Goal: Complete application form: Complete application form

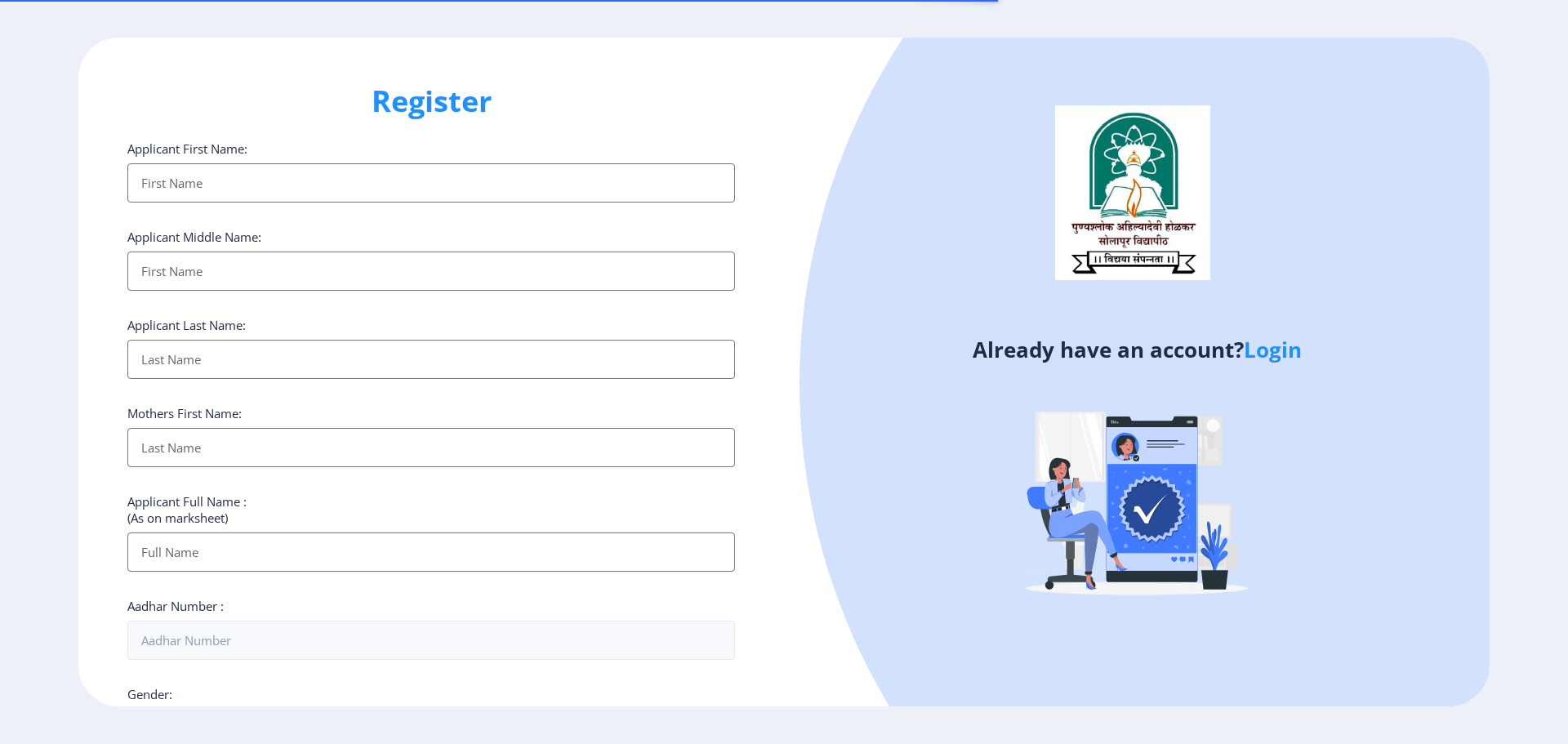
select select
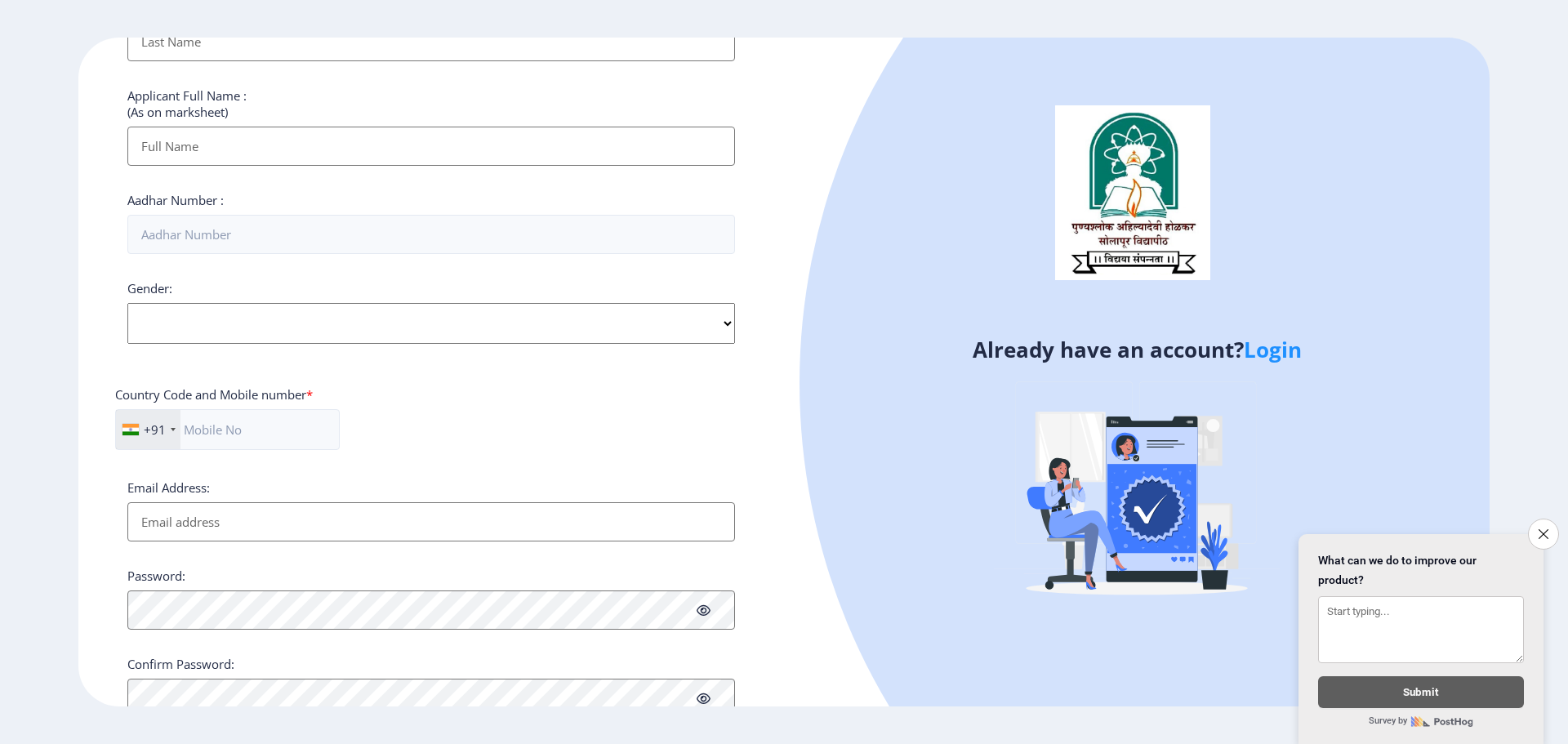
scroll to position [468, 0]
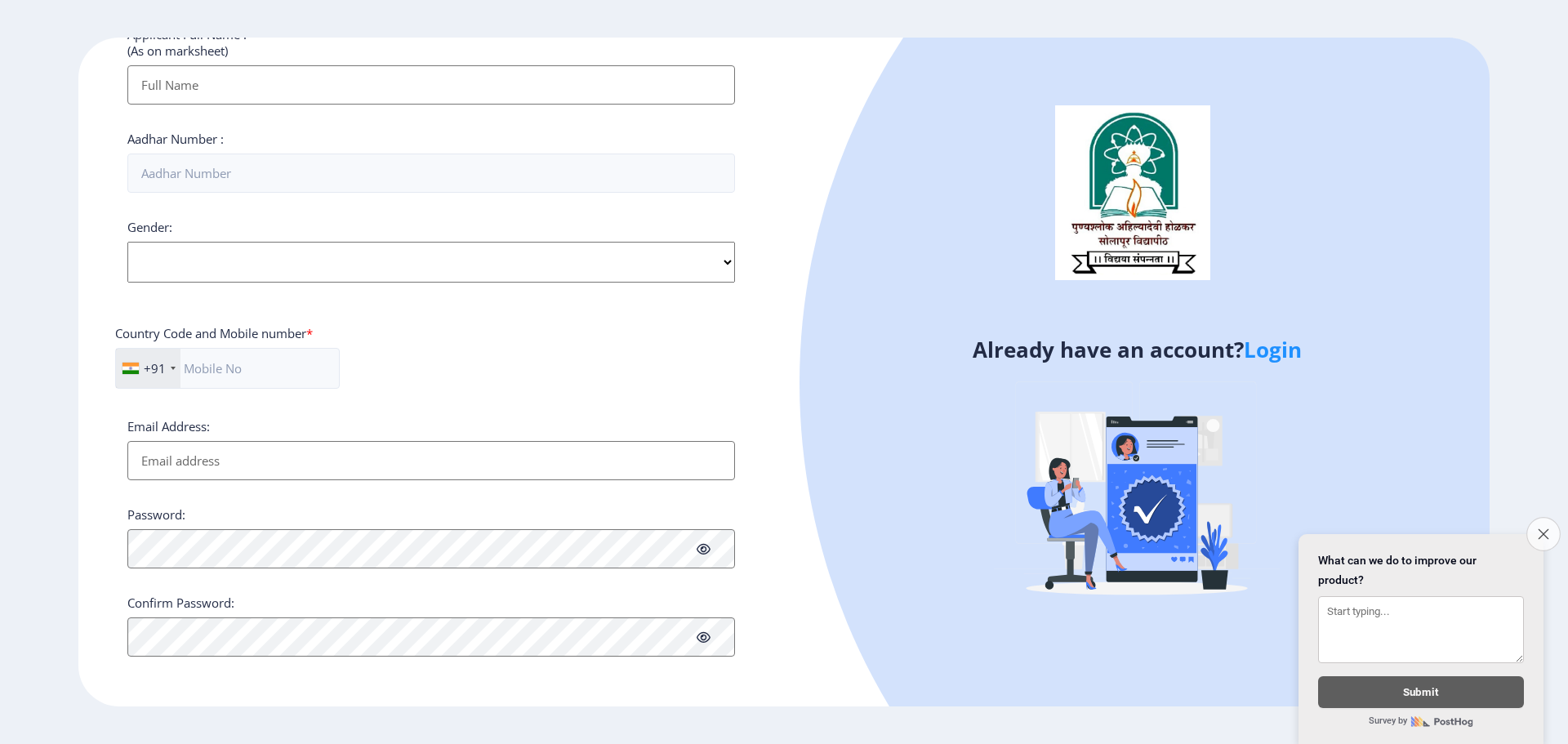
click at [1545, 528] on icon "Close survey" at bounding box center [1543, 533] width 11 height 11
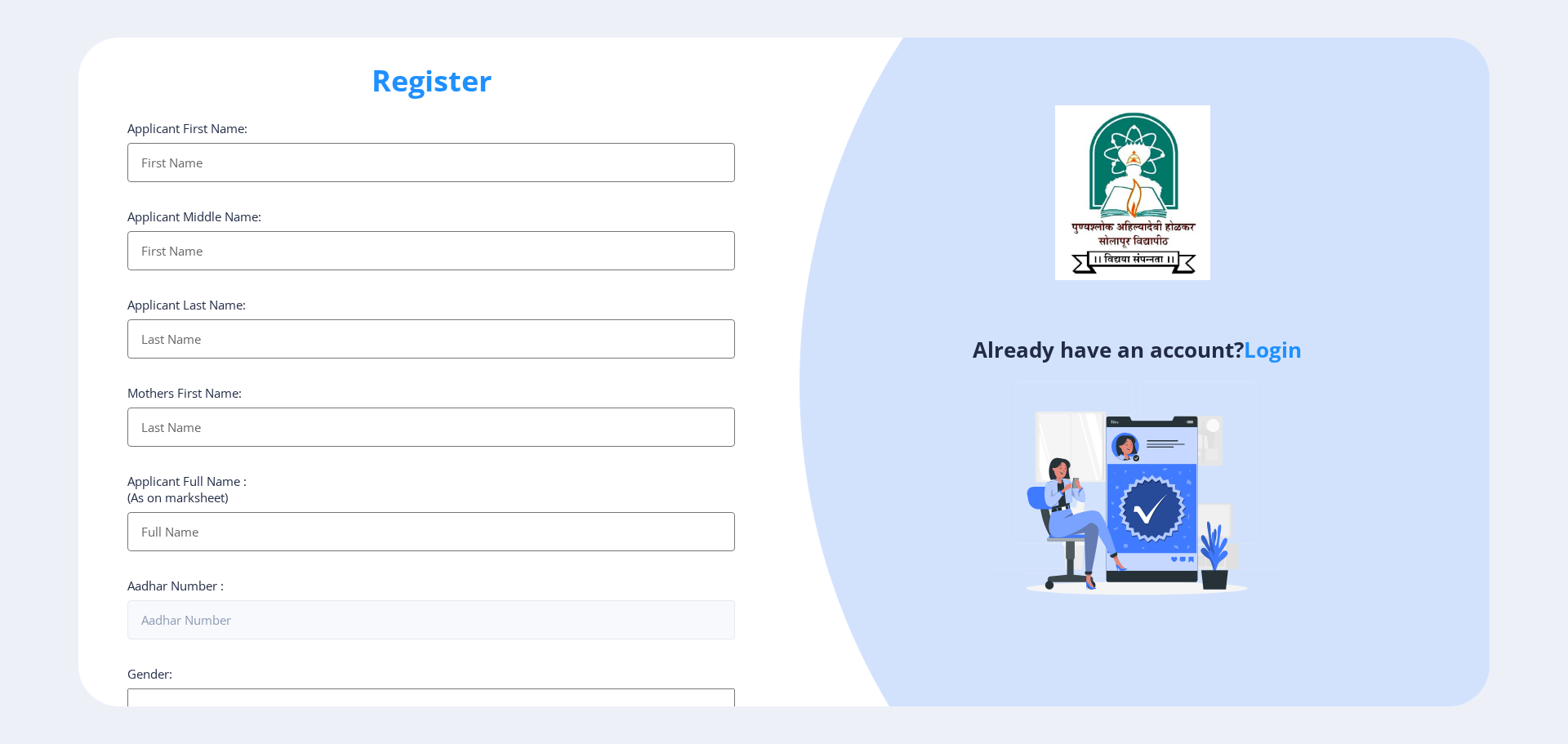
scroll to position [0, 0]
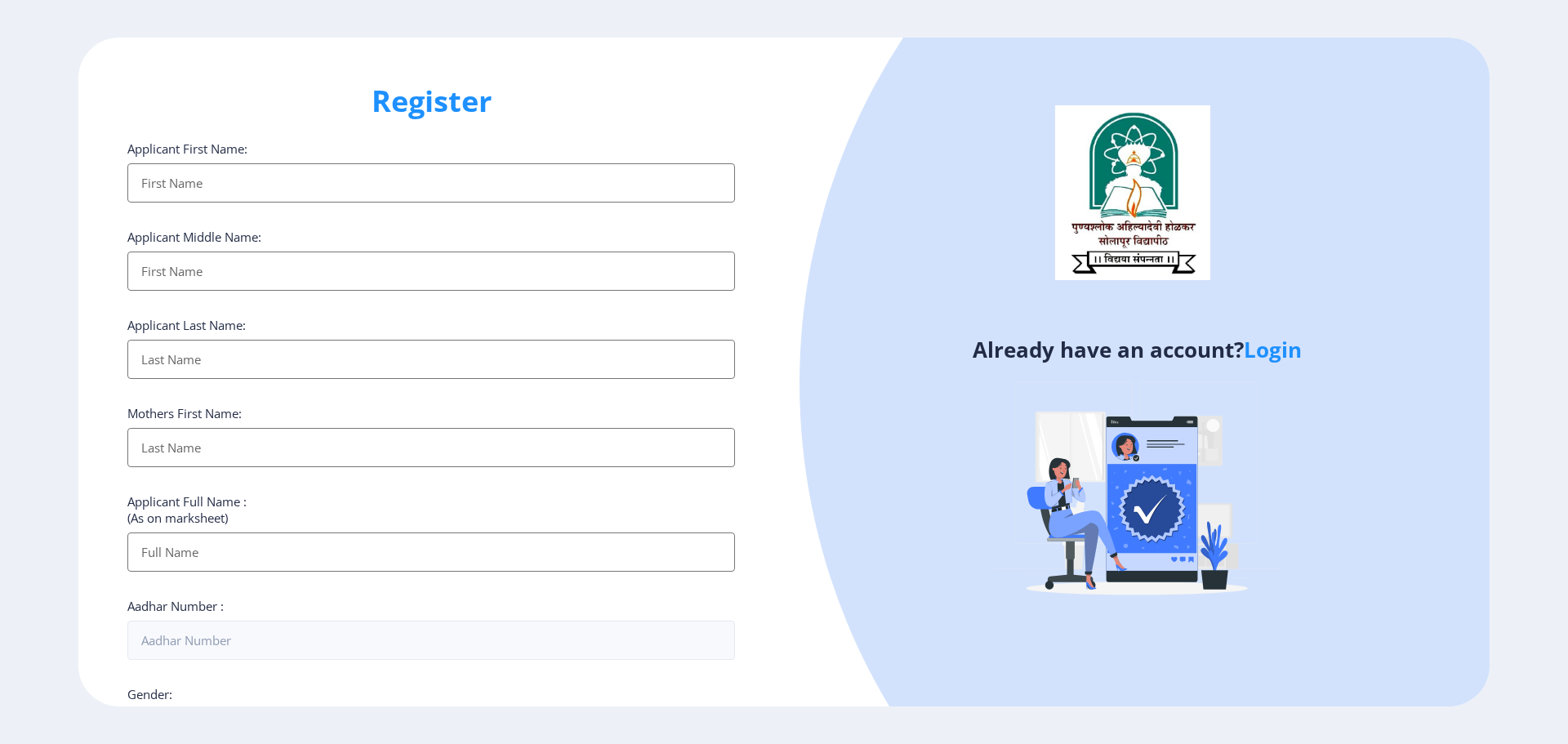
click at [1288, 358] on link "Login" at bounding box center [1273, 349] width 58 height 29
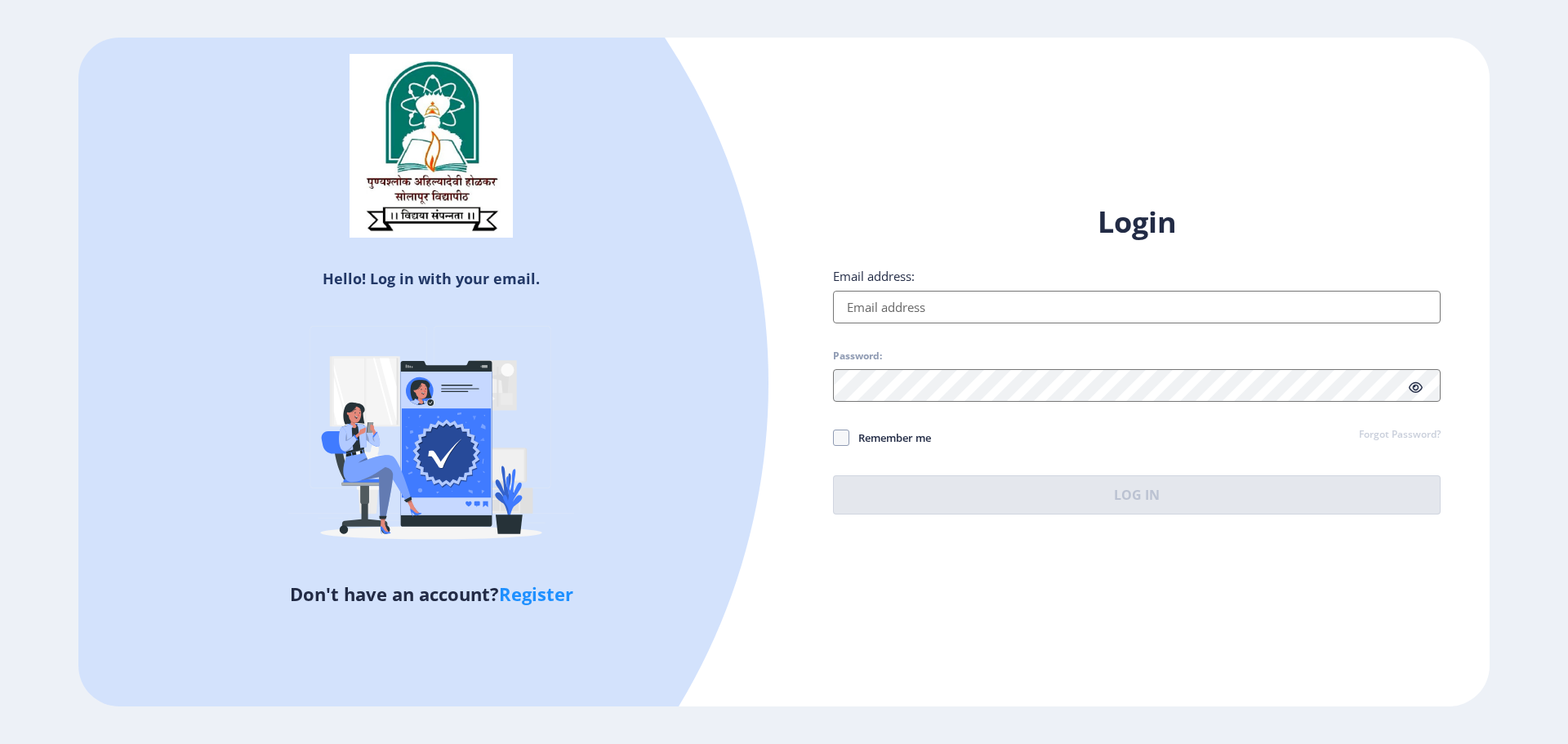
click at [949, 301] on input "Email address:" at bounding box center [1137, 307] width 608 height 33
type input "[EMAIL_ADDRESS][DOMAIN_NAME]"
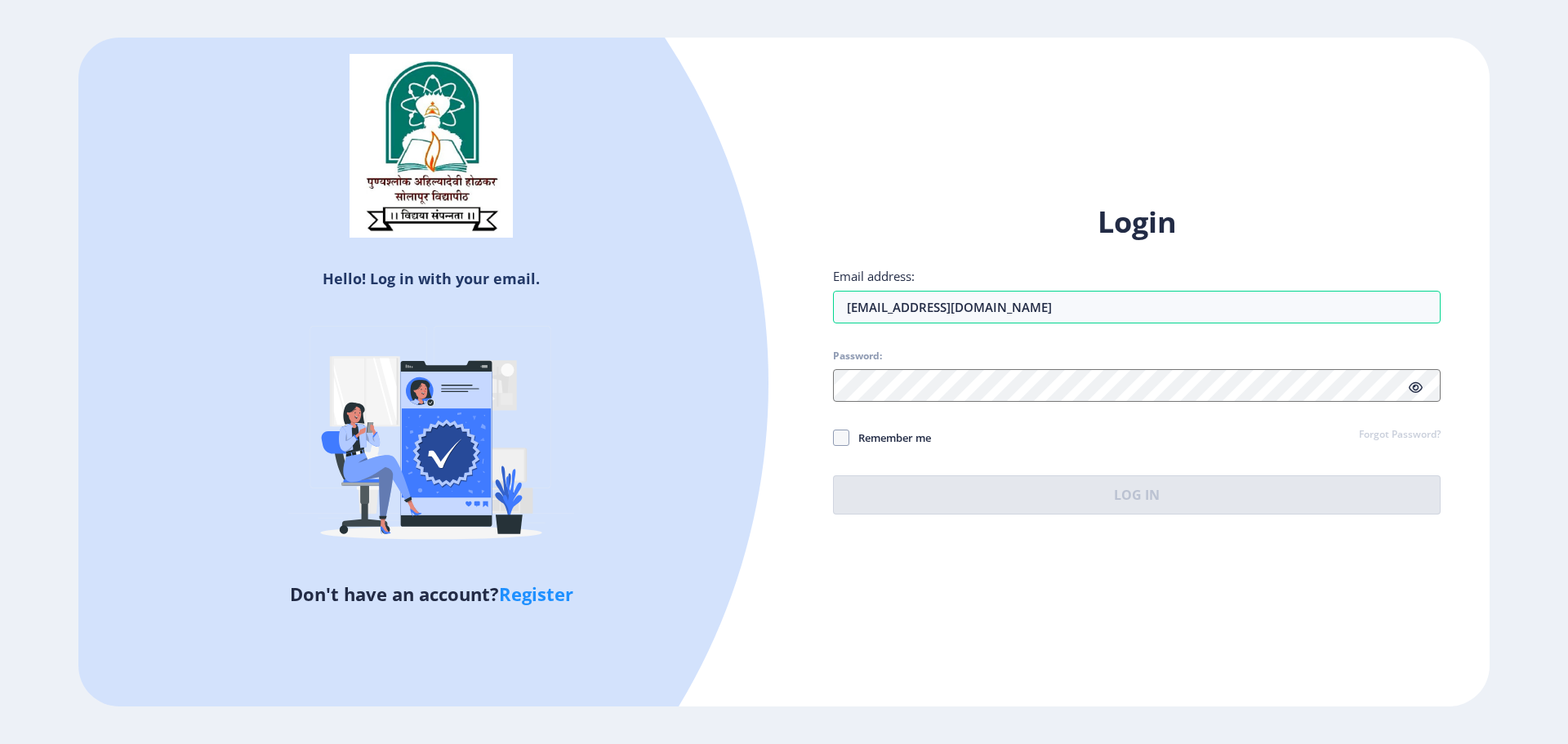
click at [924, 437] on span "Remember me" at bounding box center [890, 437] width 81 height 19
click at [834, 437] on input "Remember me" at bounding box center [833, 437] width 1 height 1
click at [905, 436] on span "Remember me" at bounding box center [890, 437] width 81 height 19
click at [834, 437] on input "Remember me" at bounding box center [833, 437] width 1 height 1
checkbox input "false"
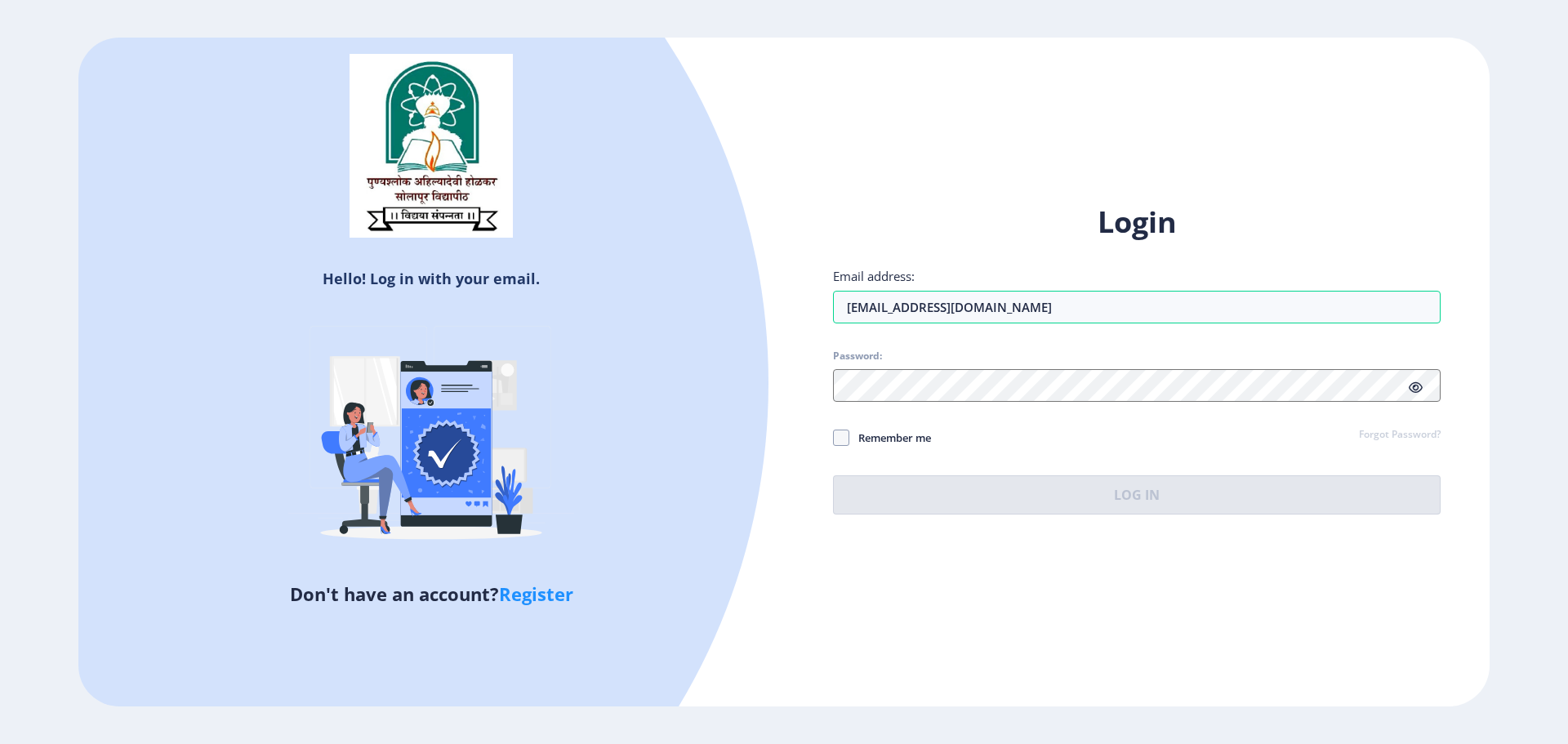
click at [1382, 431] on div "Login Email address: [EMAIL_ADDRESS][DOMAIN_NAME] Password: Remember me Forgot …" at bounding box center [1137, 359] width 608 height 312
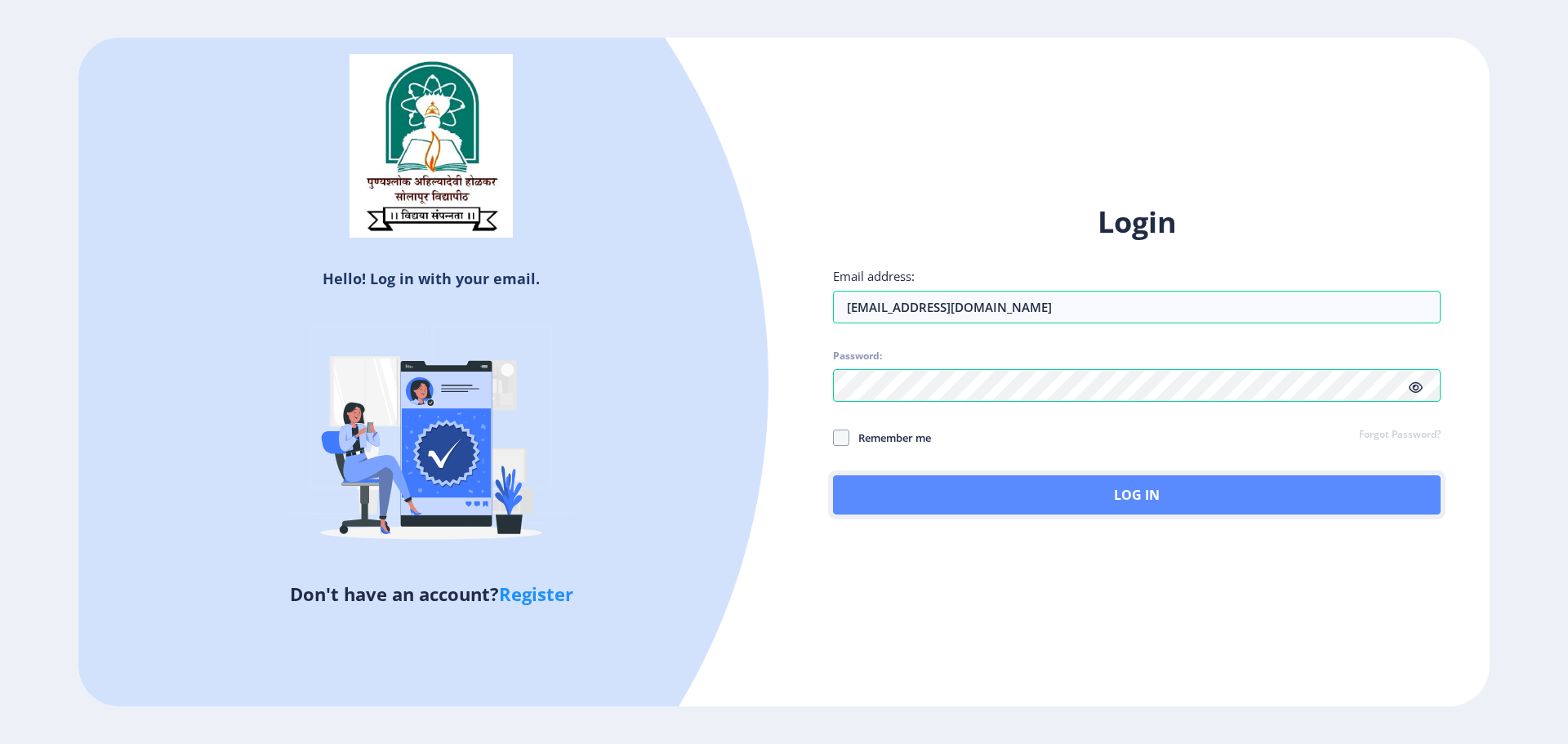
click at [1039, 511] on button "Log In" at bounding box center [1137, 495] width 608 height 39
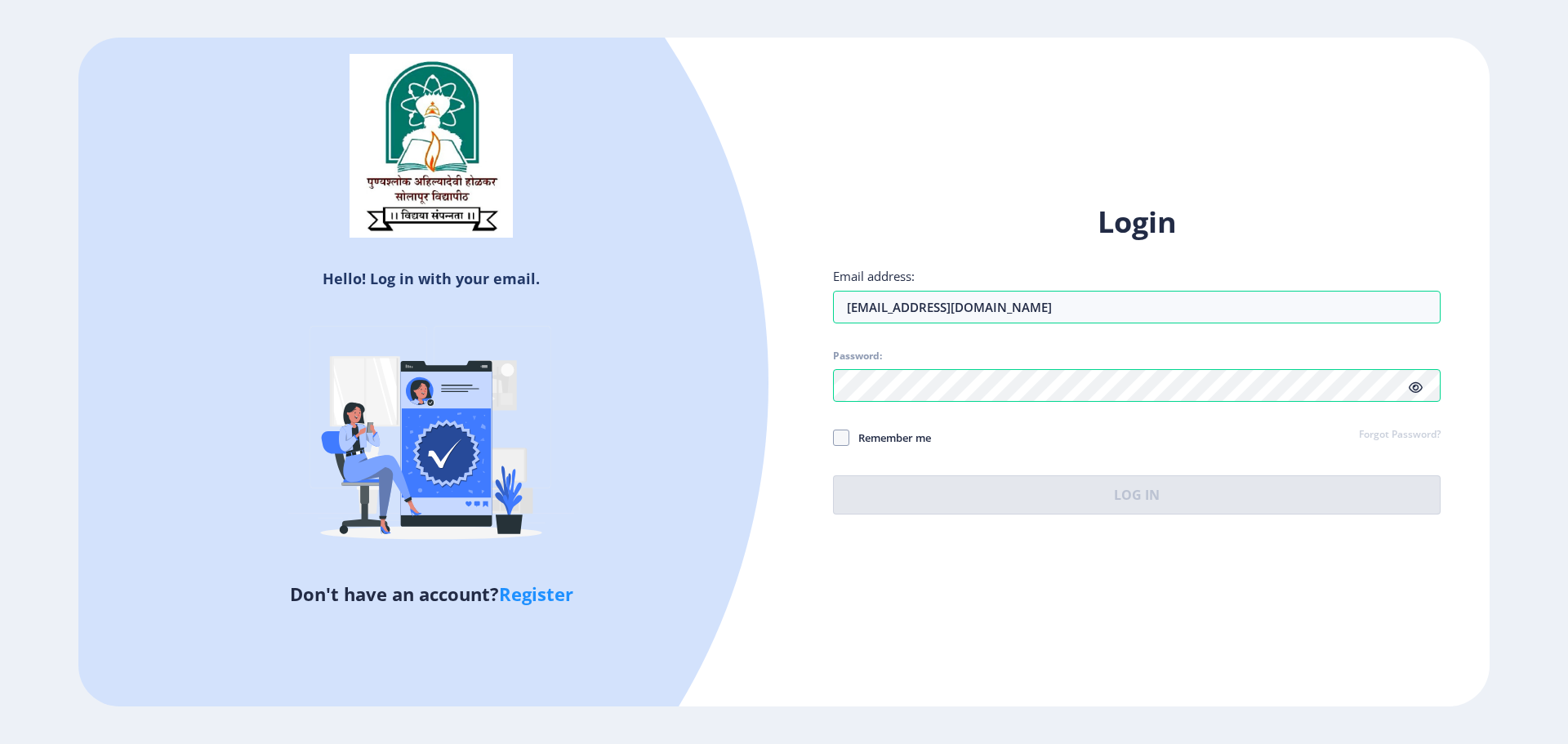
click at [544, 590] on link "Register" at bounding box center [536, 594] width 75 height 24
select select
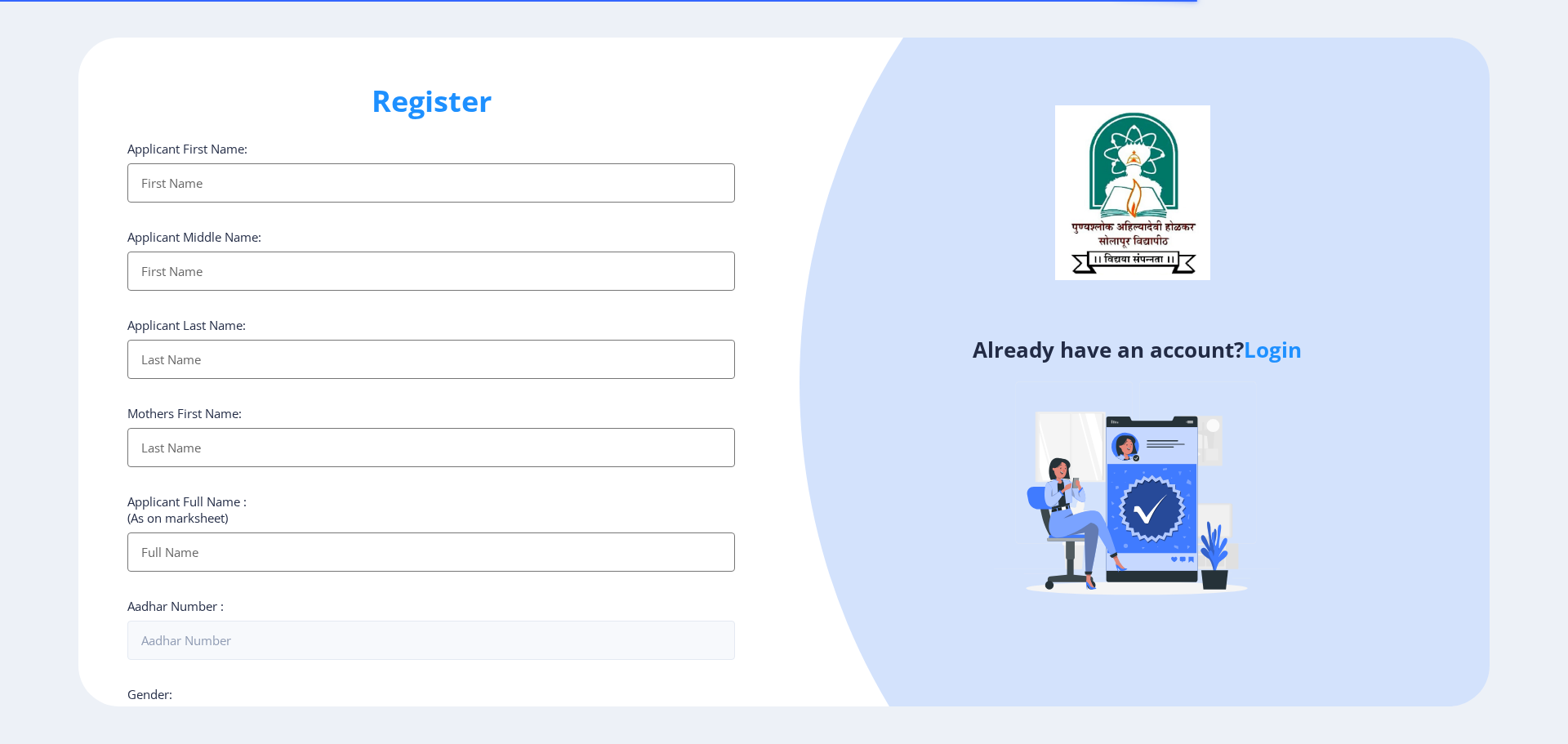
click at [214, 183] on input "Applicant First Name:" at bounding box center [431, 183] width 608 height 39
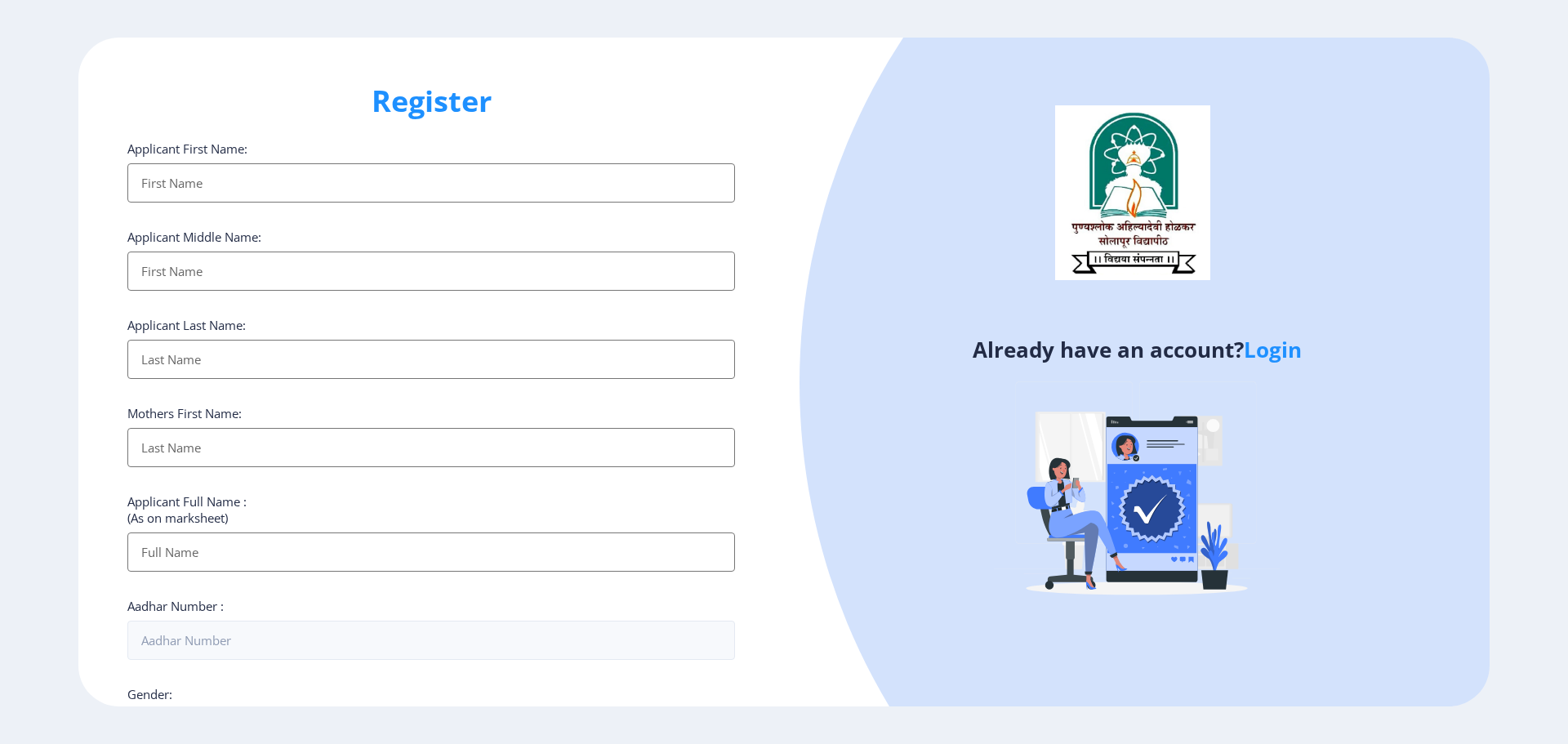
click at [269, 172] on input "Applicant First Name:" at bounding box center [431, 183] width 608 height 39
type input "Akash"
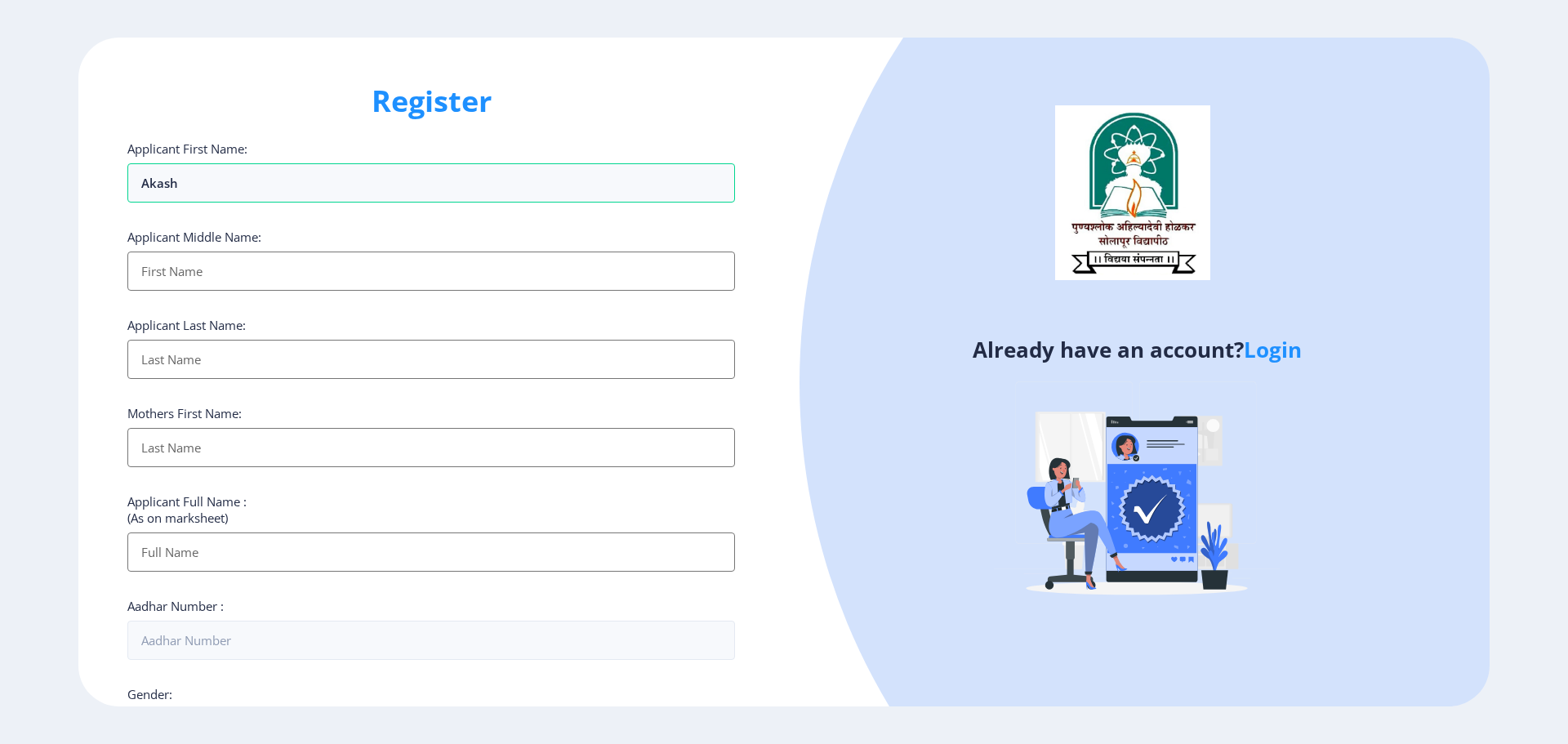
click at [156, 274] on input "Applicant First Name:" at bounding box center [431, 271] width 608 height 39
drag, startPoint x: 280, startPoint y: 280, endPoint x: 0, endPoint y: 306, distance: 281.2
click at [0, 306] on ngx-register "Register Applicant First Name: Akash Applicant Middle Name: J Applicant Last Na…" at bounding box center [784, 373] width 1568 height 670
type input "jivankumar"
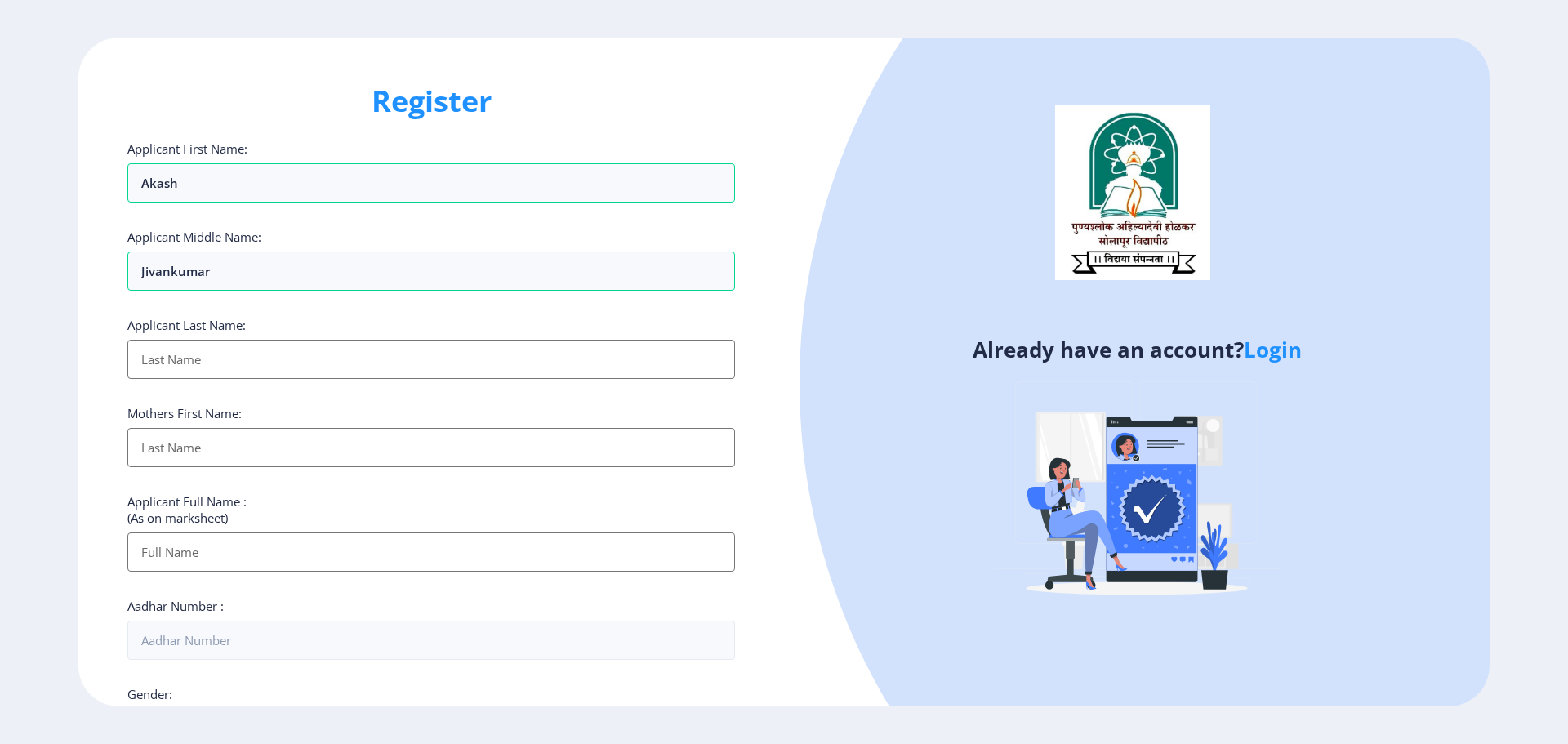
click at [437, 359] on input "Applicant First Name:" at bounding box center [431, 359] width 608 height 39
type input "[PERSON_NAME]"
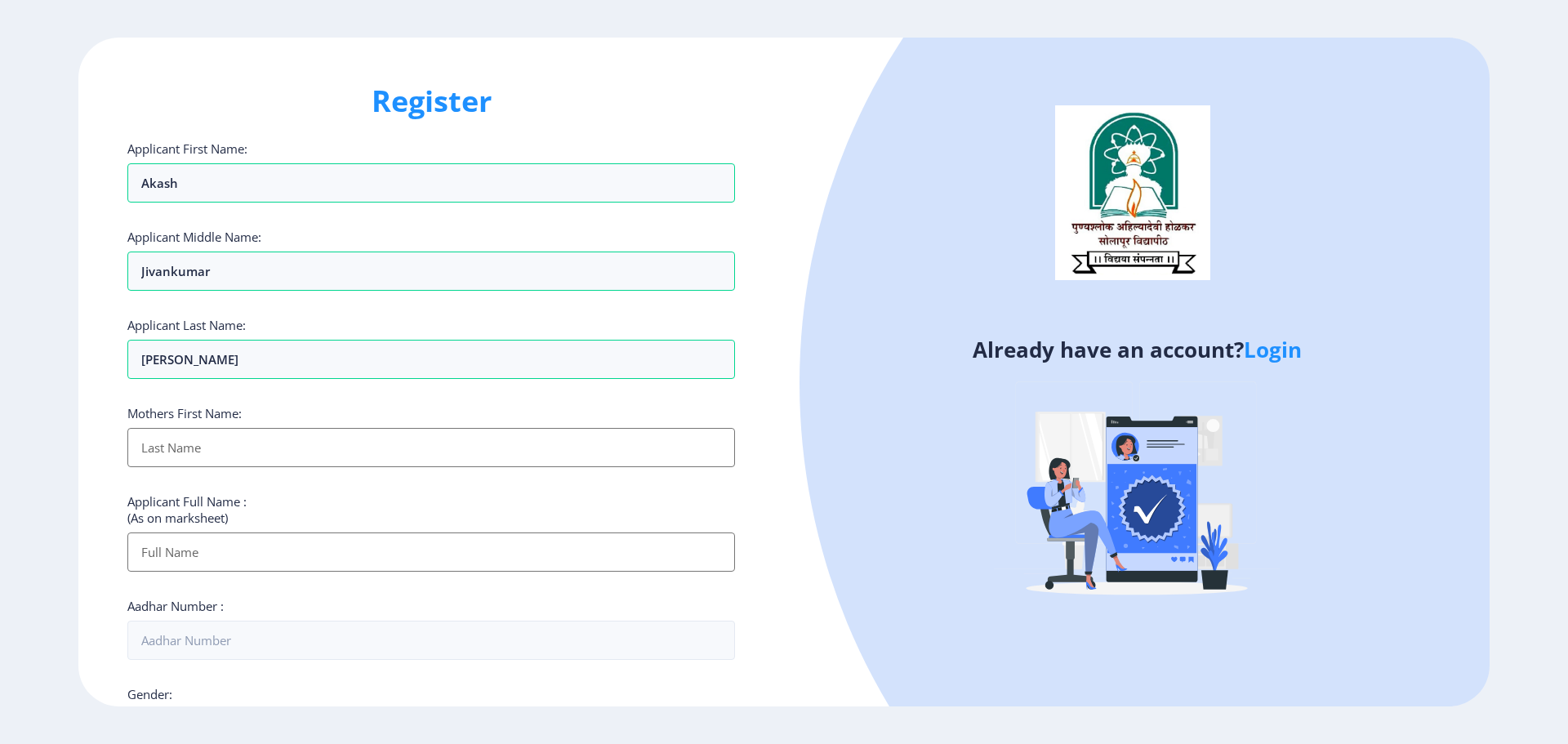
click at [408, 449] on input "Applicant First Name:" at bounding box center [431, 448] width 608 height 39
type input "shobha"
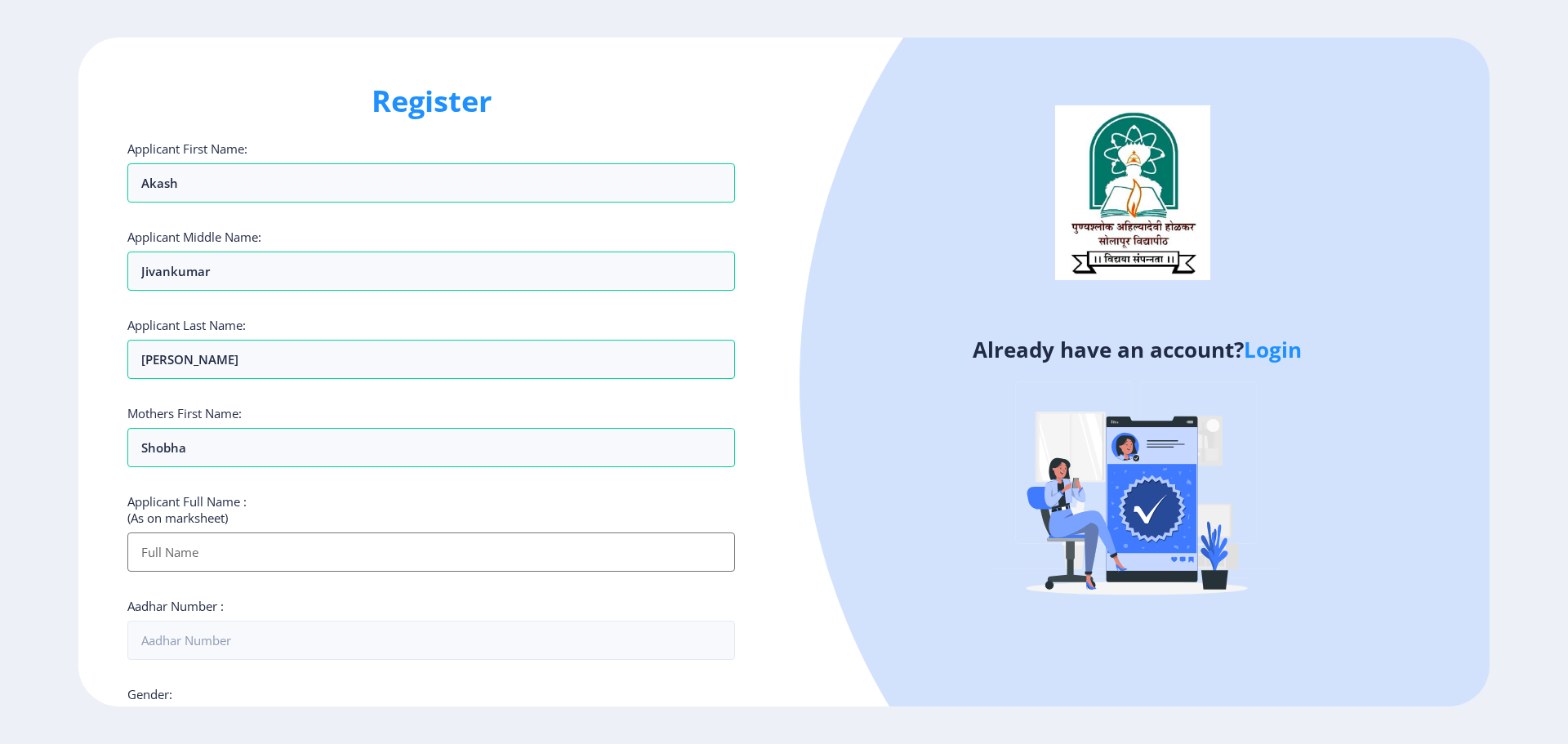
click at [210, 544] on input "Applicant First Name:" at bounding box center [431, 552] width 608 height 39
type input "[PERSON_NAME]"
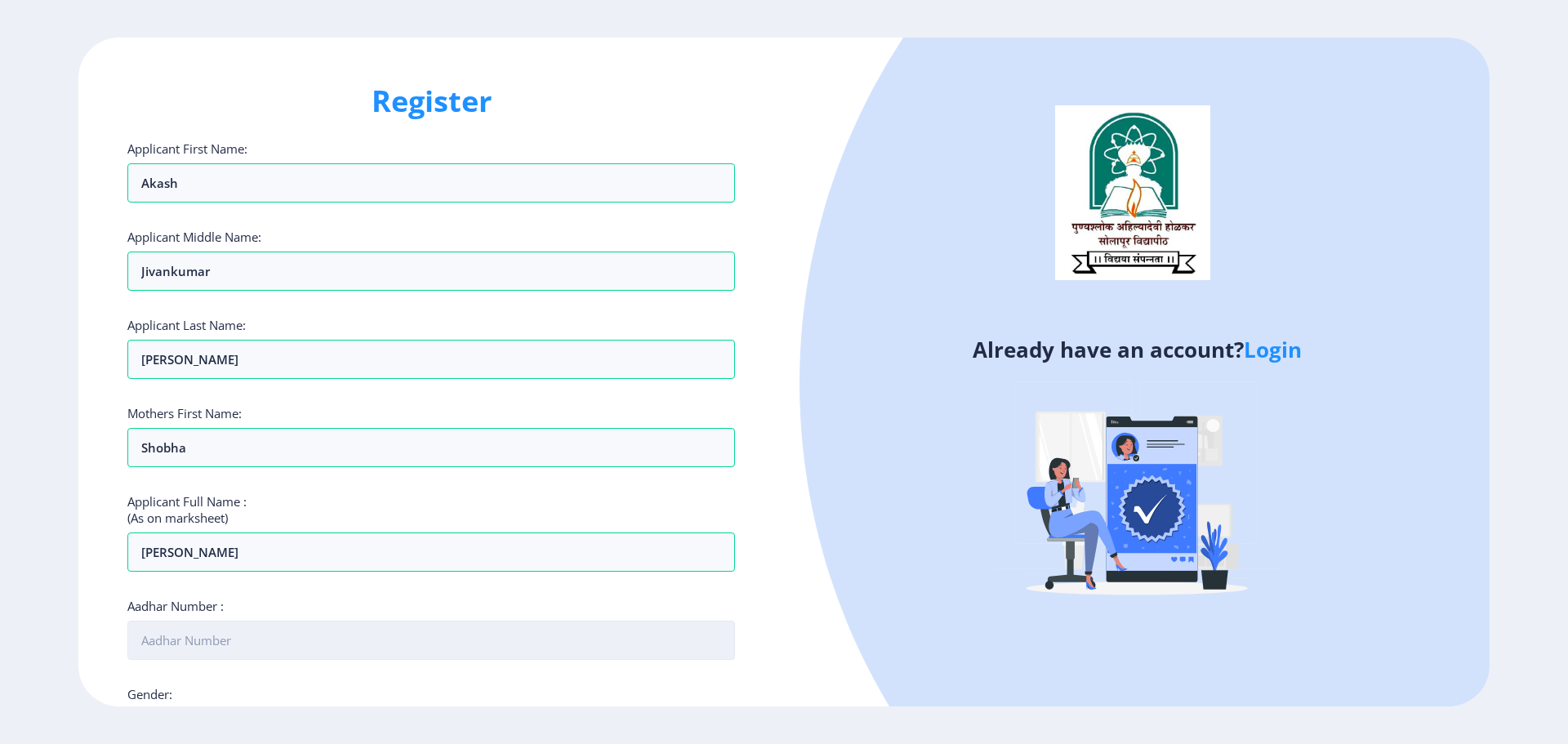
click at [351, 628] on input "Aadhar Number :" at bounding box center [431, 640] width 608 height 39
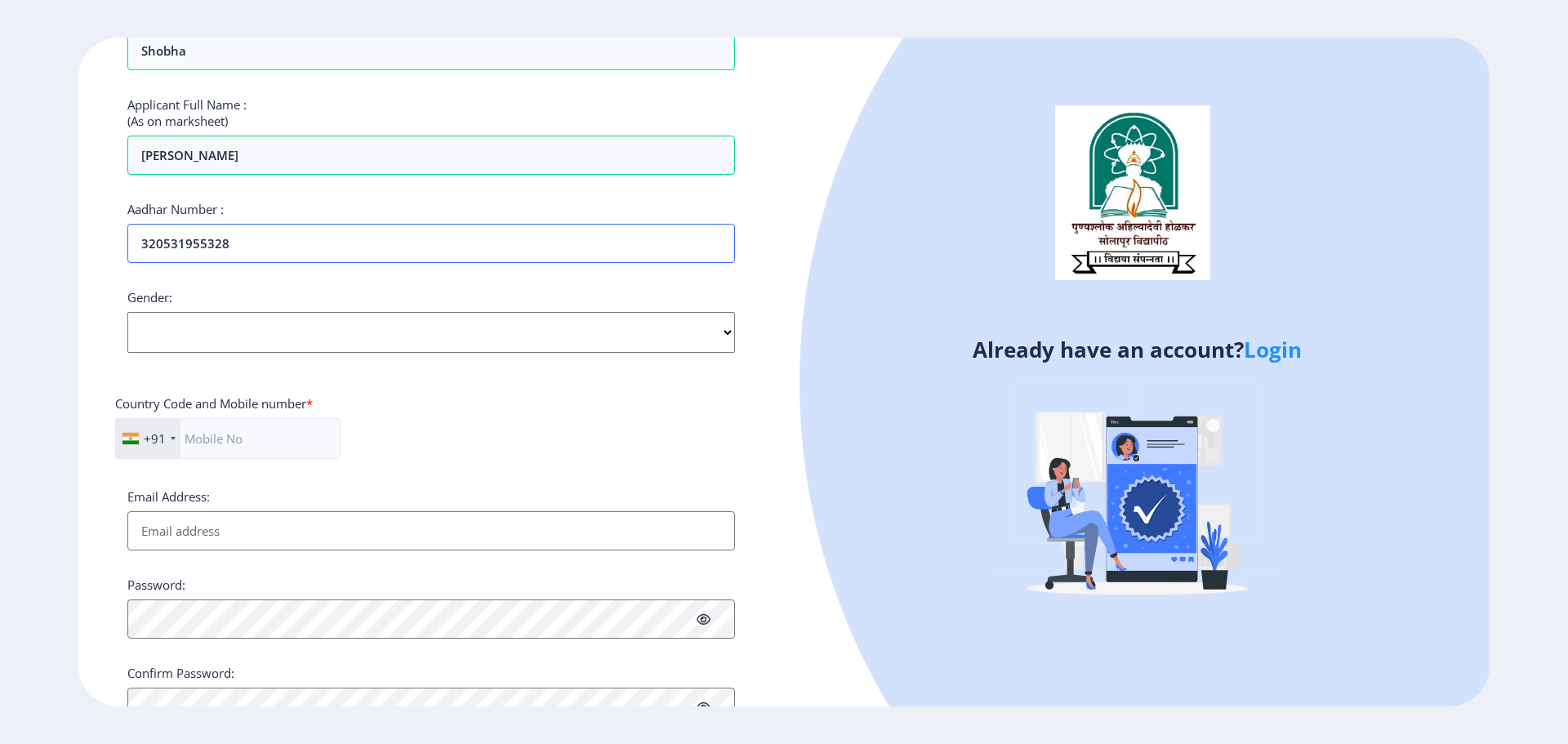
scroll to position [408, 0]
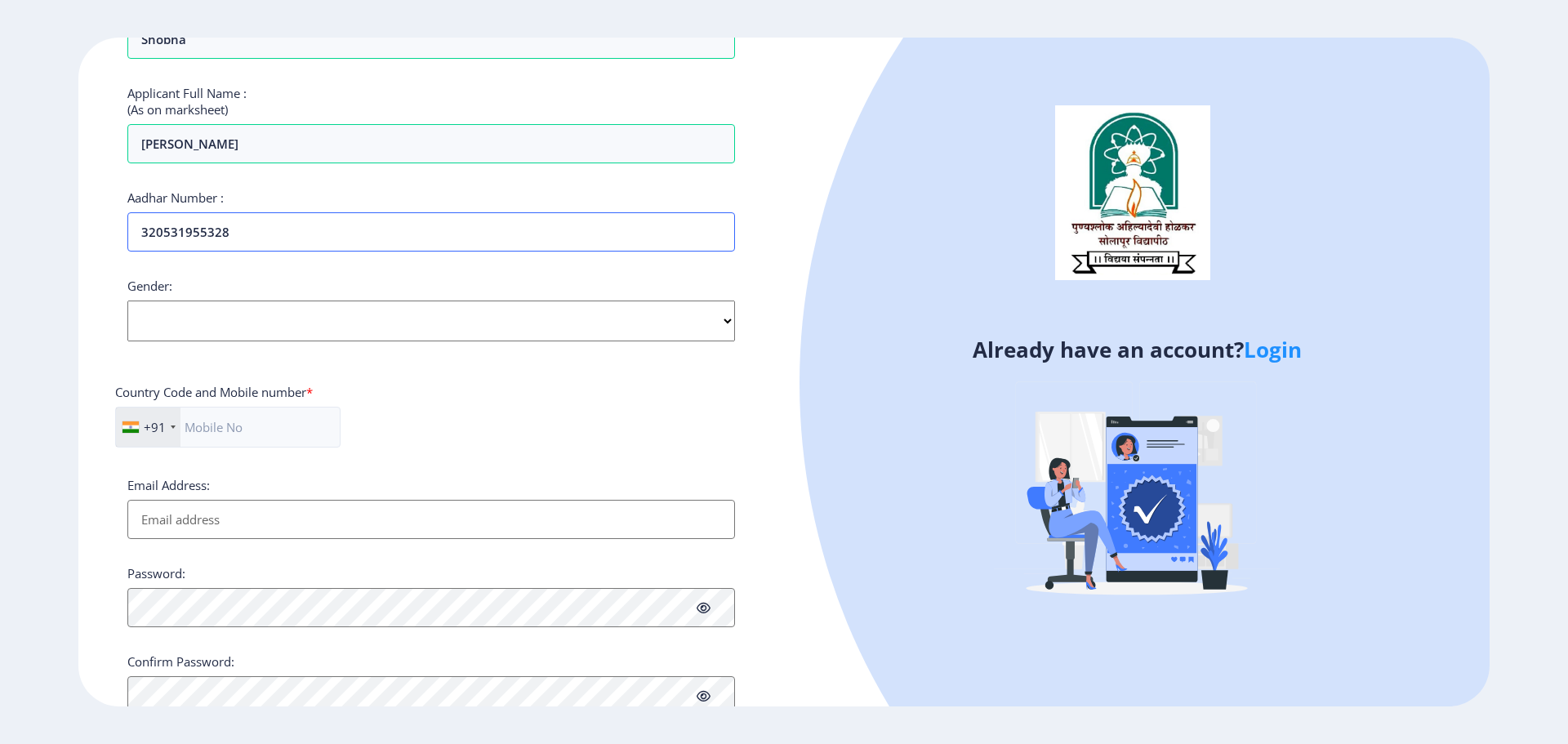
type input "320531955328"
click at [336, 325] on select "Select Gender [DEMOGRAPHIC_DATA] [DEMOGRAPHIC_DATA] Other" at bounding box center [431, 321] width 608 height 41
select select "[DEMOGRAPHIC_DATA]"
click at [128, 301] on select "Select Gender [DEMOGRAPHIC_DATA] [DEMOGRAPHIC_DATA] Other" at bounding box center [431, 321] width 608 height 41
click at [227, 422] on input "text" at bounding box center [227, 427] width 226 height 41
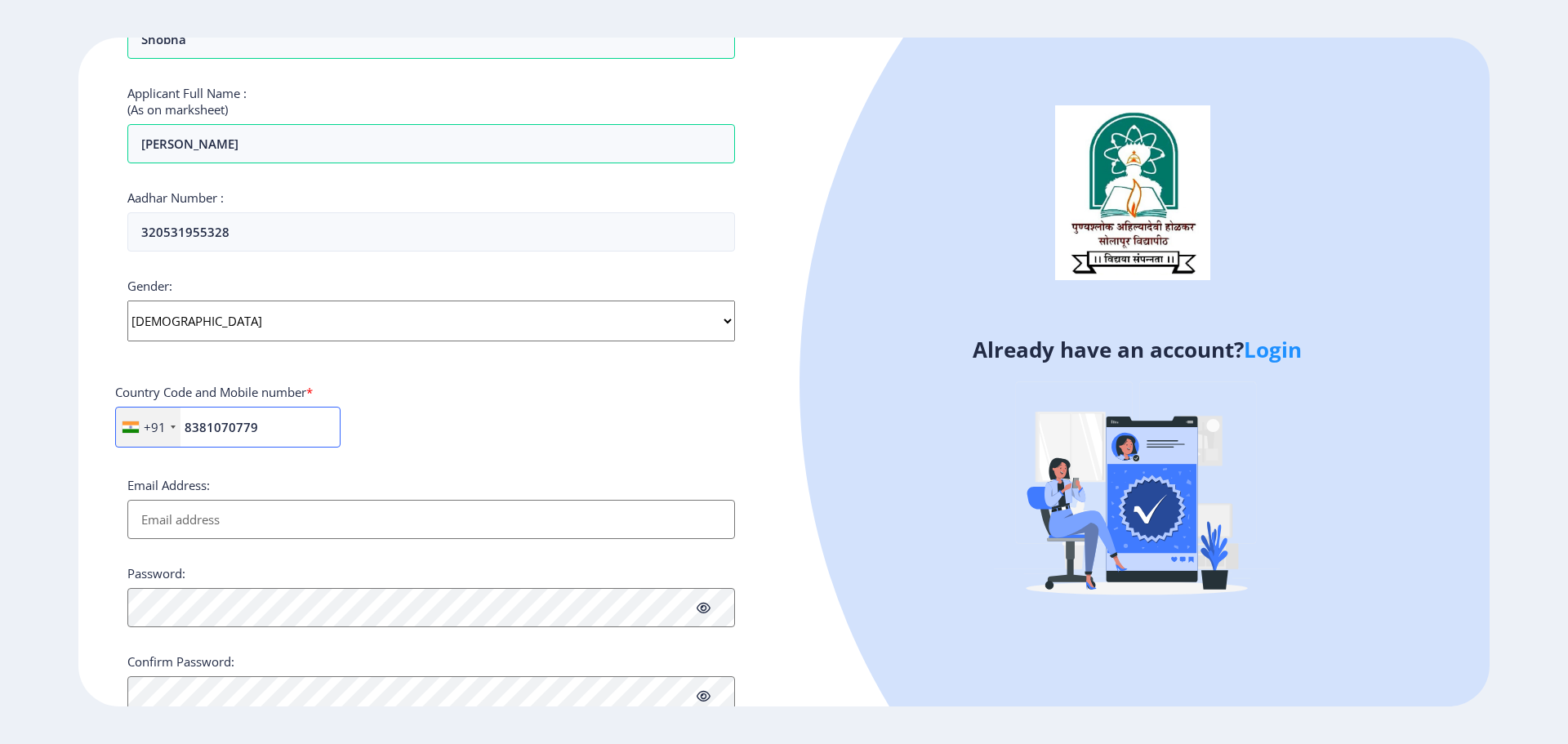
type input "8381070779"
click at [217, 509] on input "Email Address:" at bounding box center [431, 519] width 608 height 39
type input "[EMAIL_ADDRESS][DOMAIN_NAME]"
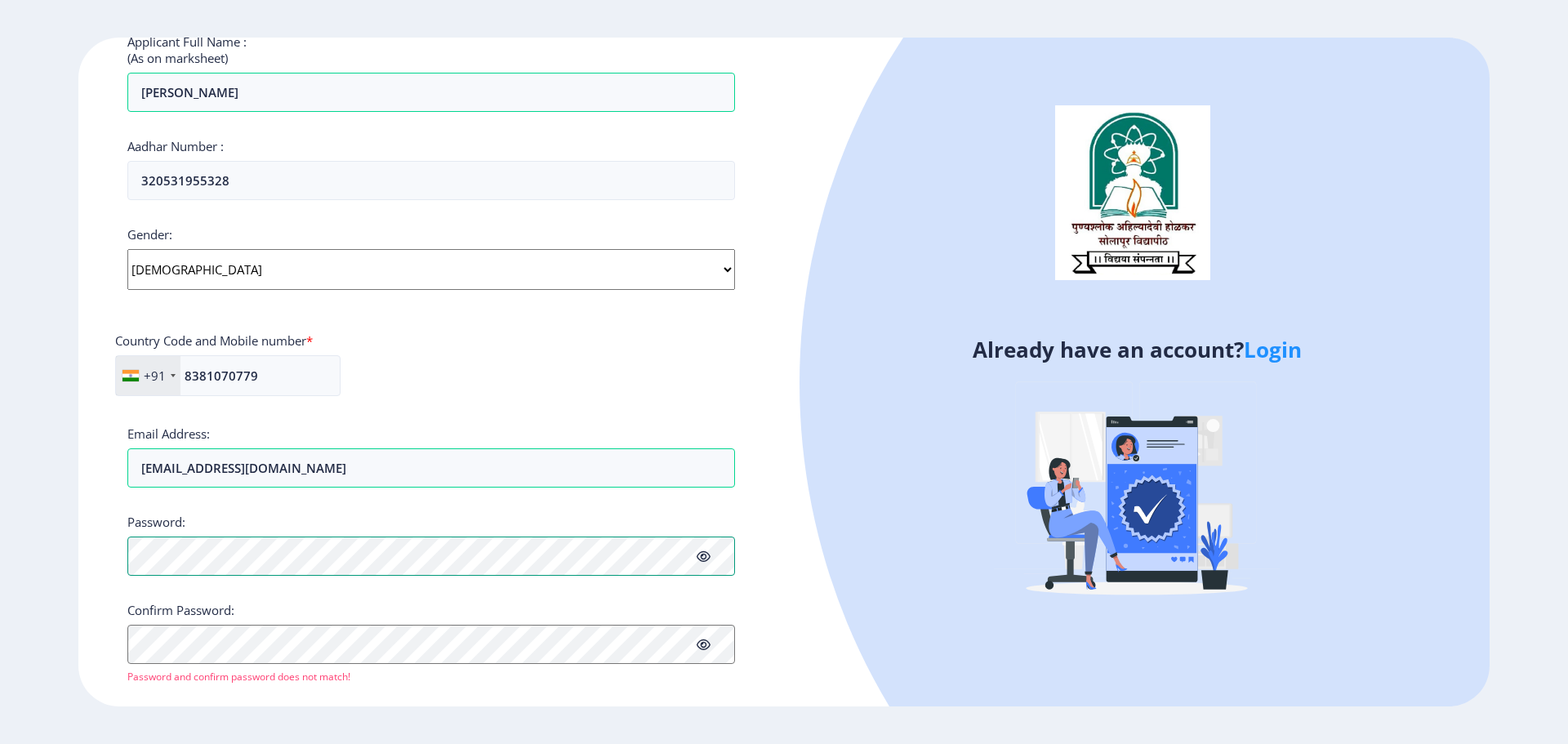
scroll to position [487, 0]
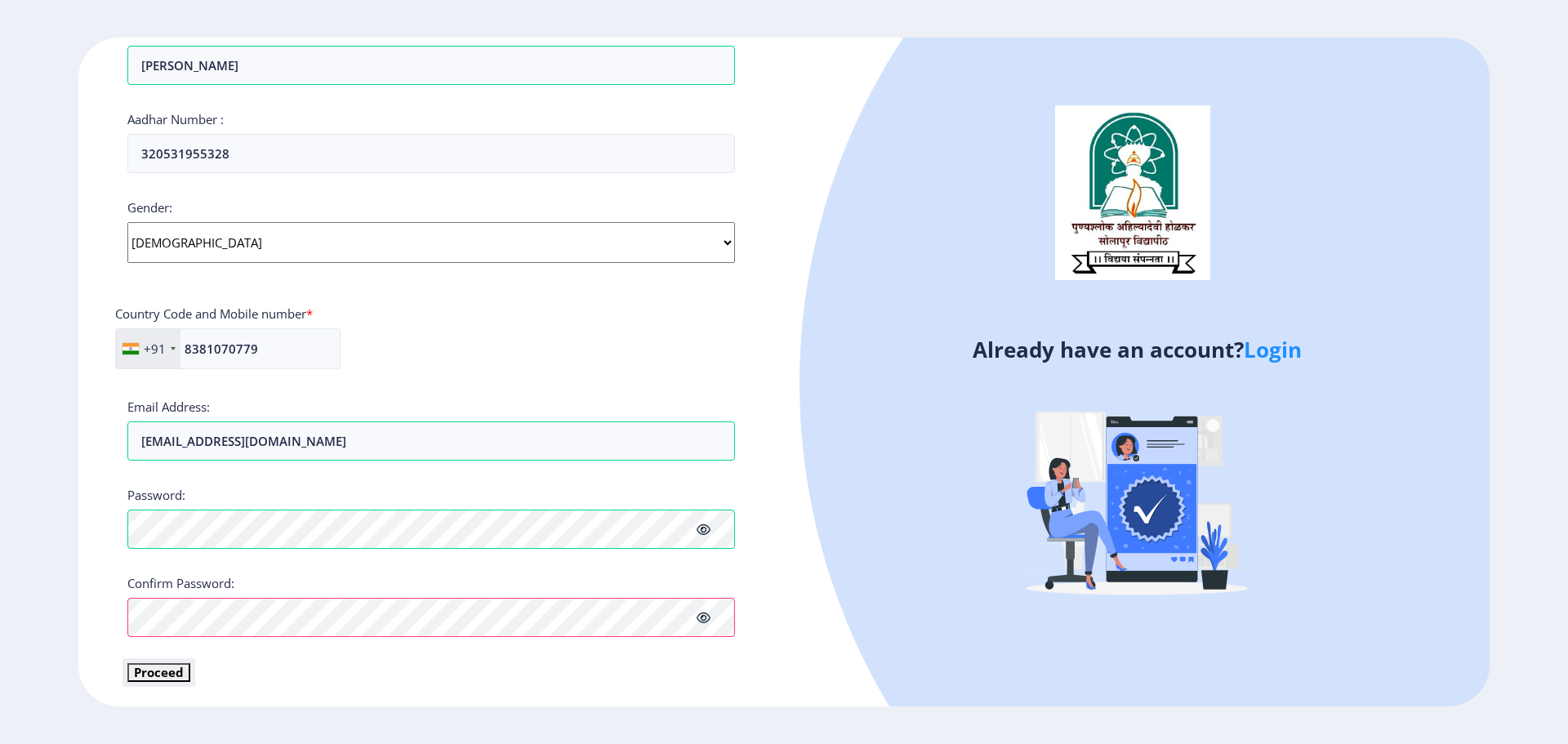
click at [175, 671] on button "Proceed" at bounding box center [159, 673] width 63 height 18
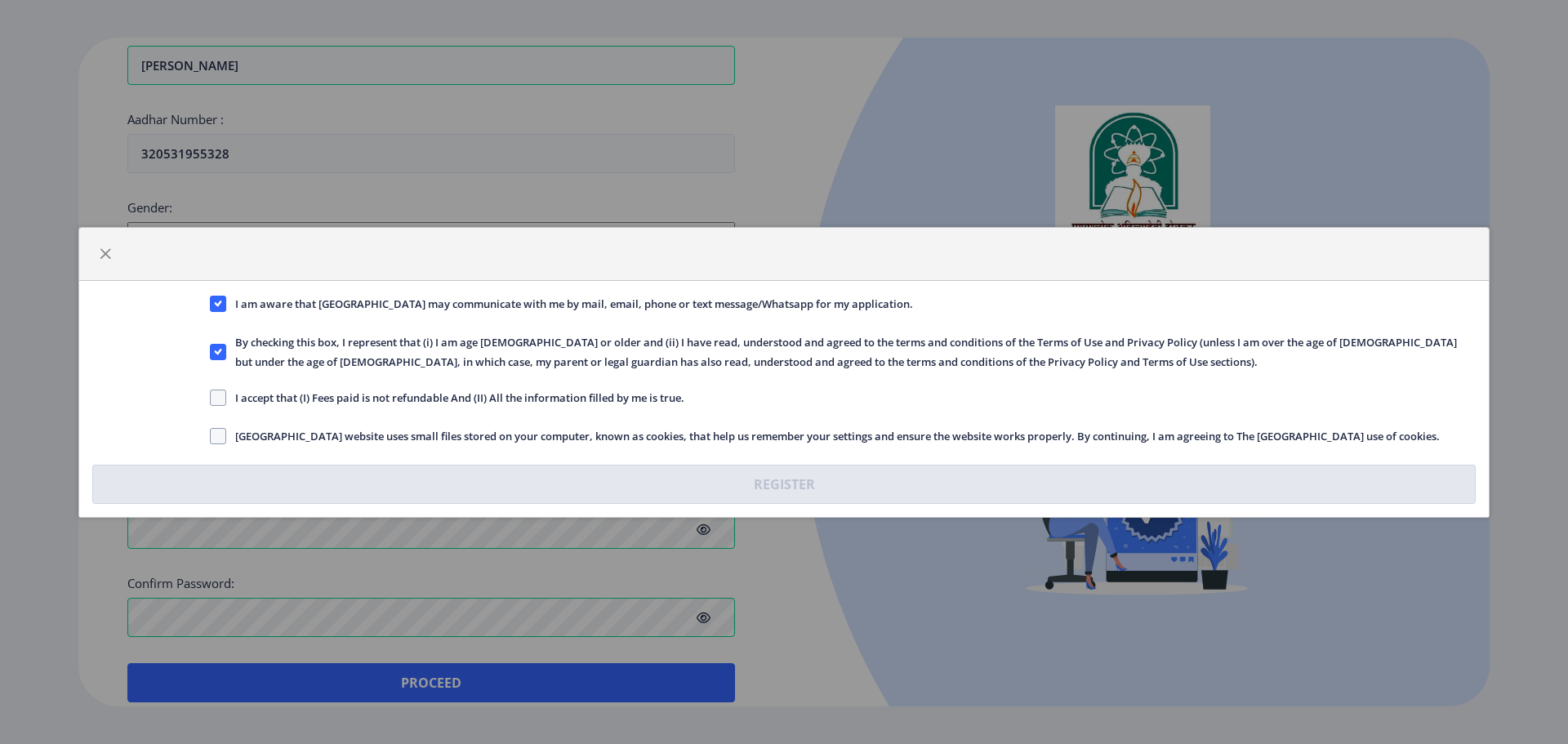
click at [471, 401] on span "I accept that (I) Fees paid is not refundable And (II) All the information fill…" at bounding box center [455, 397] width 458 height 19
click at [211, 398] on input "I accept that (I) Fees paid is not refundable And (II) All the information fill…" at bounding box center [210, 397] width 1 height 1
checkbox input "true"
click at [667, 443] on span "[GEOGRAPHIC_DATA] website uses small files stored on your computer, known as co…" at bounding box center [833, 436] width 1214 height 19
click at [211, 437] on input "[GEOGRAPHIC_DATA] website uses small files stored on your computer, known as co…" at bounding box center [210, 436] width 1 height 1
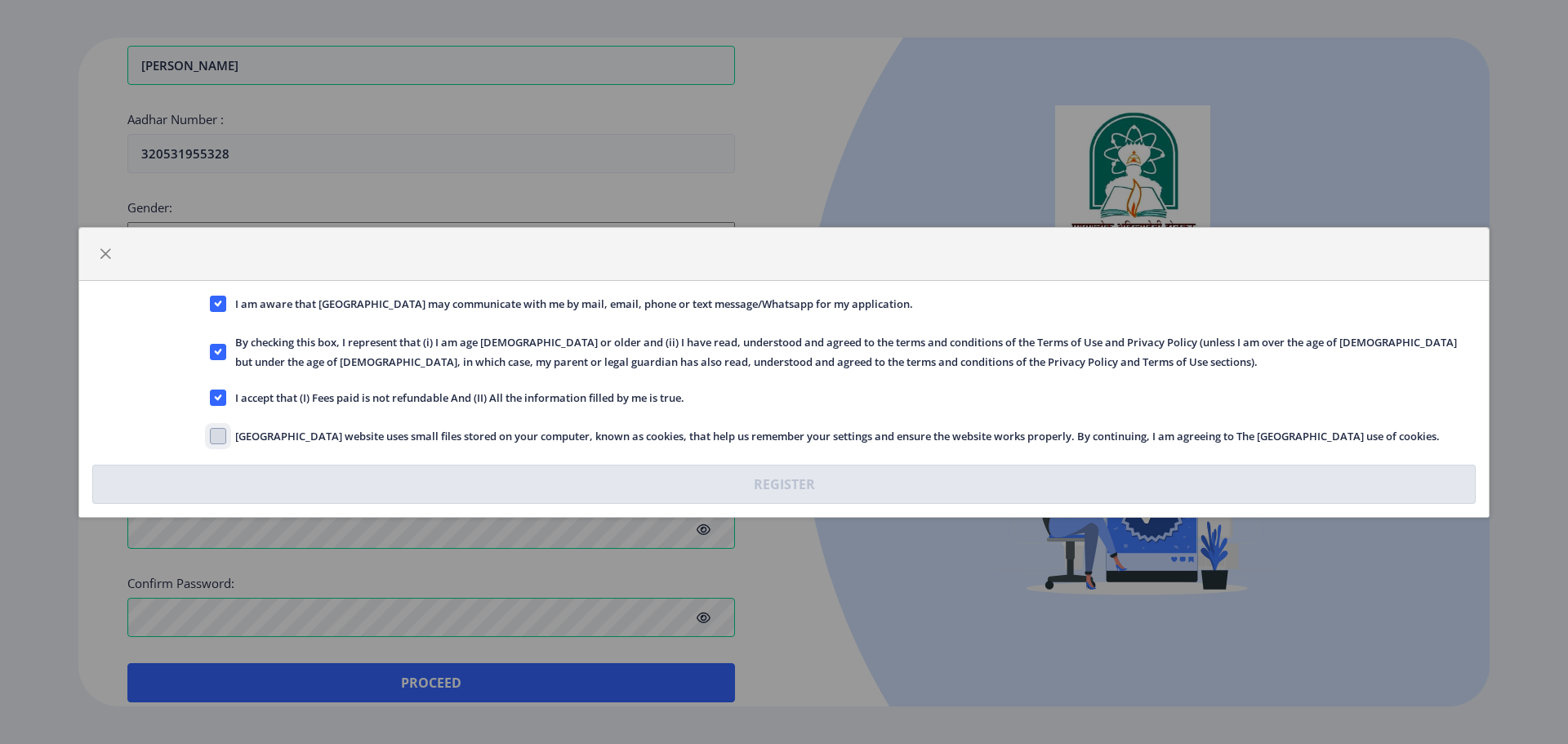
checkbox input "true"
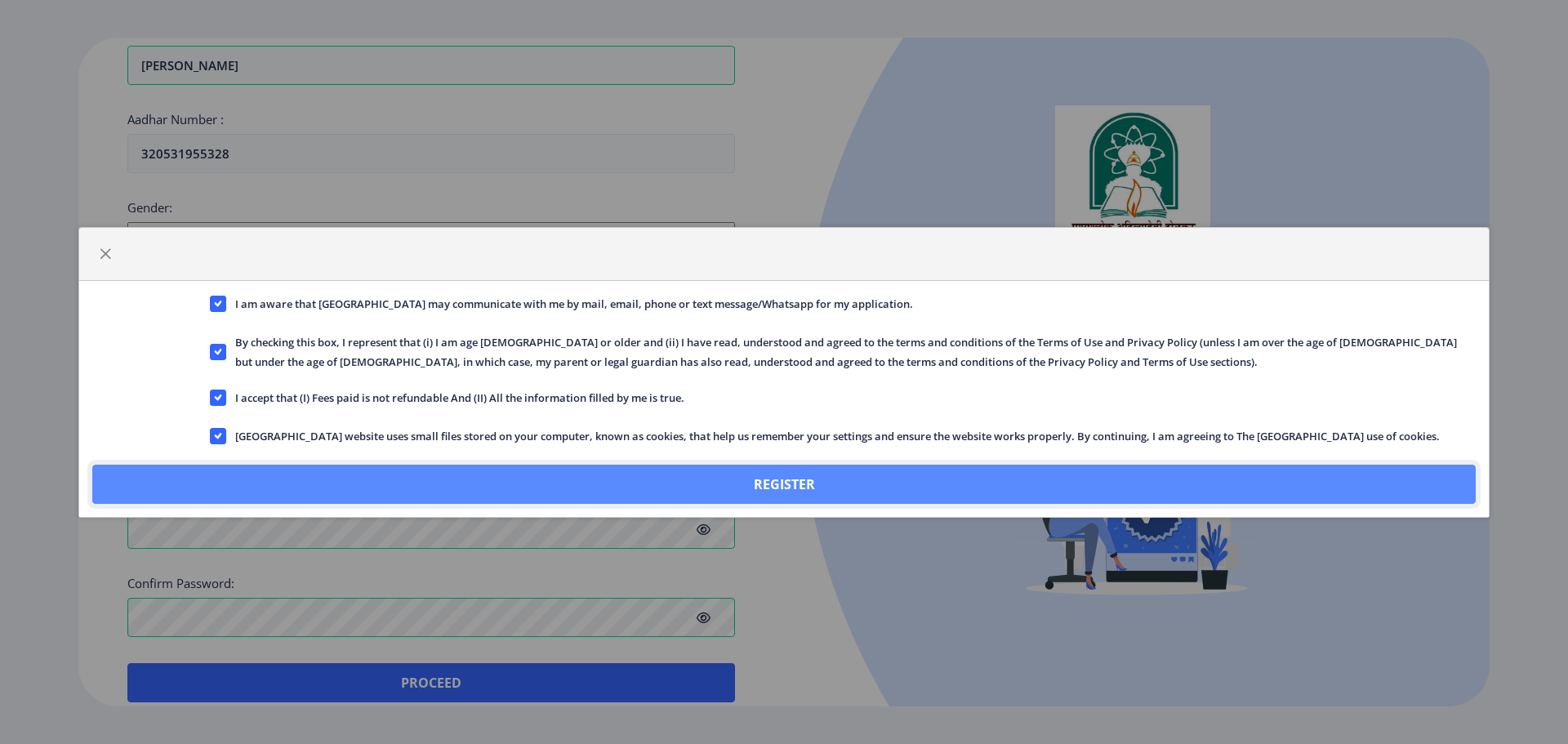
click at [692, 478] on button "Register" at bounding box center [784, 485] width 1383 height 39
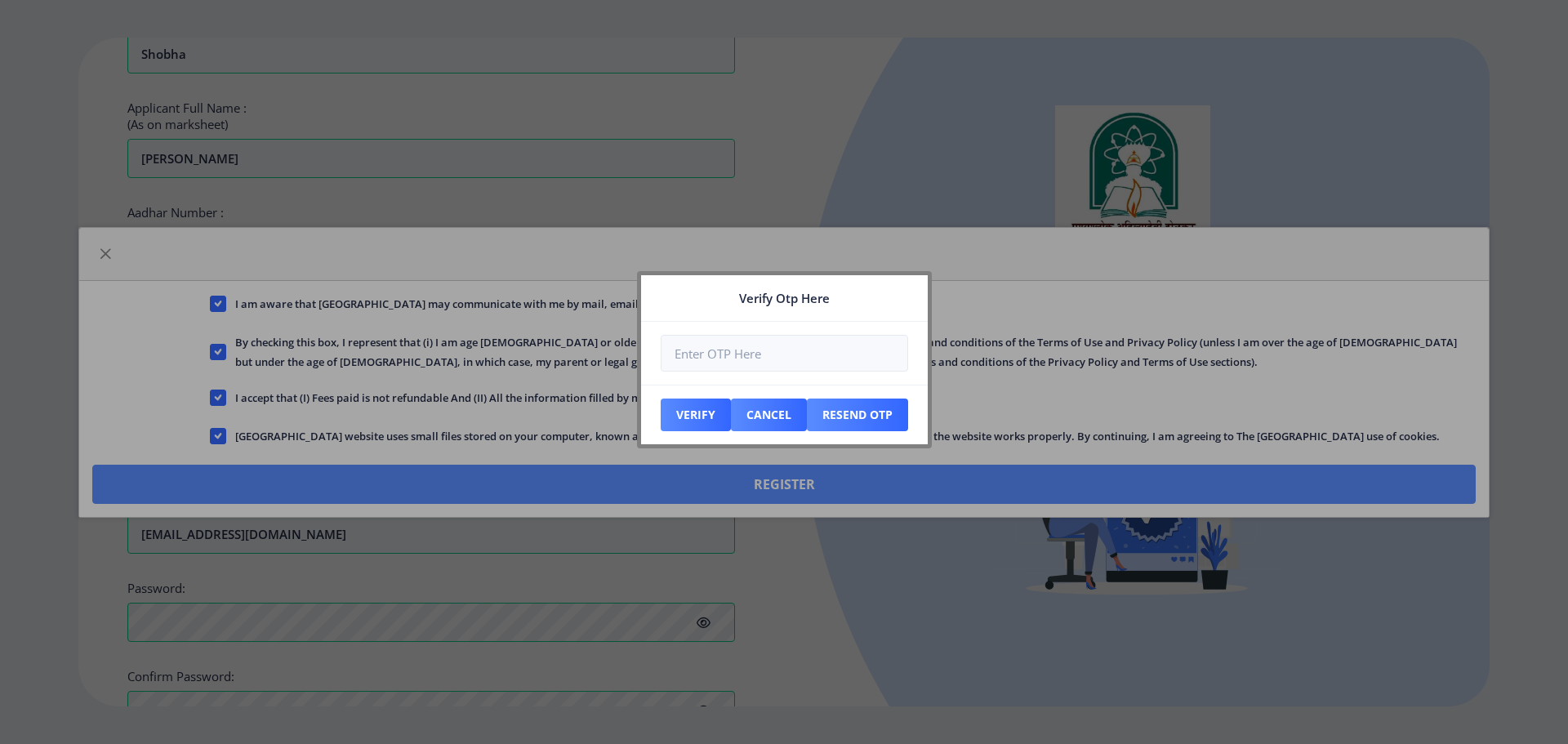
scroll to position [580, 0]
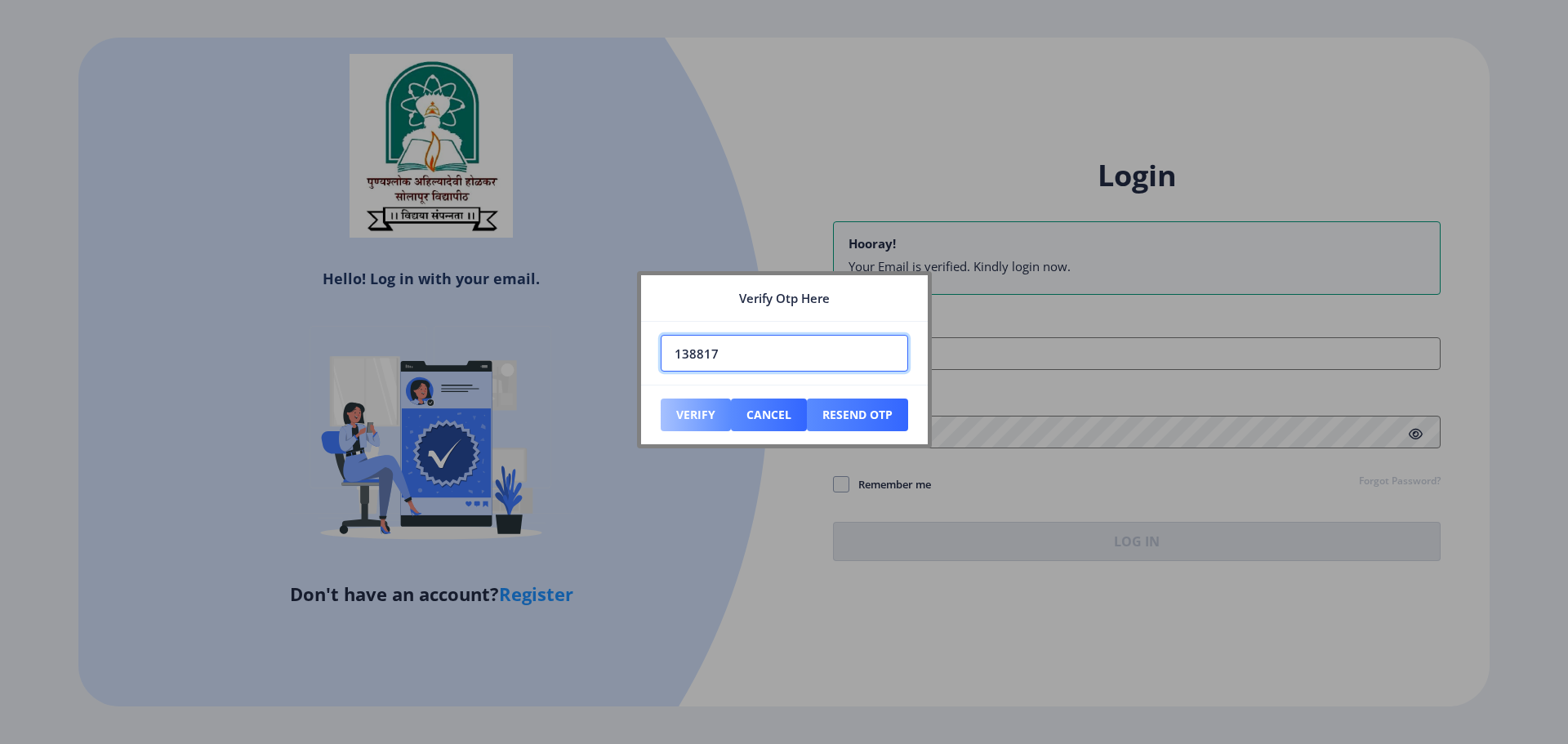
type input "138817"
click at [675, 417] on button "Verify" at bounding box center [696, 415] width 71 height 33
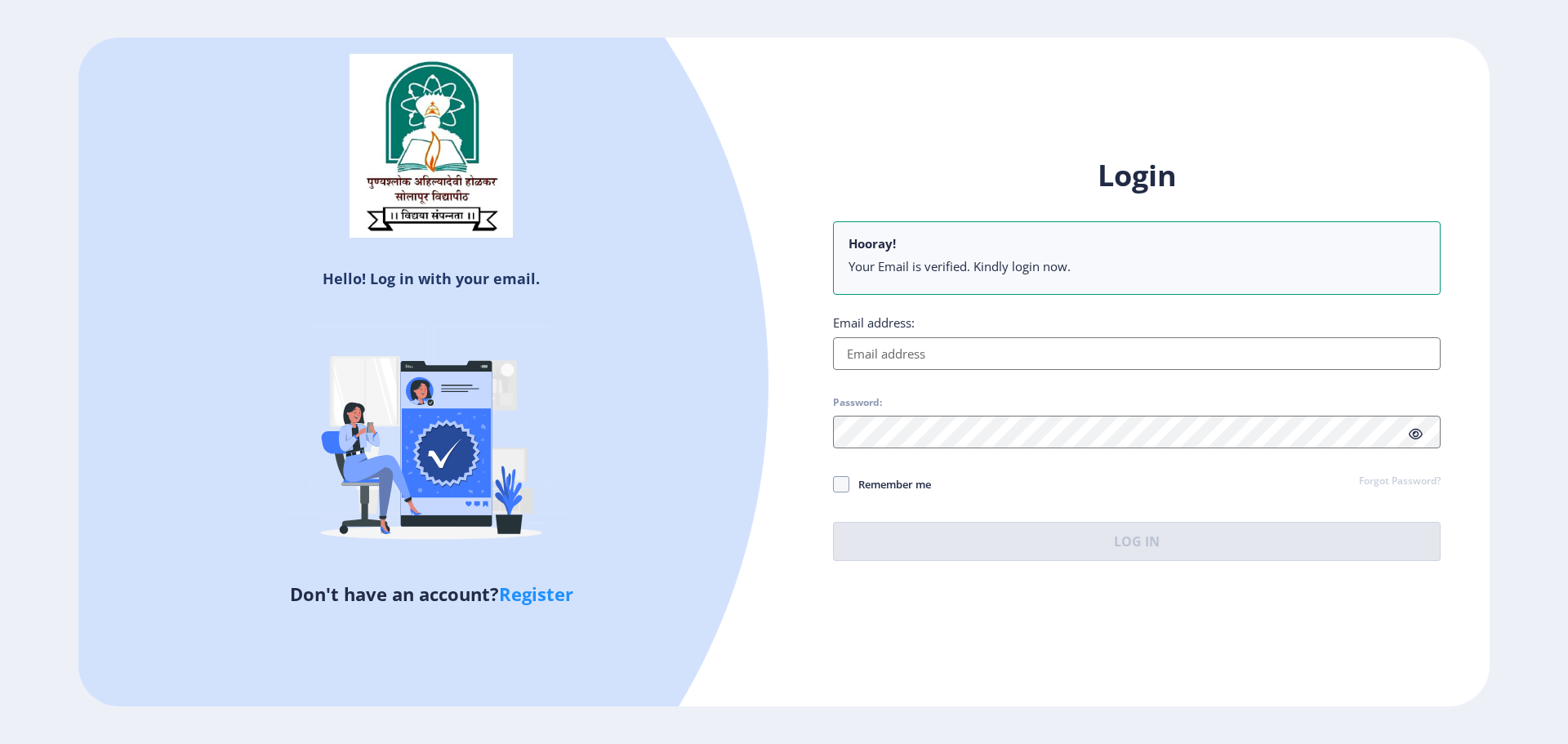
click at [927, 361] on input "Email address:" at bounding box center [1137, 354] width 608 height 33
type input "[EMAIL_ADDRESS][DOMAIN_NAME]"
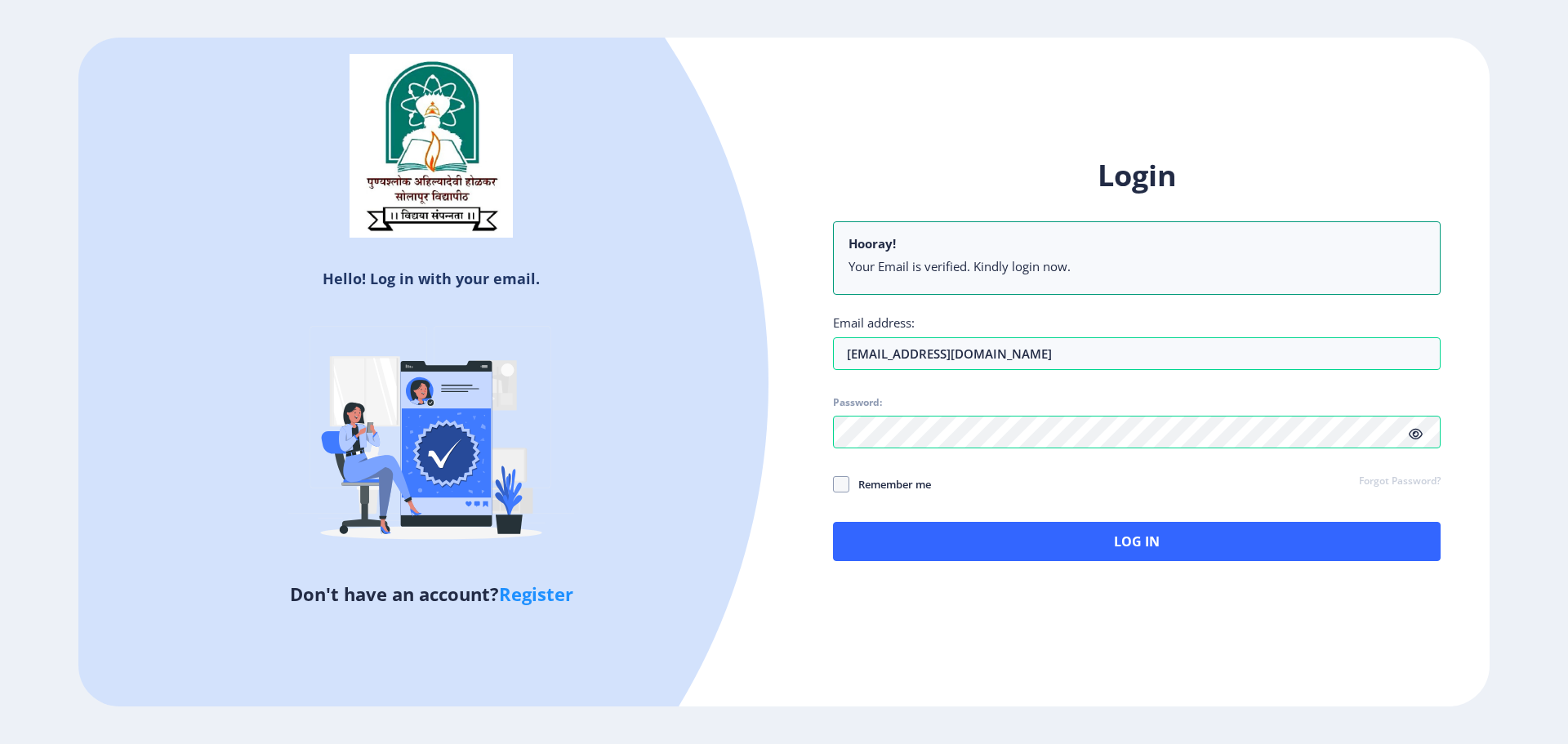
click at [865, 490] on span "Remember me" at bounding box center [890, 484] width 81 height 19
click at [834, 485] on input "Remember me" at bounding box center [833, 485] width 1 height 1
checkbox input "true"
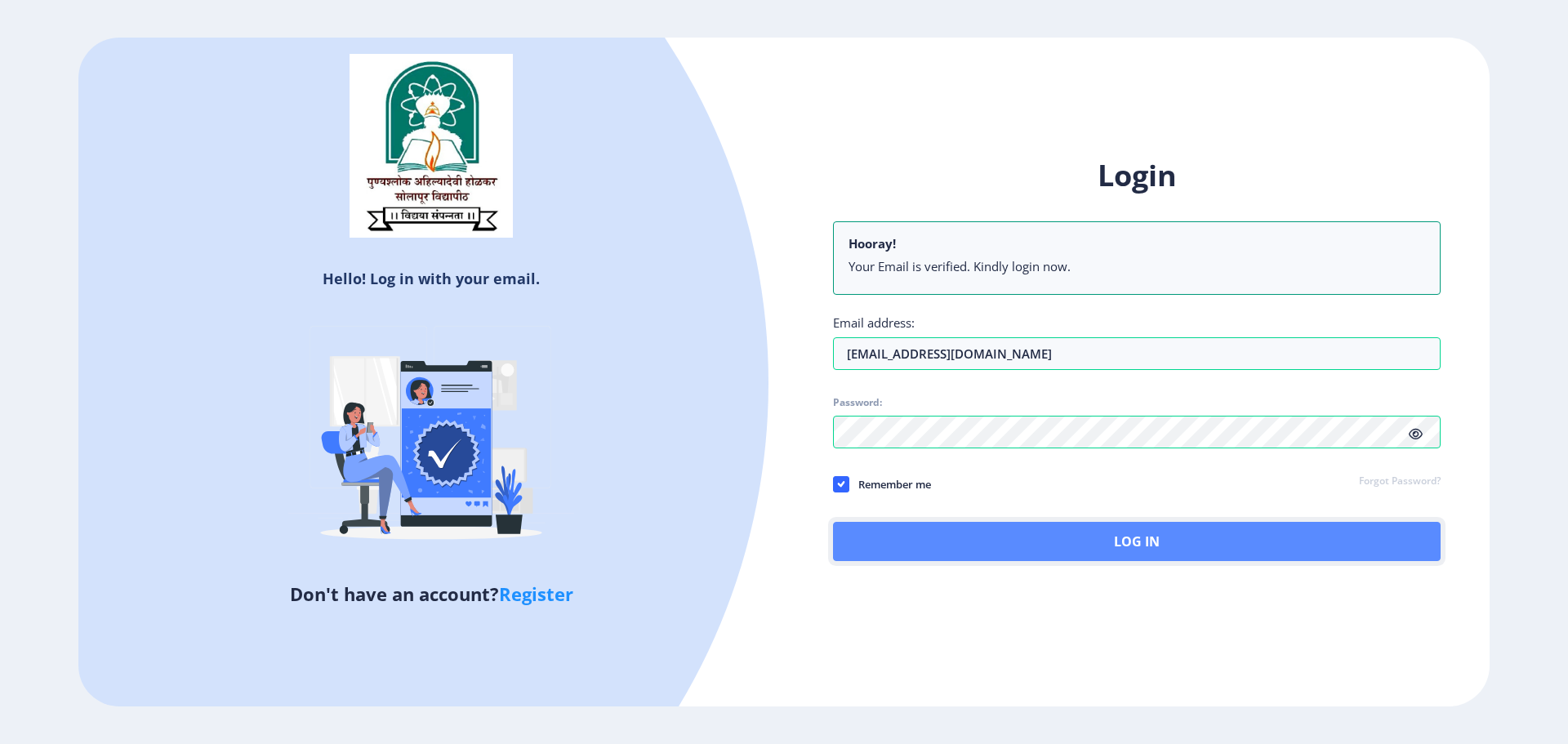
click at [1053, 551] on button "Log In" at bounding box center [1137, 542] width 608 height 39
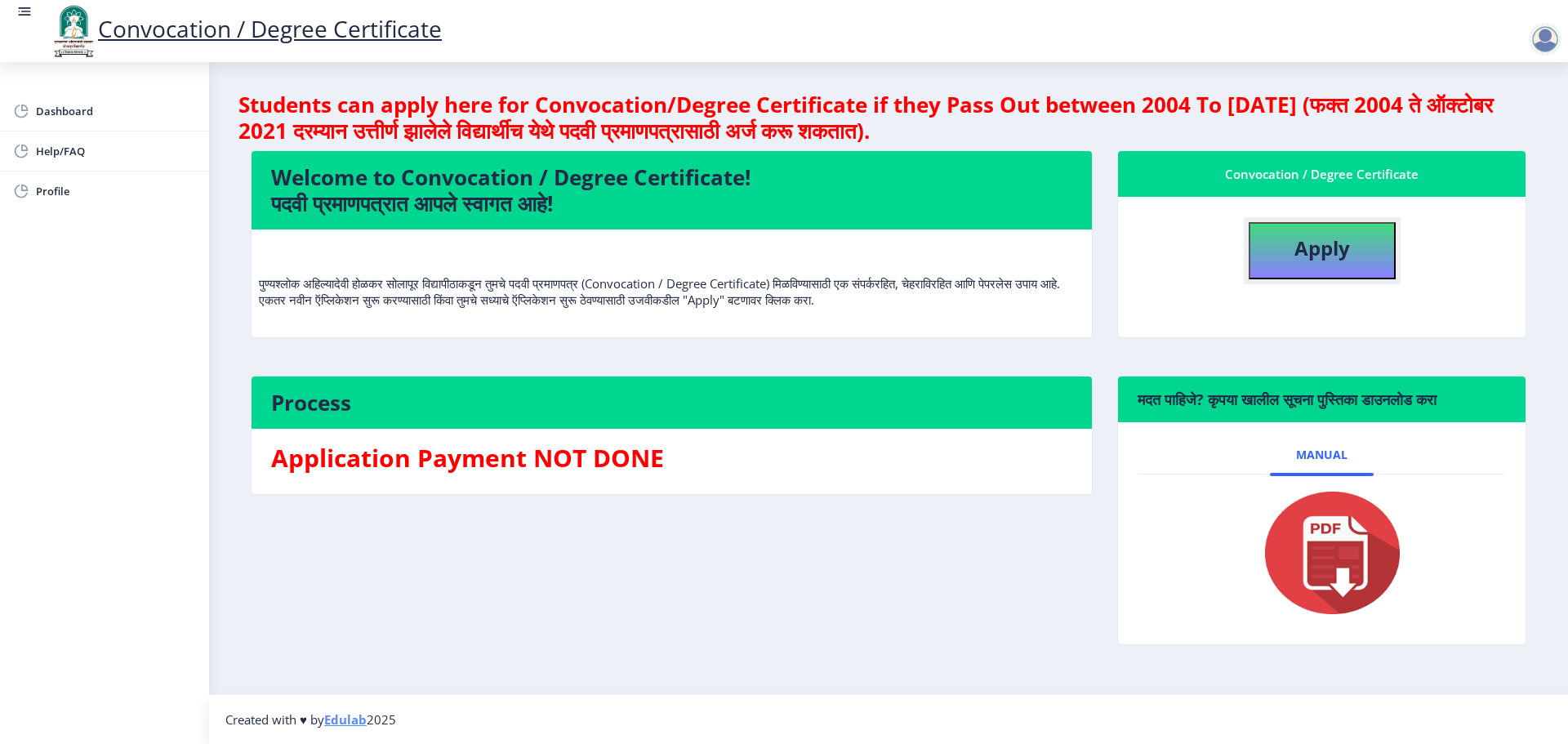
click at [1287, 254] on button "Apply" at bounding box center [1322, 251] width 147 height 57
select select
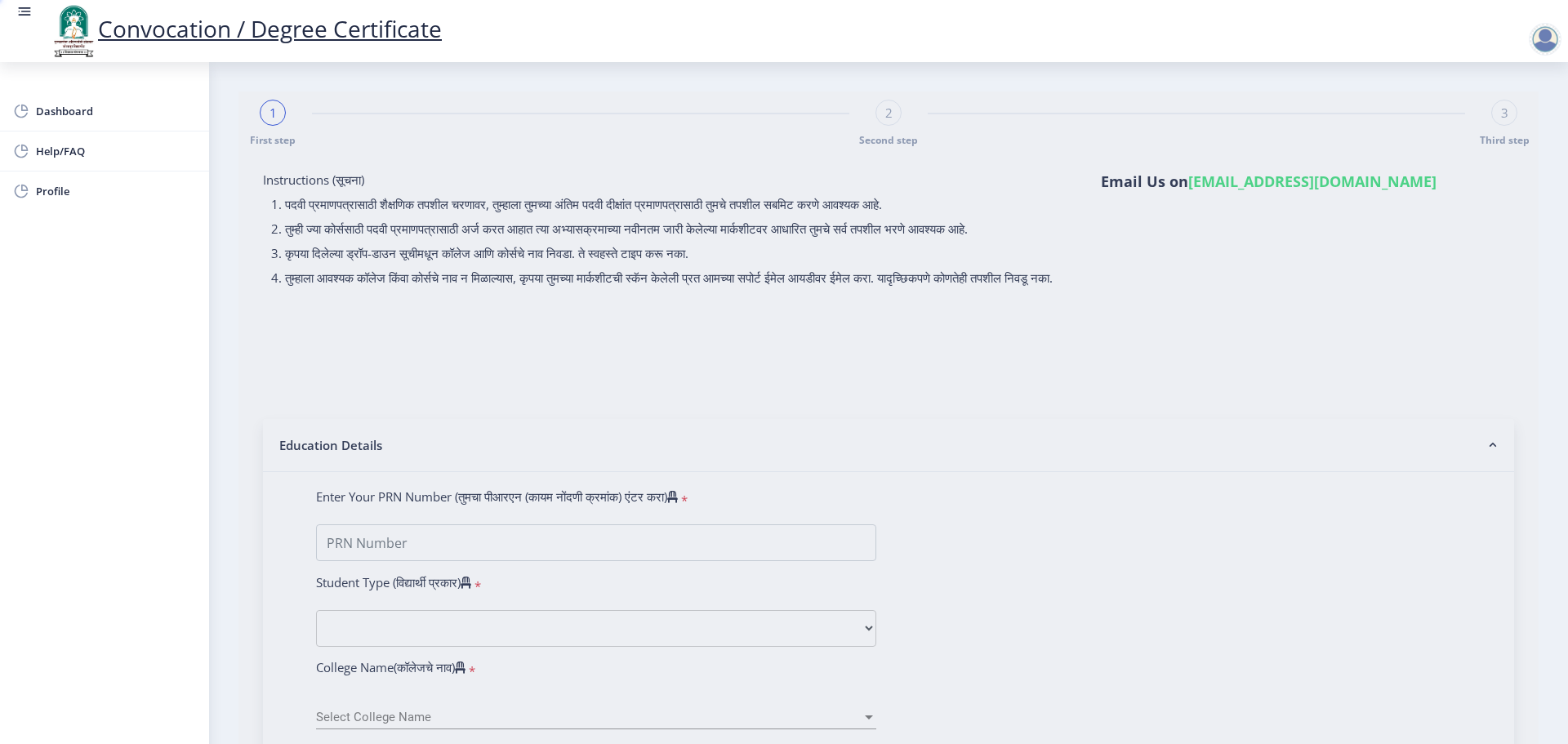
type input "[PERSON_NAME]"
type input "shobha"
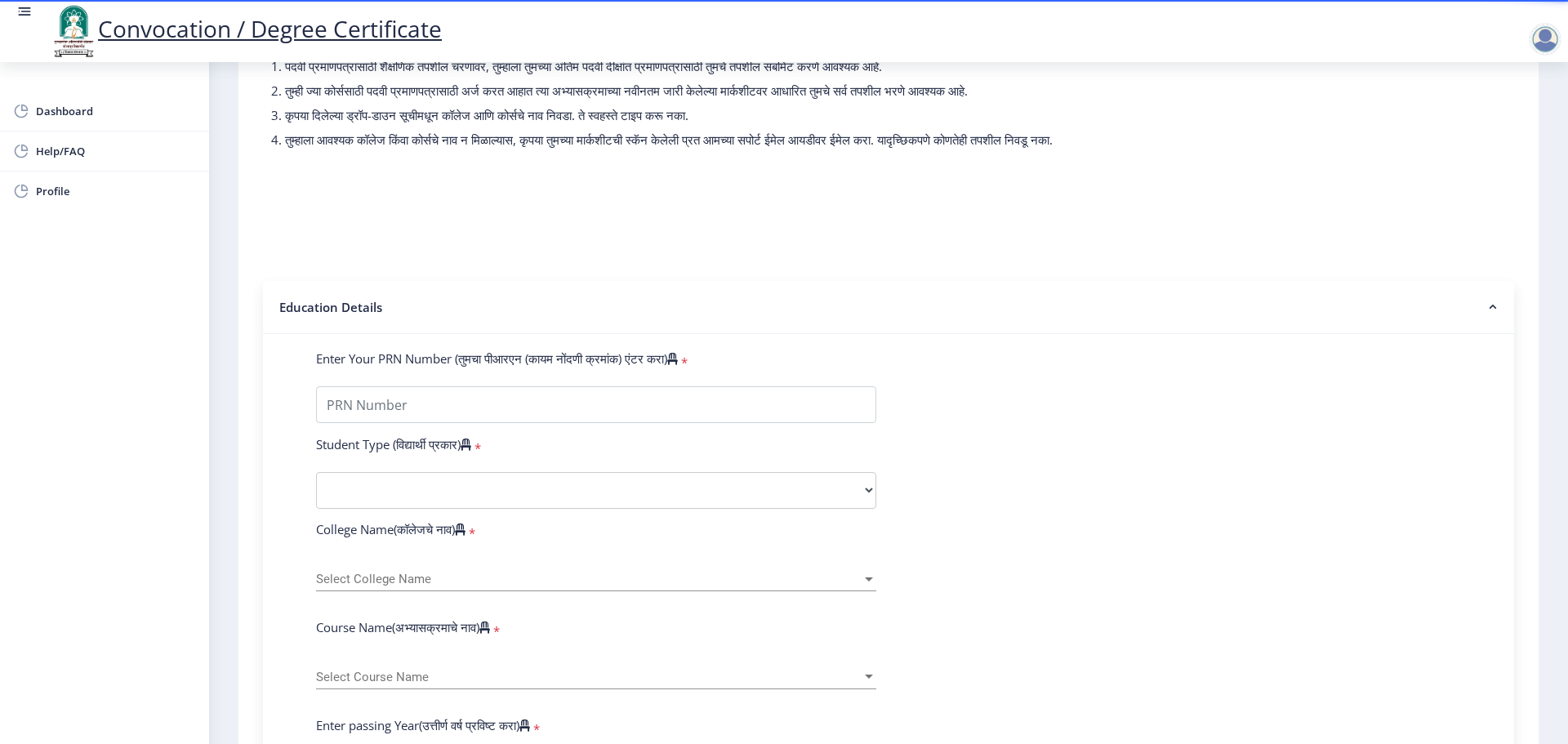
scroll to position [164, 0]
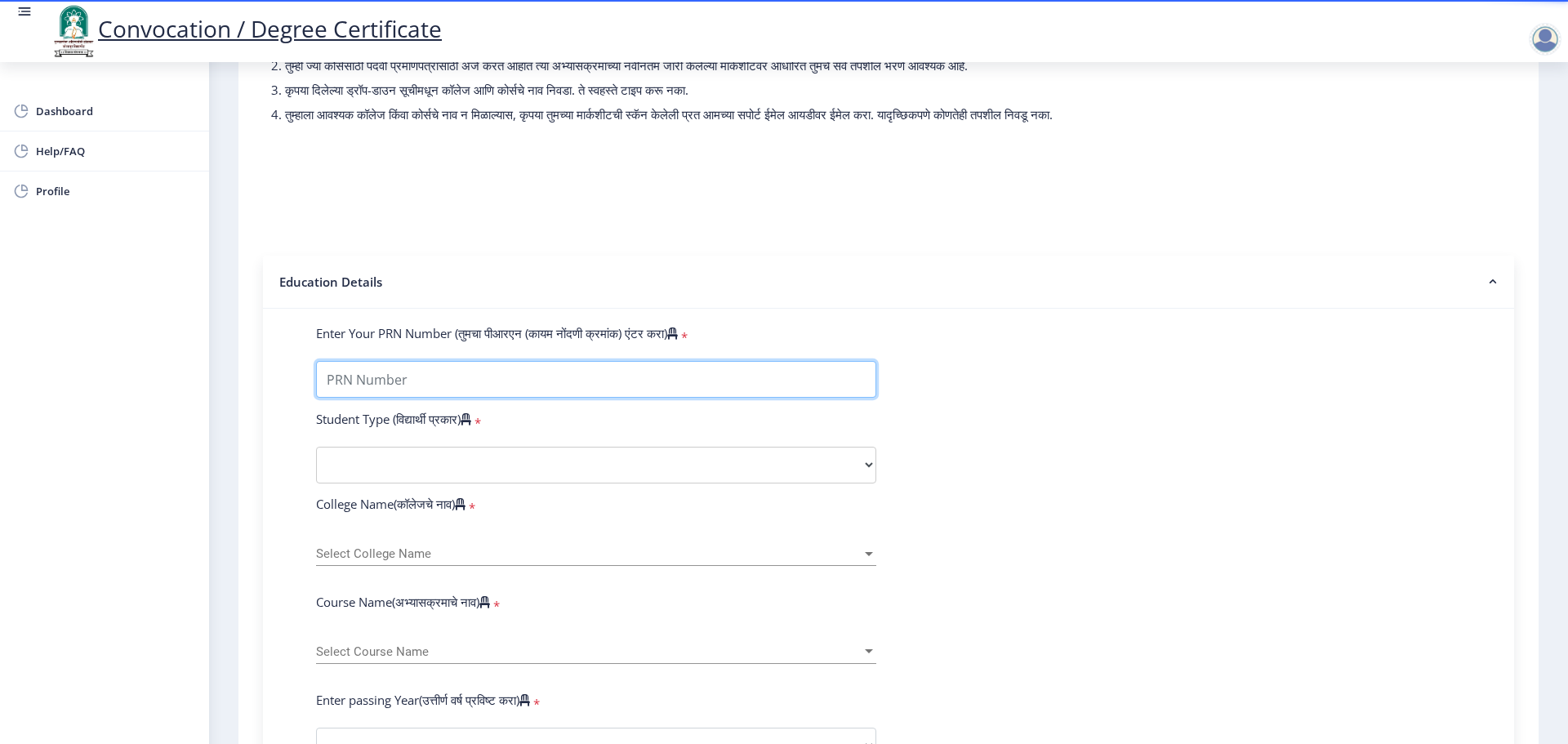
click at [470, 392] on input "Enter Your PRN Number (तुमचा पीआरएन (कायम नोंदणी क्रमांक) एंटर करा)" at bounding box center [596, 380] width 560 height 37
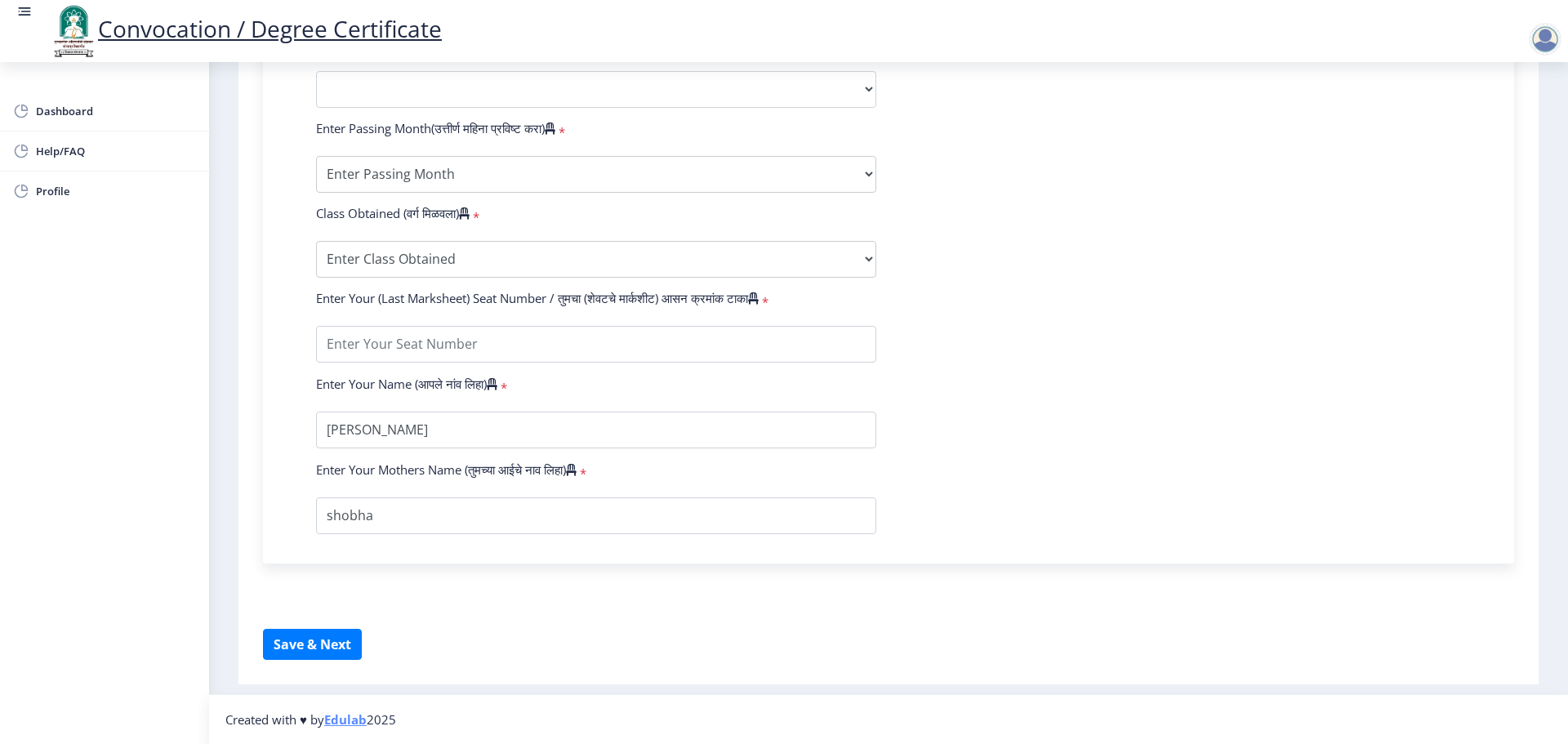
scroll to position [836, 0]
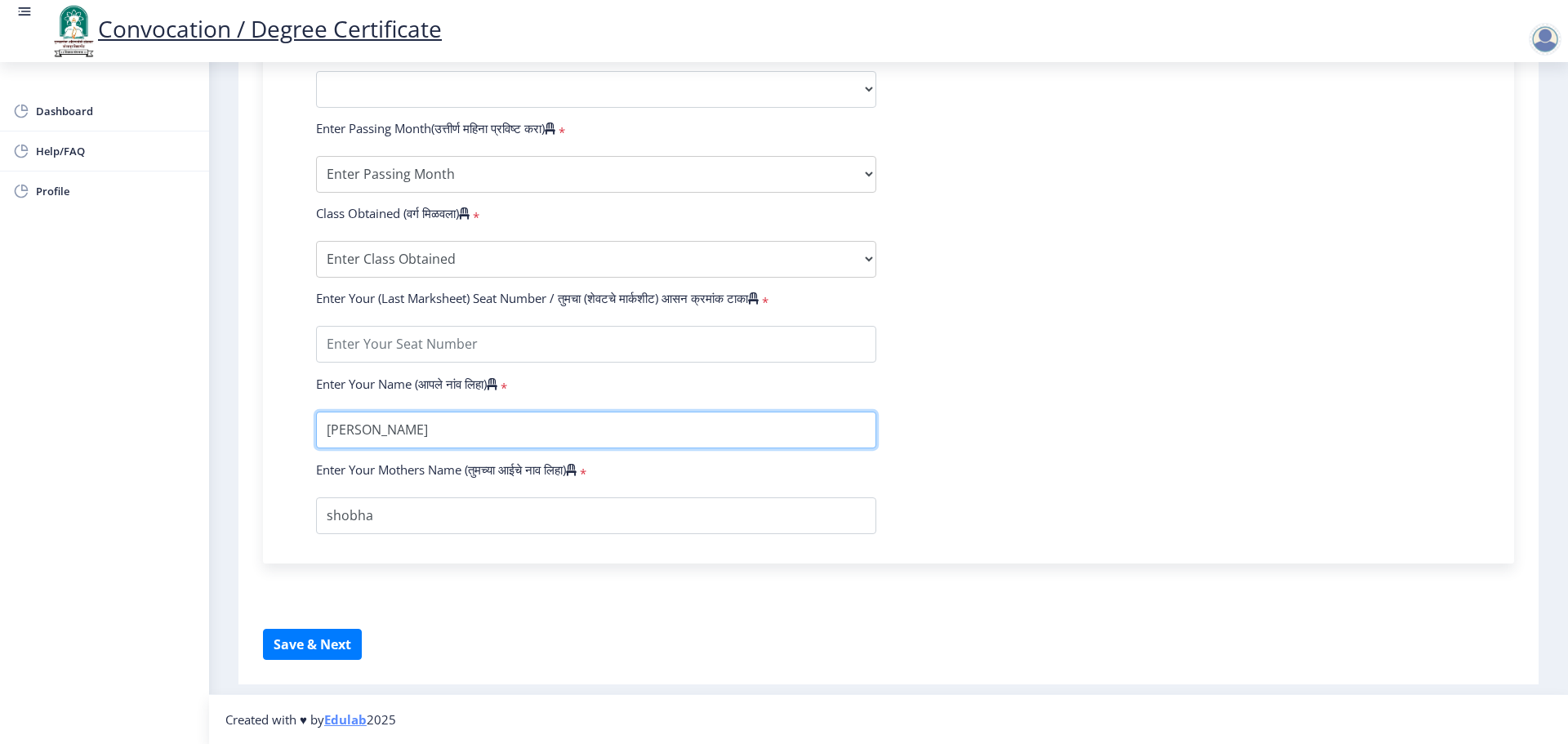
click at [376, 429] on input "textarea" at bounding box center [596, 430] width 560 height 37
click at [371, 428] on input "textarea" at bounding box center [596, 430] width 560 height 37
type input "akash [PERSON_NAME]"
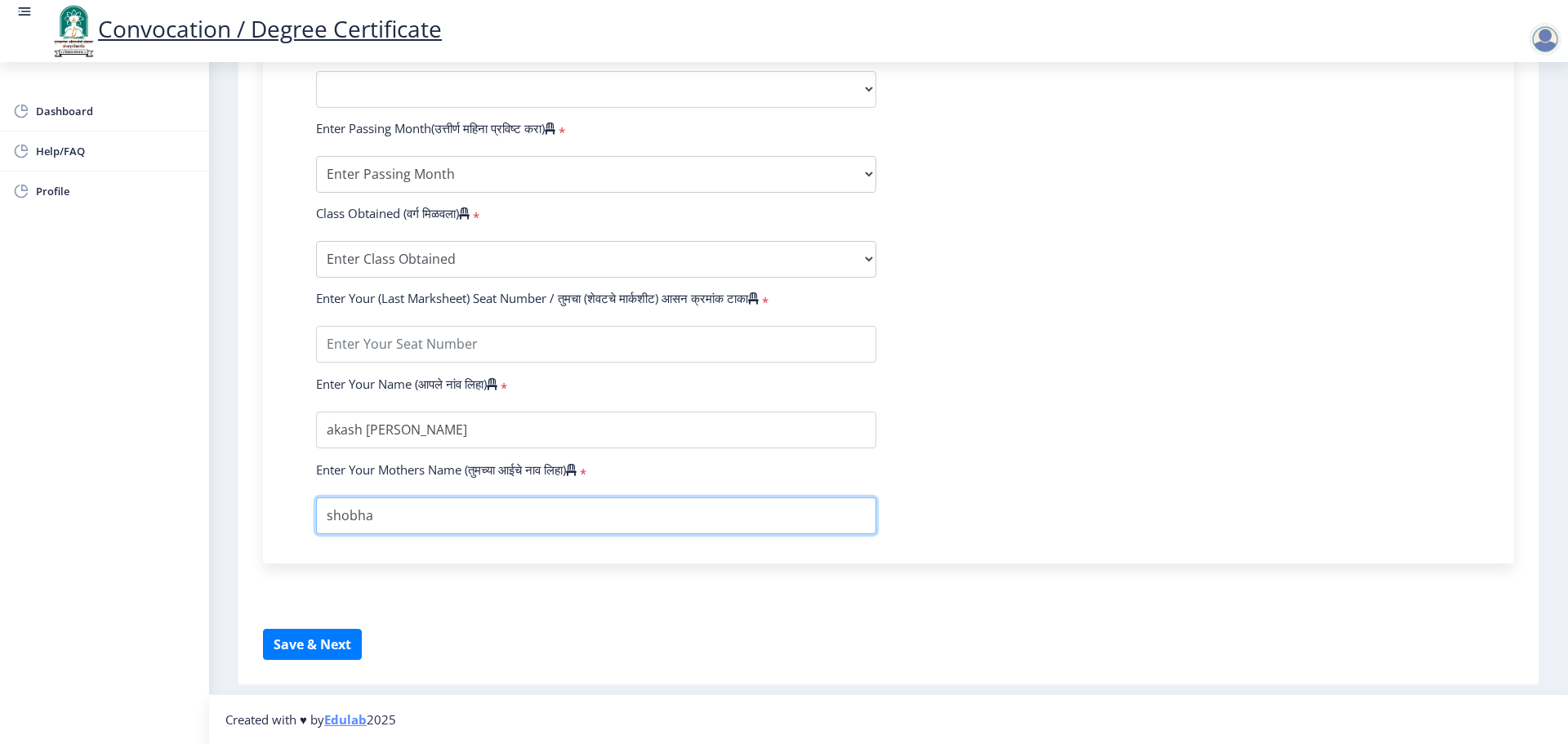
click at [424, 503] on input "textarea" at bounding box center [596, 516] width 560 height 37
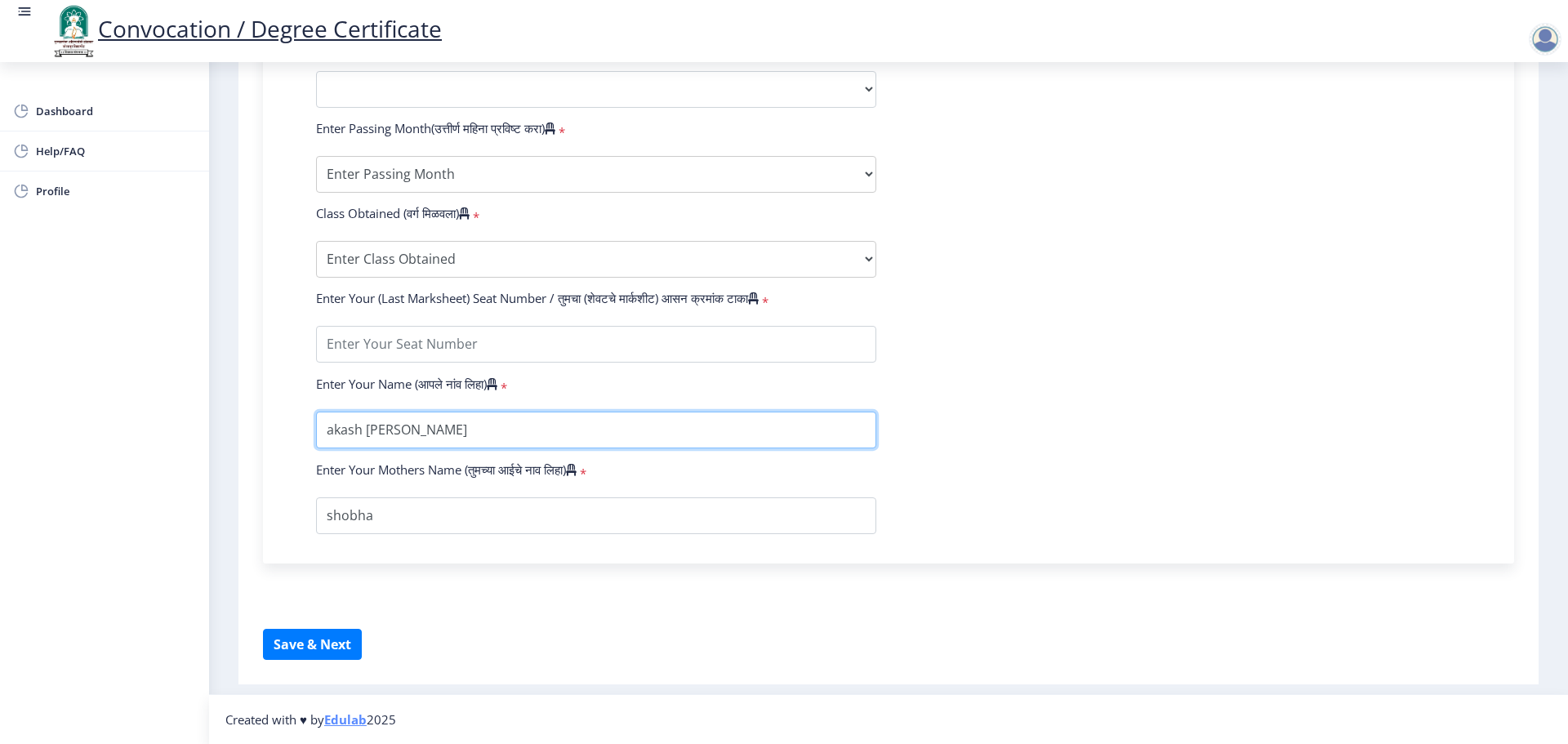
click at [466, 415] on input "textarea" at bounding box center [596, 430] width 560 height 37
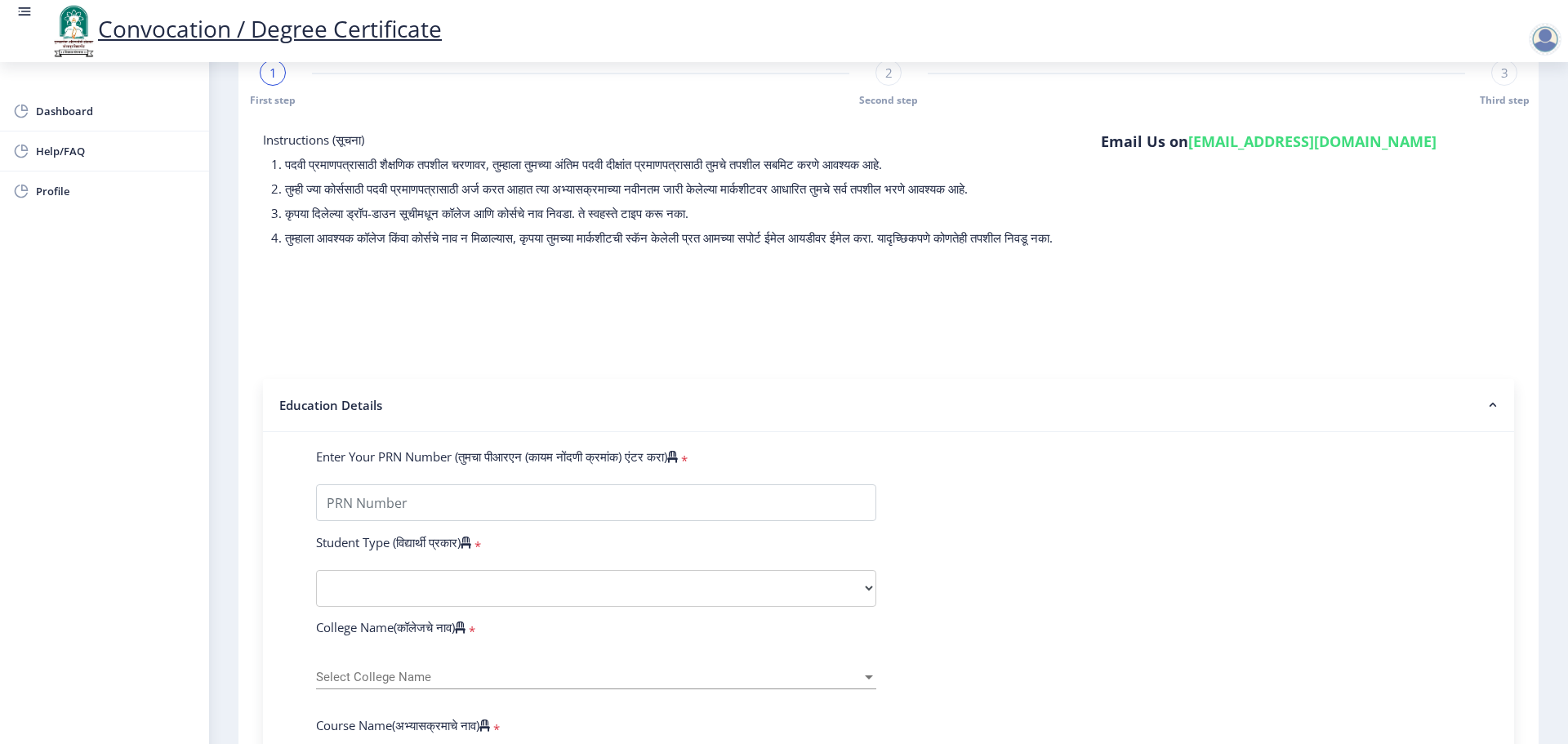
scroll to position [0, 0]
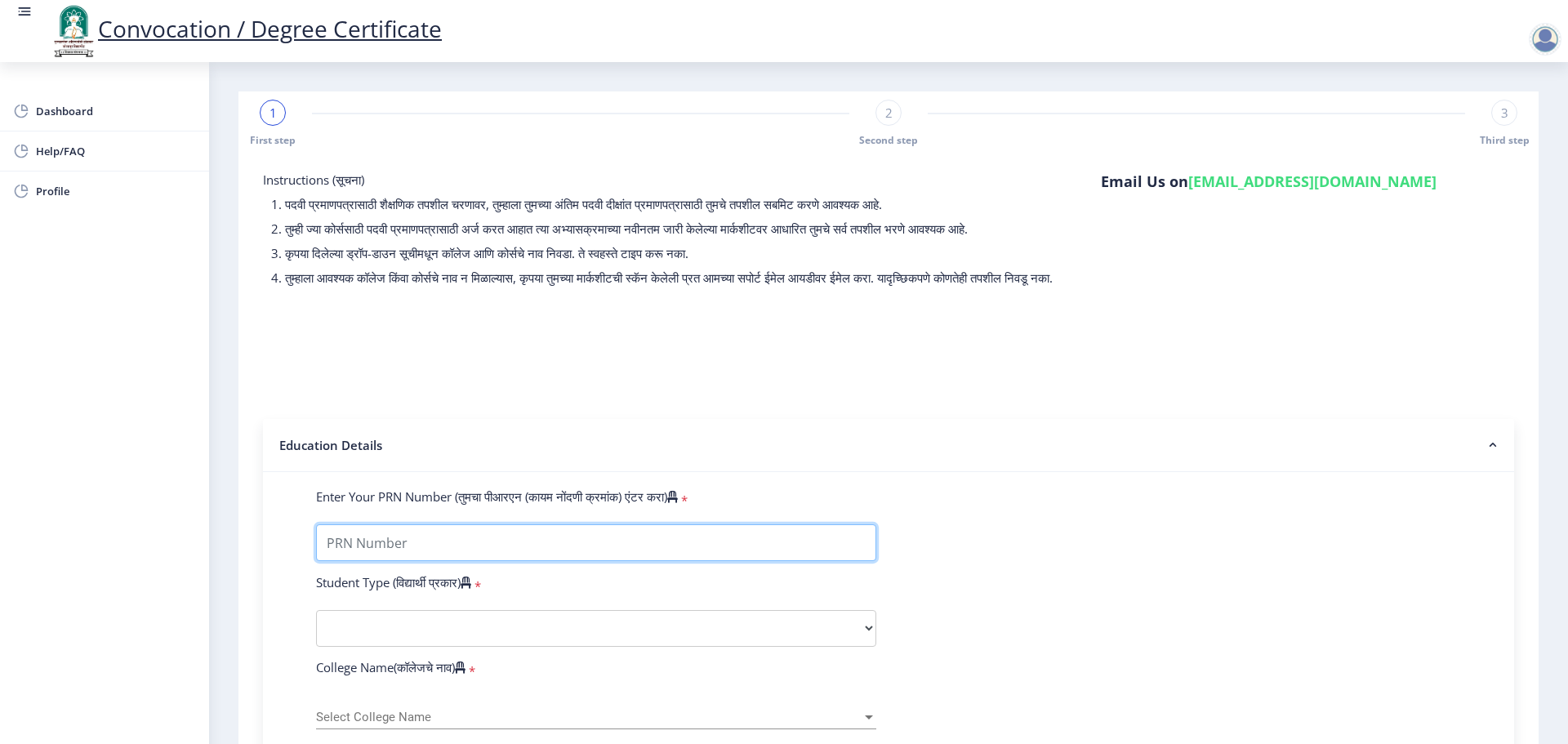
click at [407, 561] on input "Enter Your PRN Number (तुमचा पीआरएन (कायम नोंदणी क्रमांक) एंटर करा)" at bounding box center [596, 543] width 560 height 37
type input "2016032500292433"
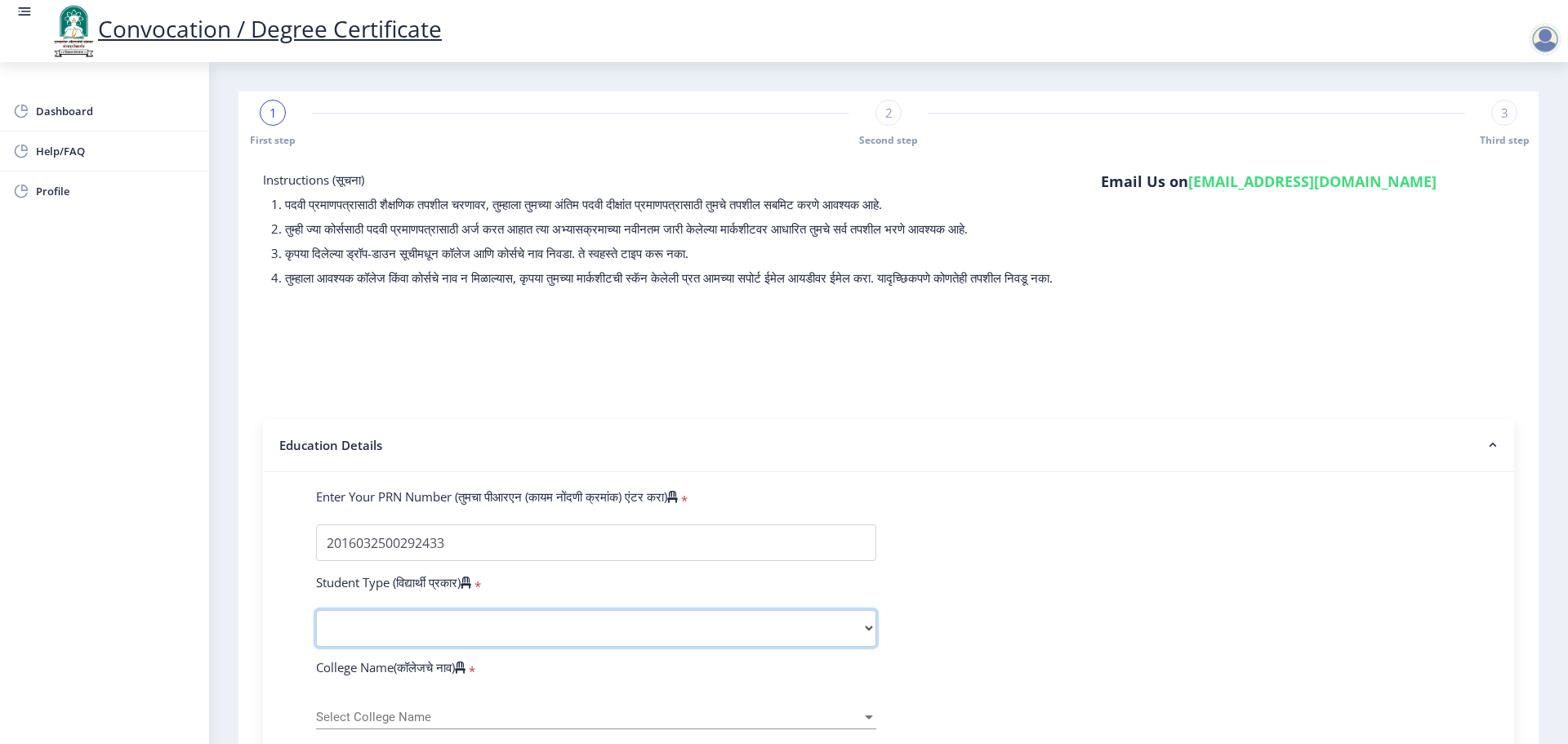
click at [404, 642] on select "Select Student Type Regular External" at bounding box center [596, 629] width 560 height 37
select select "Regular"
click at [316, 626] on select "Select Student Type Regular External" at bounding box center [596, 629] width 560 height 37
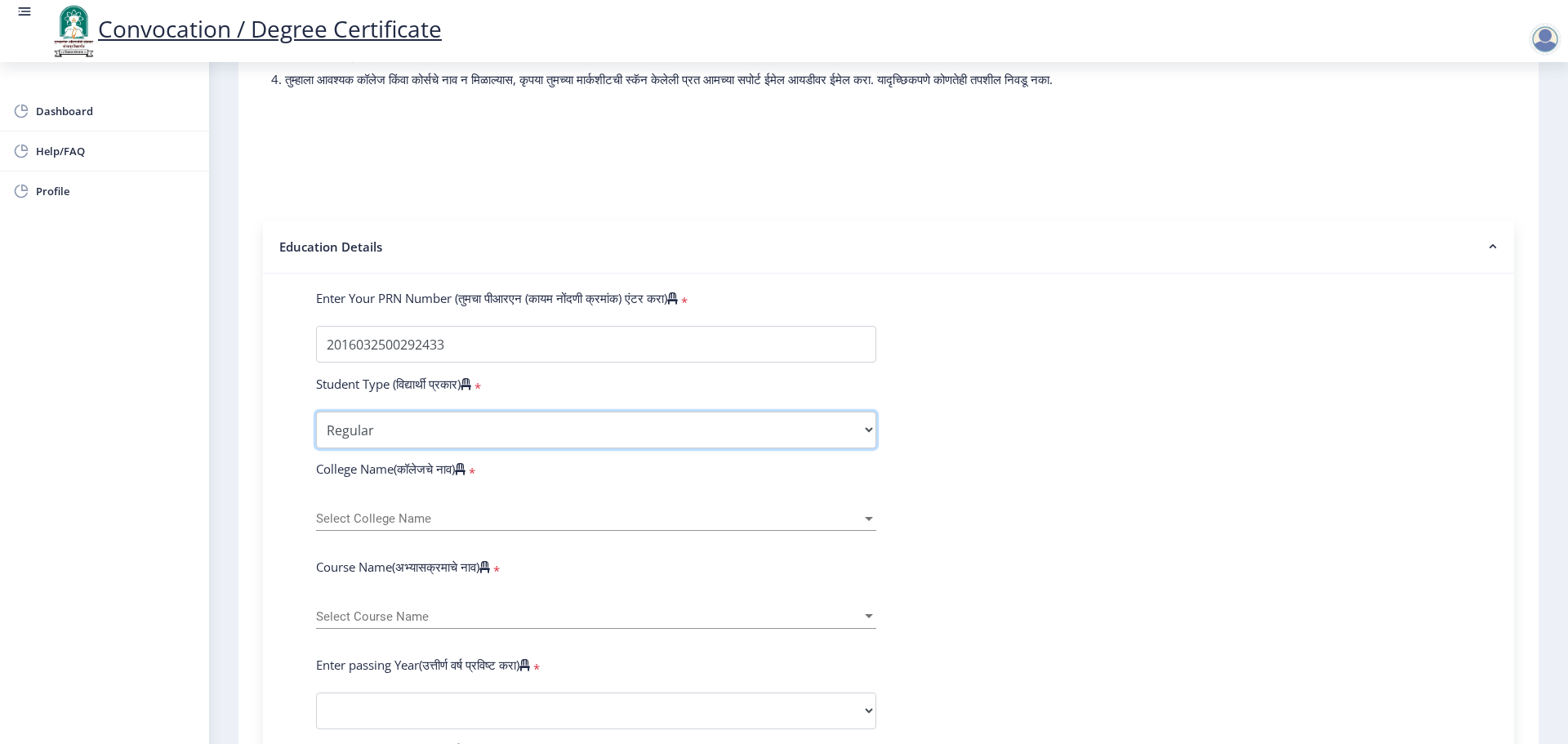
scroll to position [245, 0]
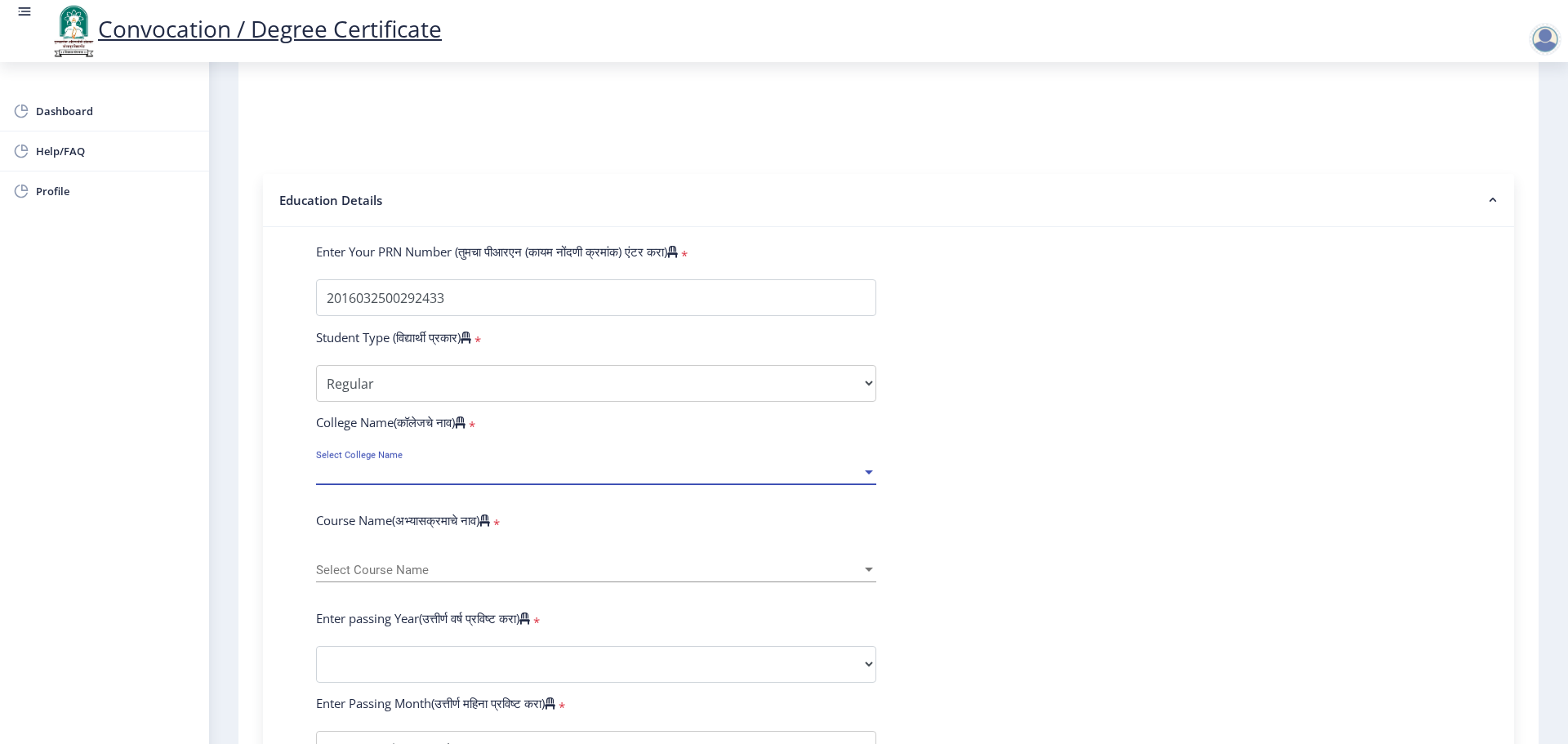
click at [430, 479] on span "Select College Name" at bounding box center [589, 473] width 546 height 14
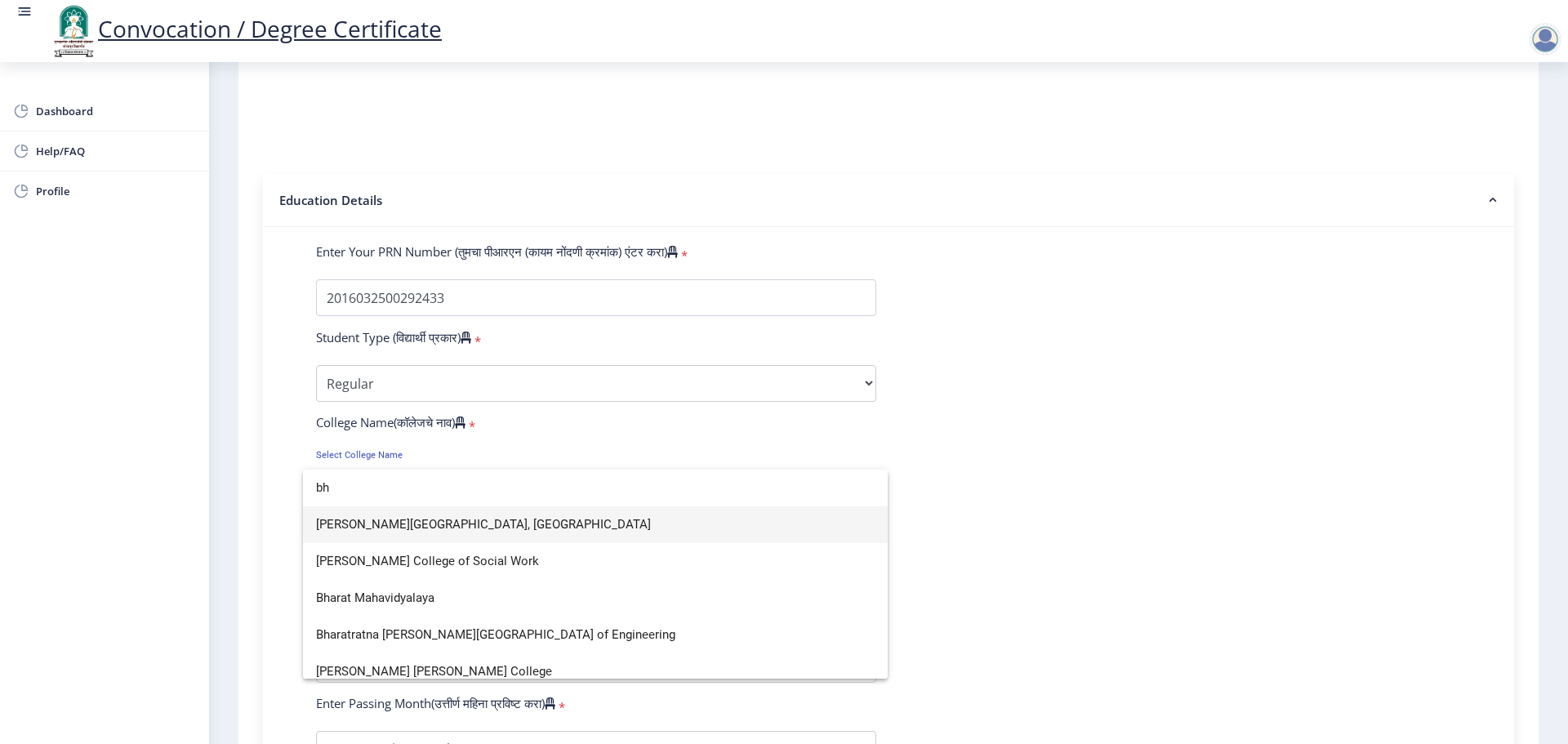
type input "bh"
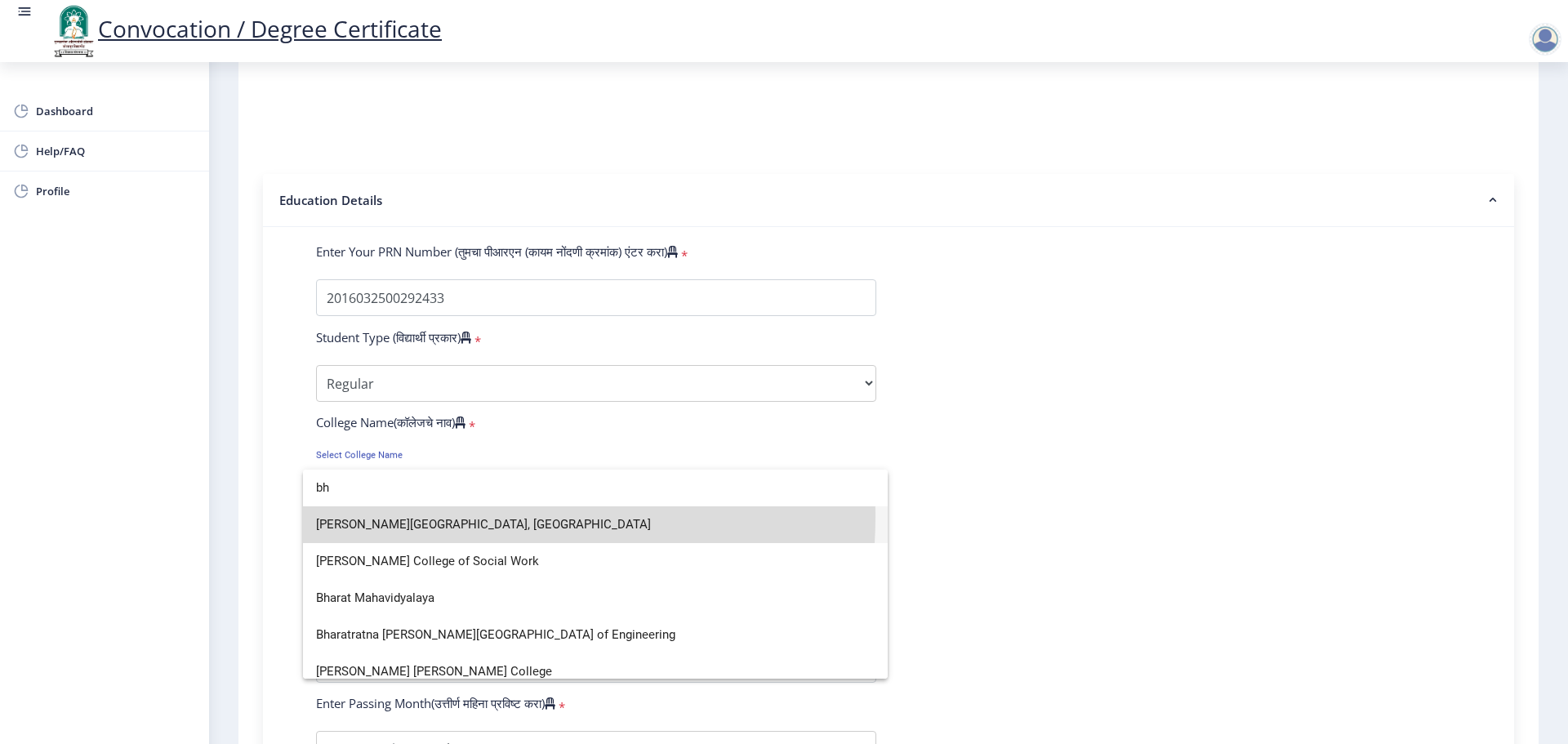
click at [414, 516] on span "[PERSON_NAME][GEOGRAPHIC_DATA], [GEOGRAPHIC_DATA]" at bounding box center [595, 525] width 558 height 37
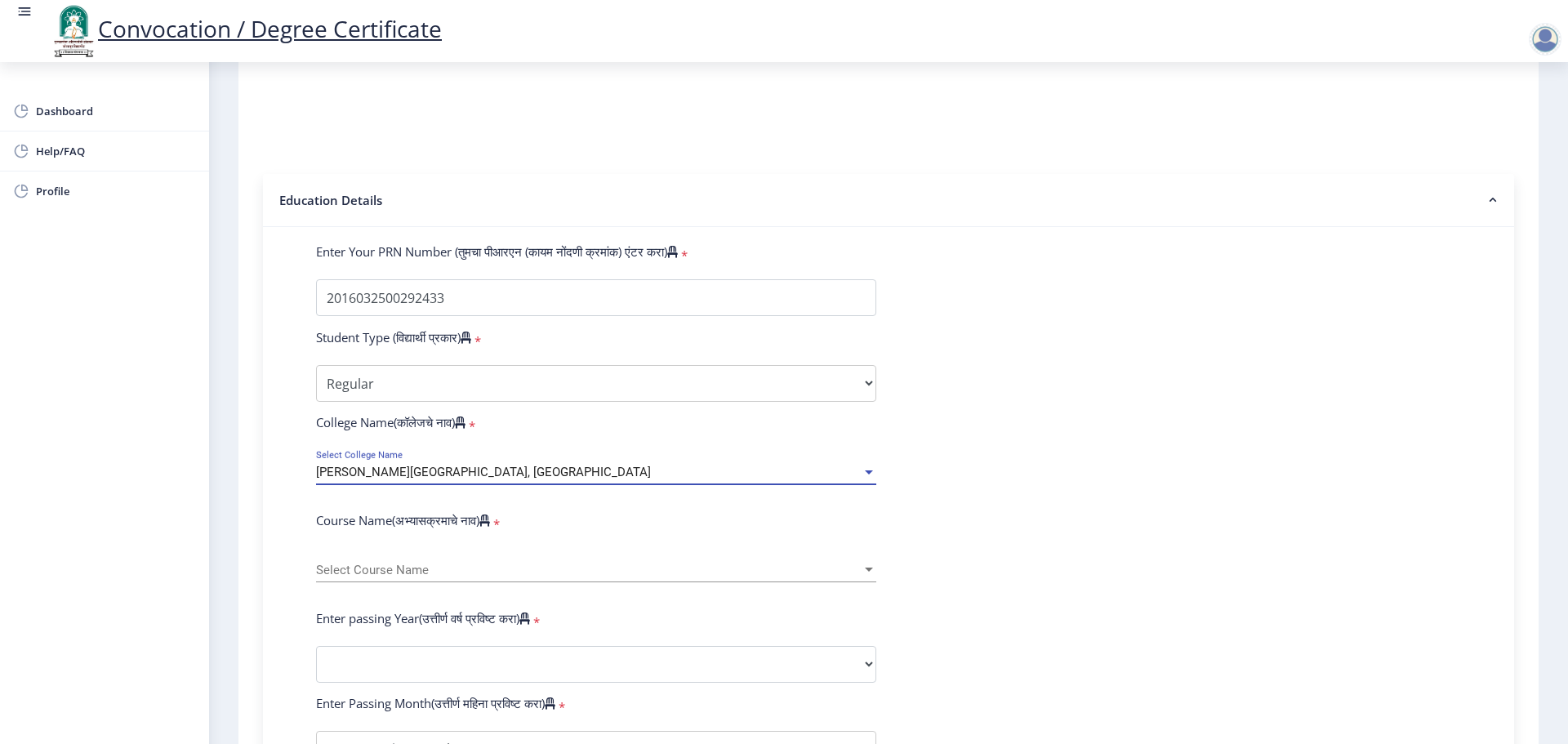
click at [415, 578] on span "Select Course Name" at bounding box center [589, 570] width 546 height 14
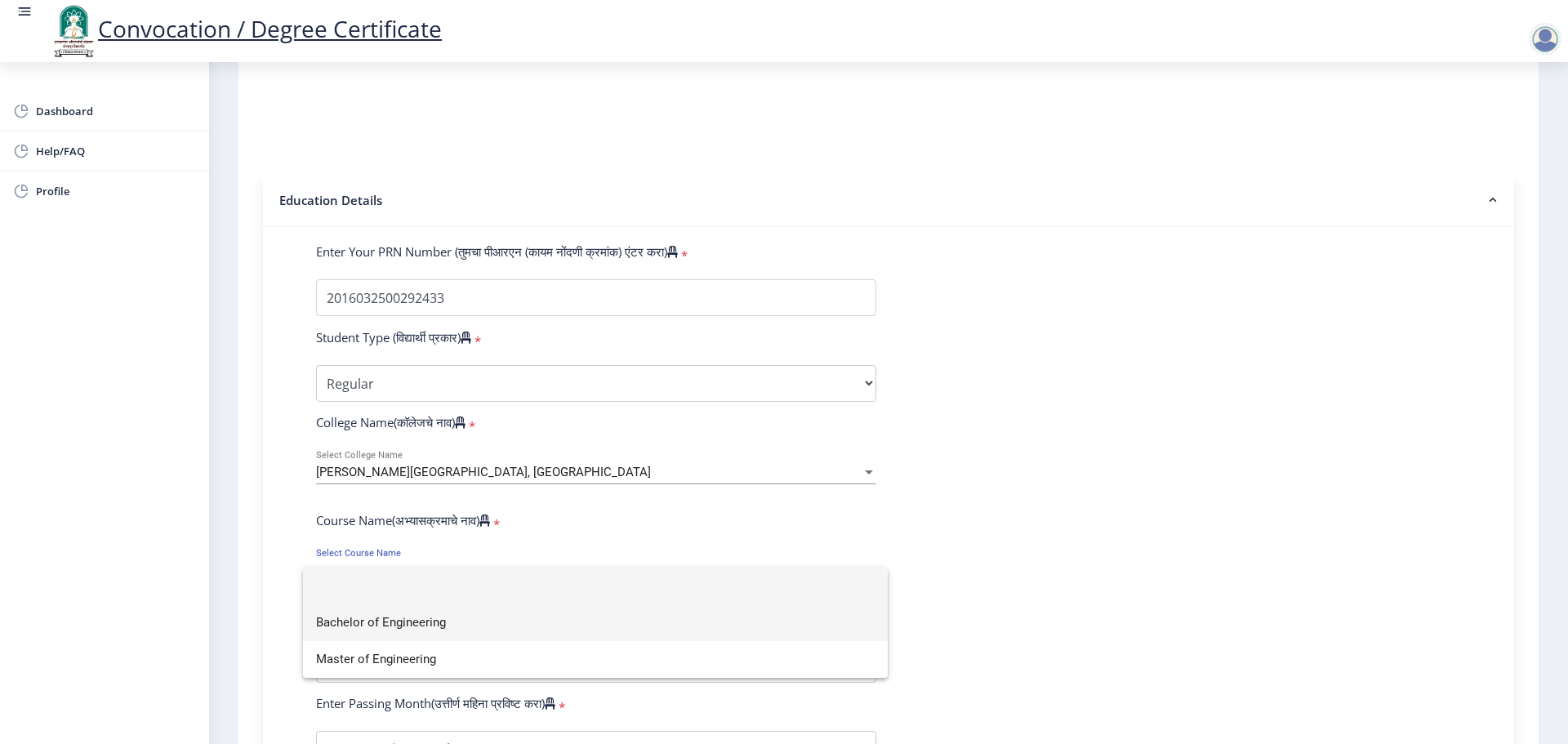
click at [383, 633] on span "Bachelor of Engineering" at bounding box center [595, 623] width 558 height 37
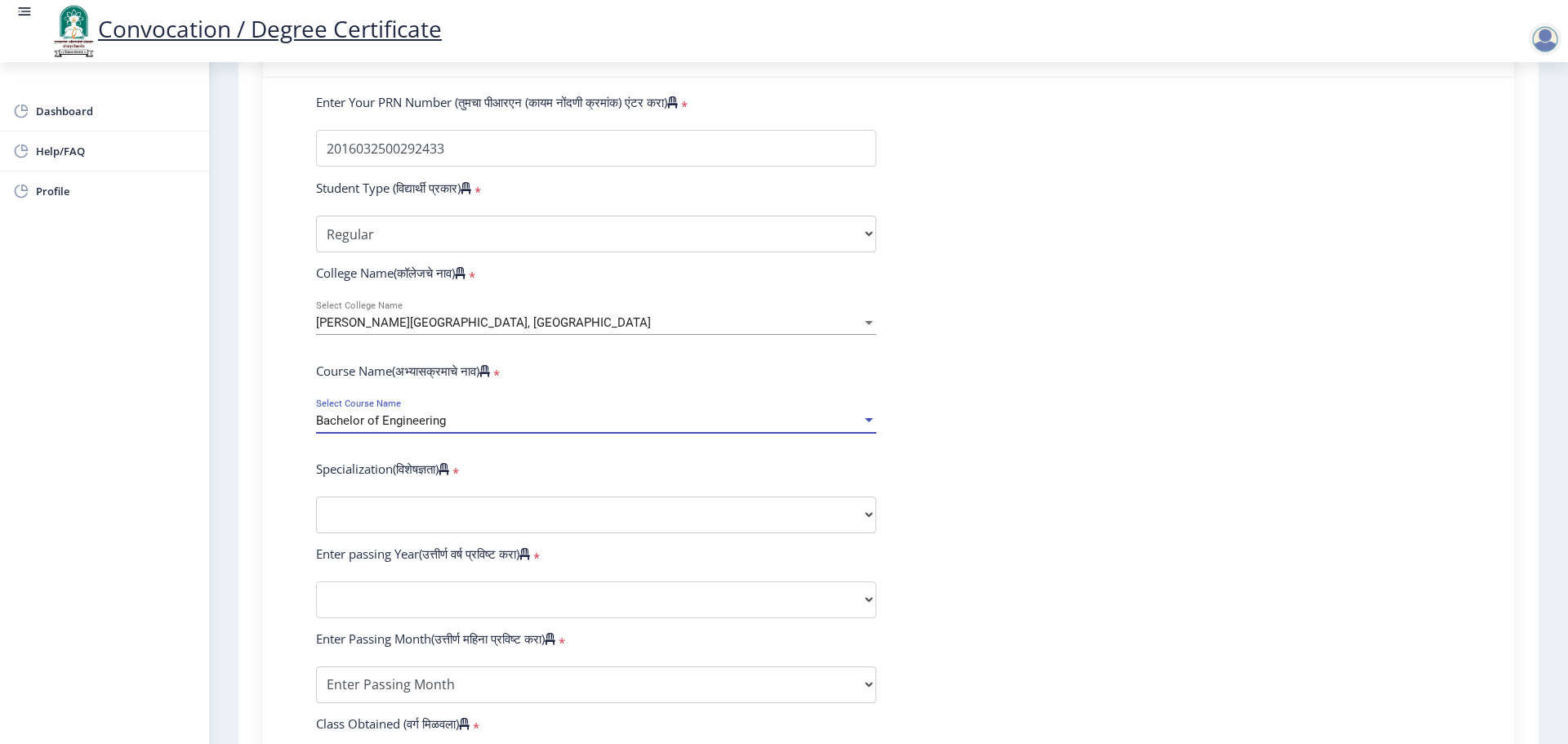
scroll to position [408, 0]
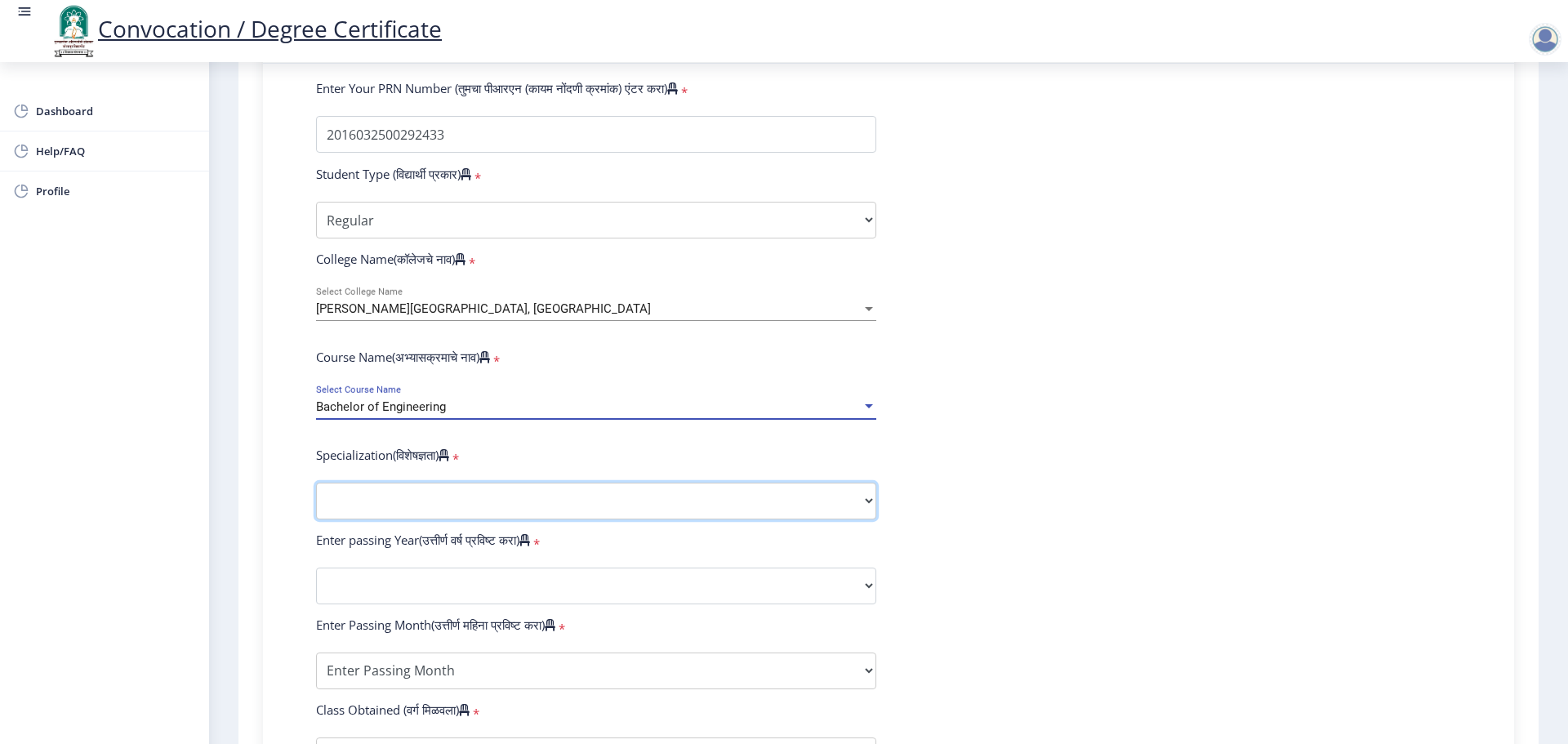
click at [410, 512] on select "Specialization Bio-Medical Engineering Civil Engineering Computer Science & Eng…" at bounding box center [596, 501] width 560 height 37
select select "Mechanical Engineering"
click at [316, 498] on select "Specialization Bio-Medical Engineering Civil Engineering Computer Science & Eng…" at bounding box center [596, 501] width 560 height 37
click at [388, 595] on select "2025 2024 2023 2022 2021 2020 2019 2018 2017 2016 2015 2014 2013 2012 2011 2010…" at bounding box center [596, 586] width 560 height 37
select select "2019"
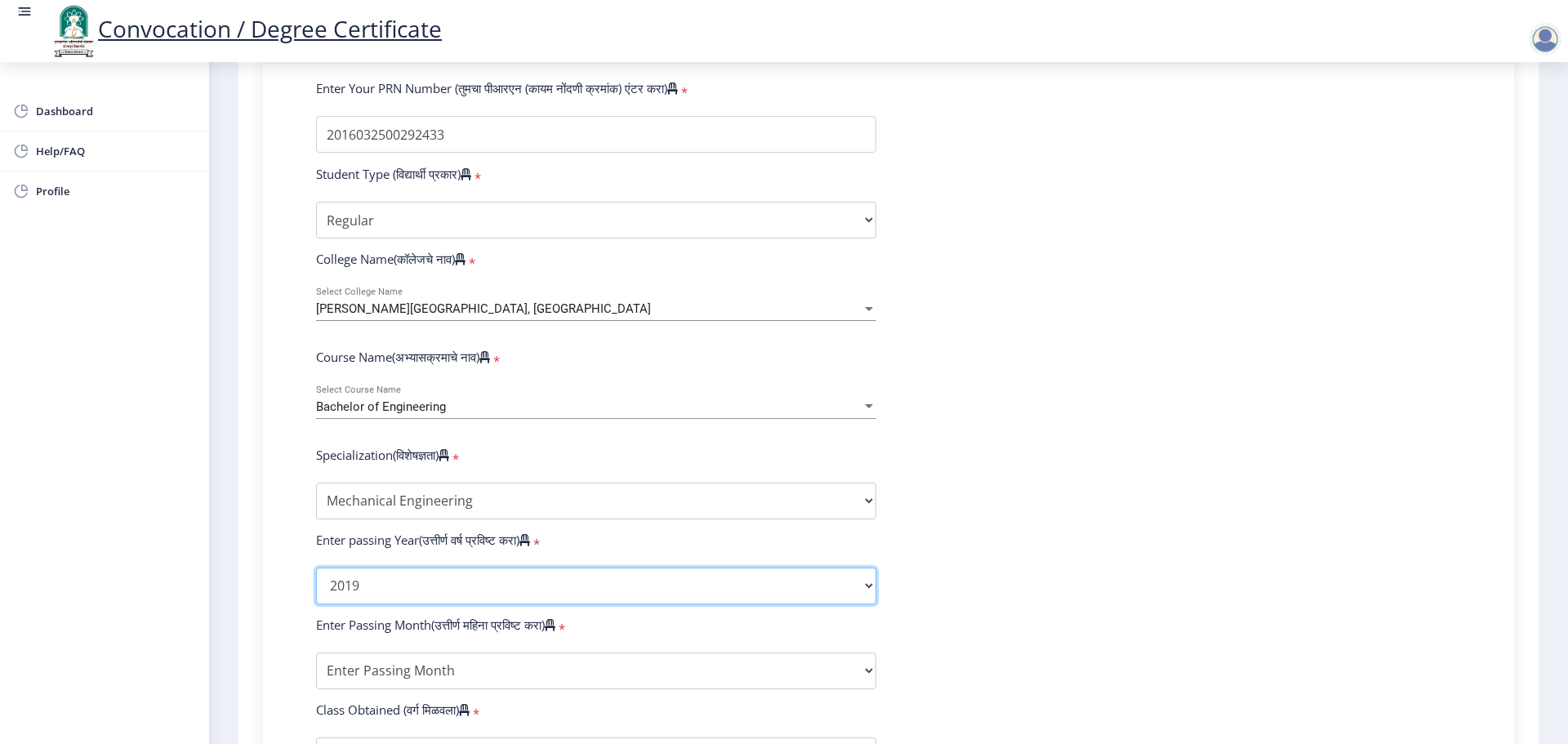
click at [316, 584] on select "2025 2024 2023 2022 2021 2020 2019 2018 2017 2016 2015 2014 2013 2012 2011 2010…" at bounding box center [596, 586] width 560 height 37
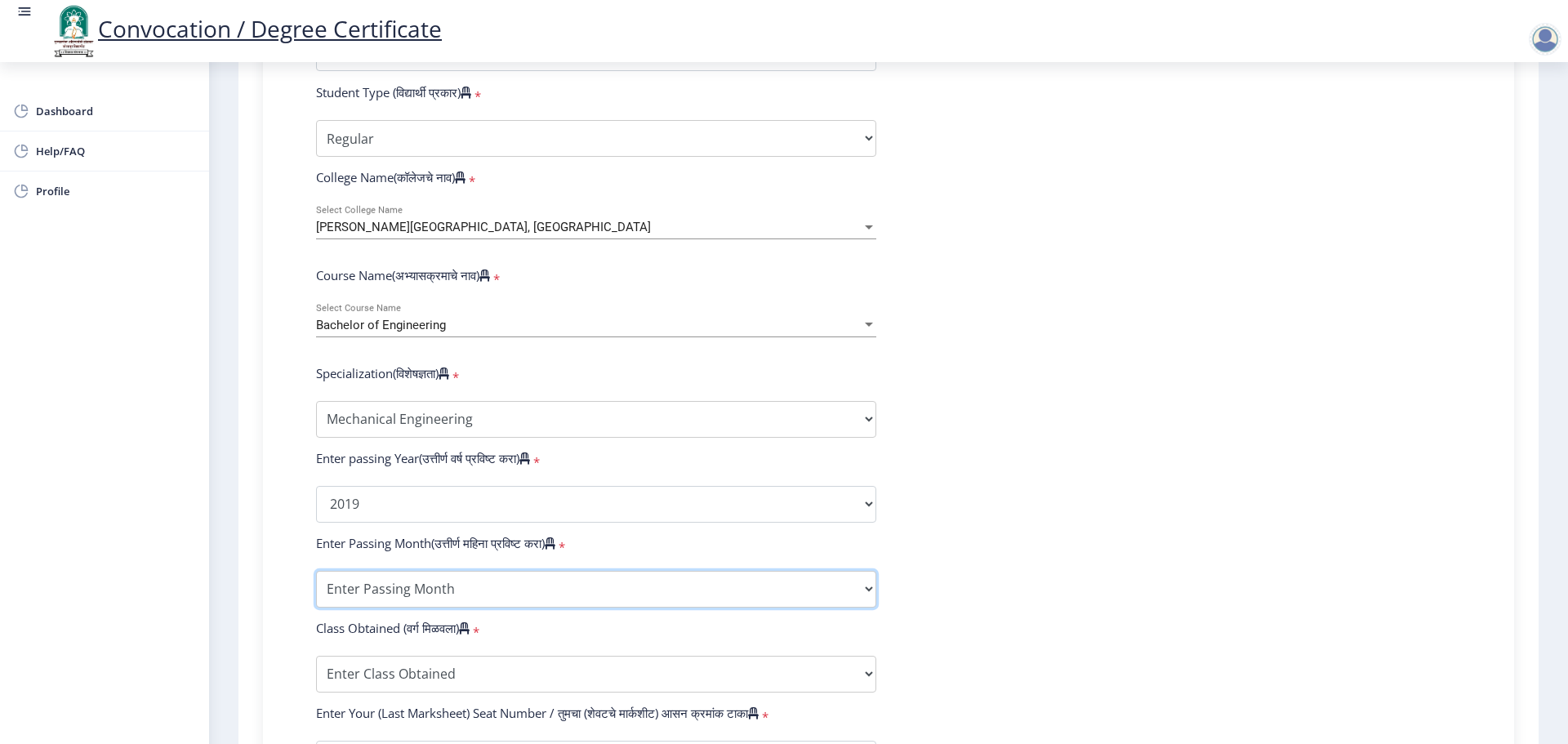
click at [421, 597] on select "Enter Passing Month March April May October November December" at bounding box center [596, 589] width 560 height 37
select select "March"
click at [316, 587] on select "Enter Passing Month March April May October November December" at bounding box center [596, 589] width 560 height 37
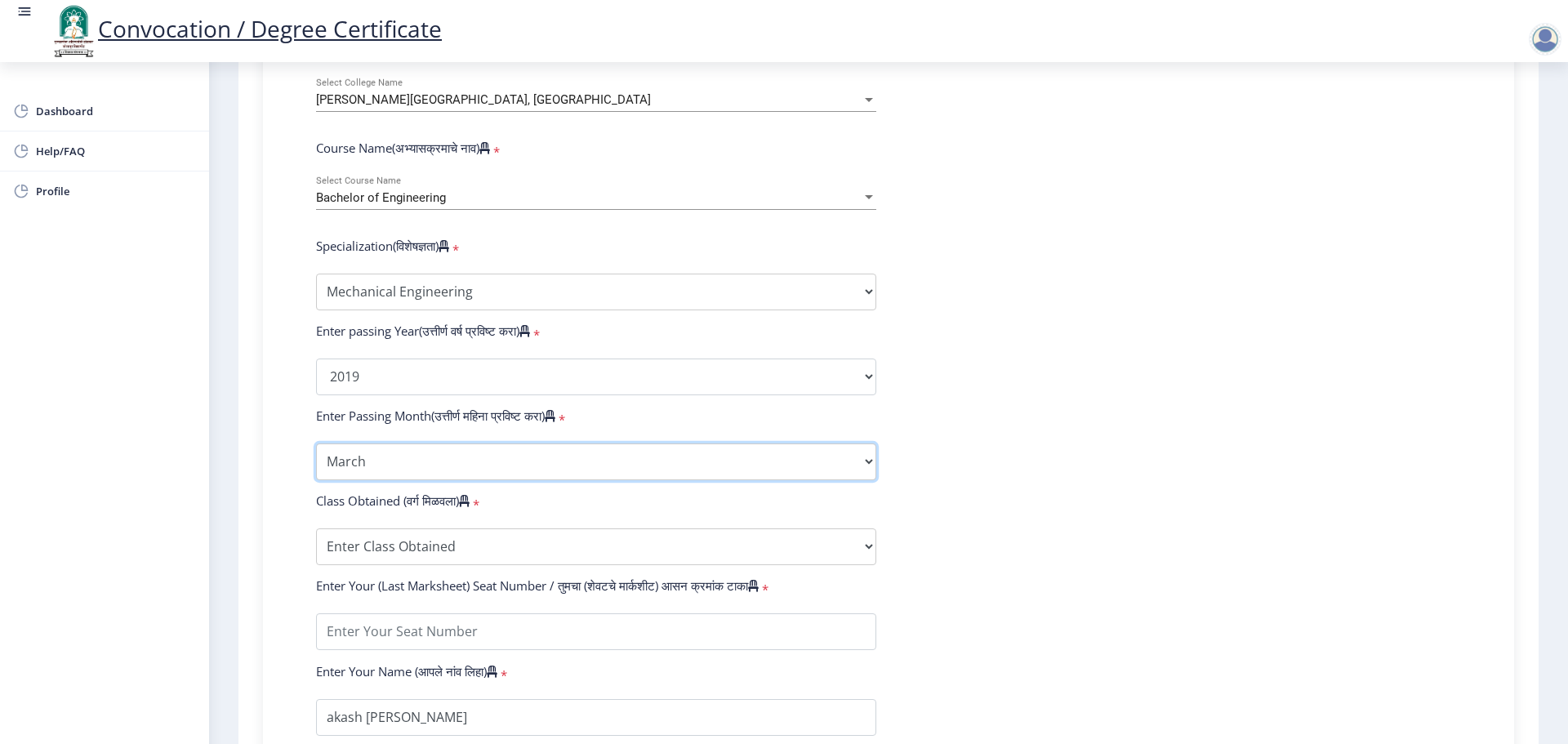
scroll to position [653, 0]
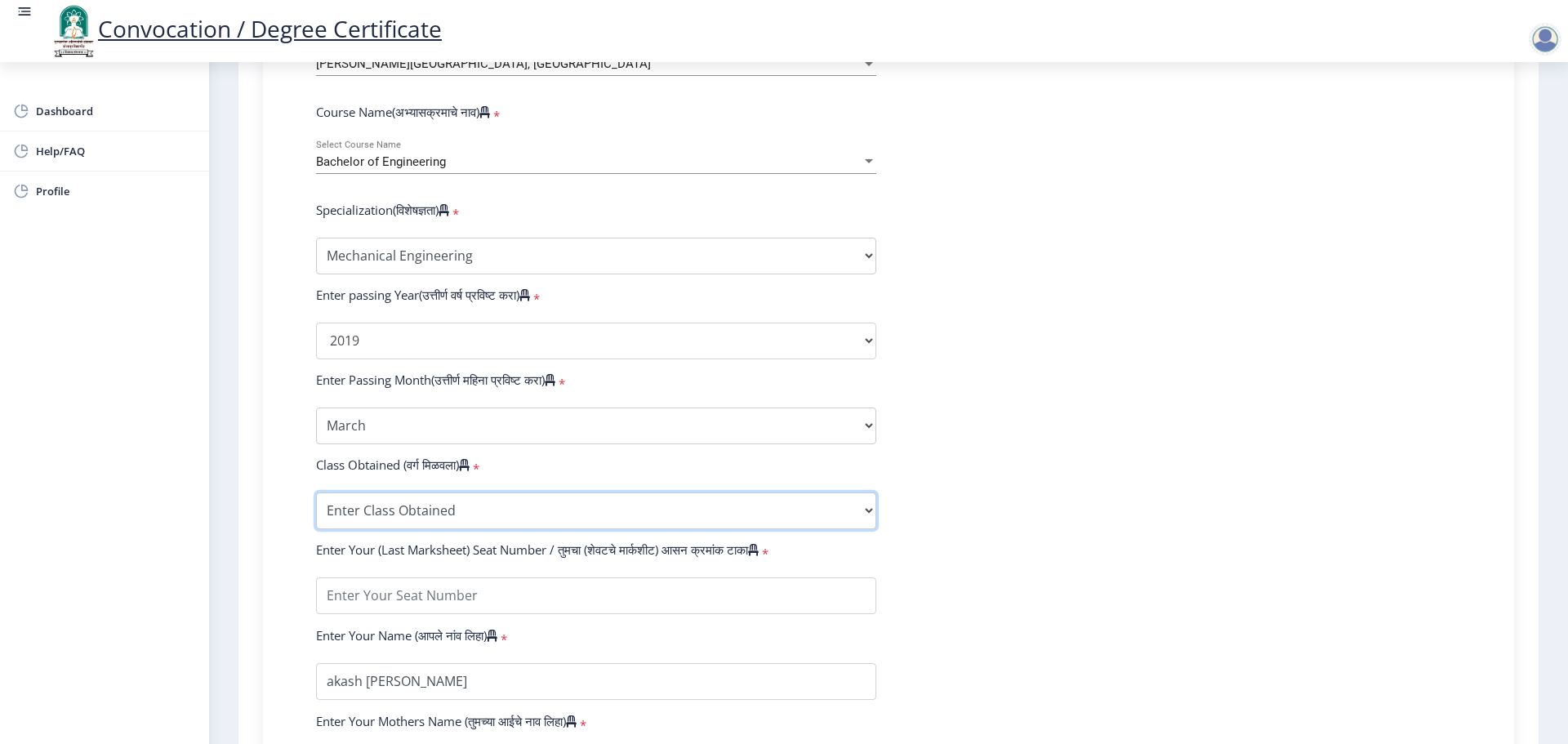
click at [407, 523] on select "Enter Class Obtained FIRST CLASS WITH DISTINCTION FIRST CLASS HIGHER SECOND CLA…" at bounding box center [596, 511] width 560 height 37
select select "Grade A"
click at [316, 508] on select "Enter Class Obtained FIRST CLASS WITH DISTINCTION FIRST CLASS HIGHER SECOND CLA…" at bounding box center [596, 511] width 560 height 37
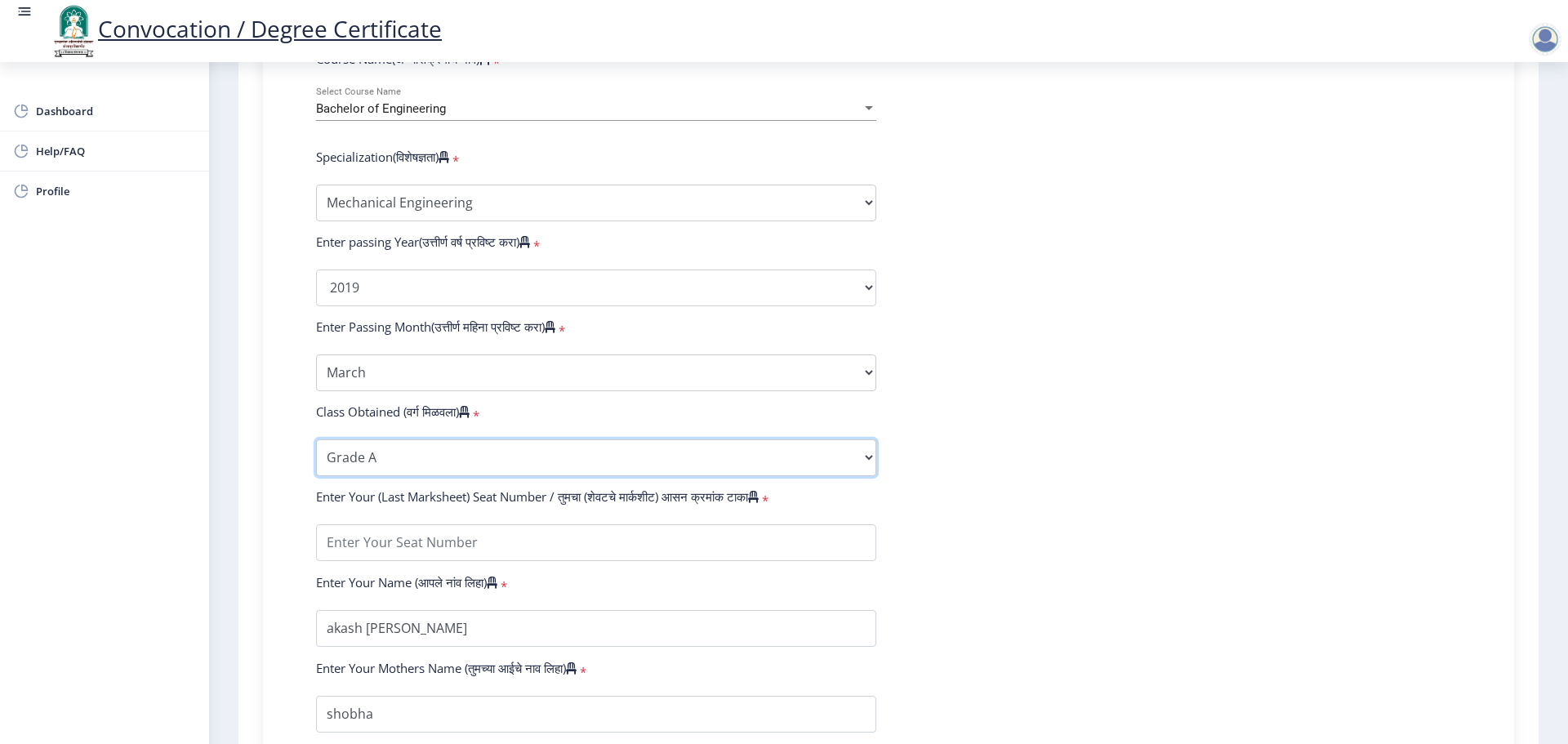
scroll to position [736, 0]
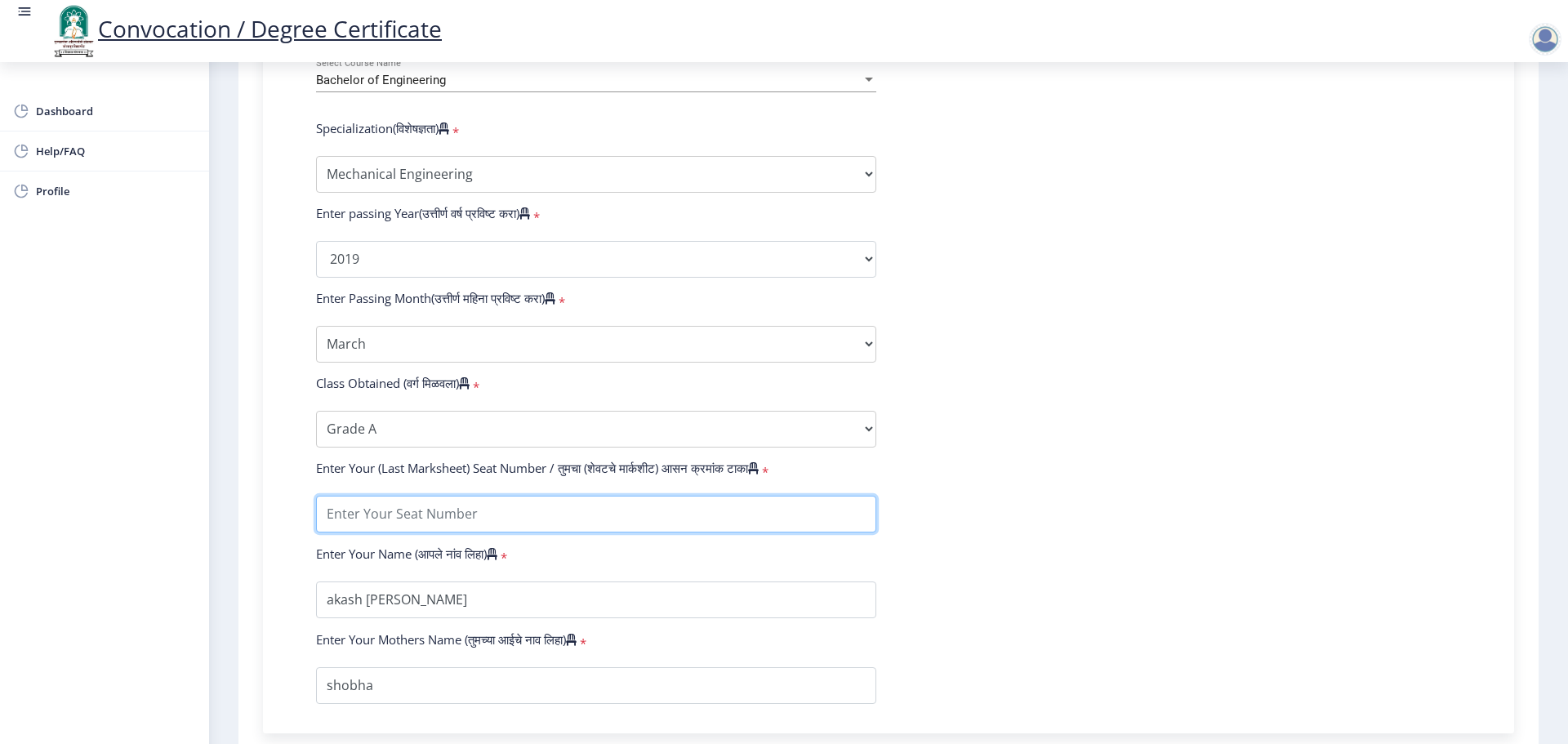
click at [434, 527] on input "textarea" at bounding box center [596, 515] width 560 height 37
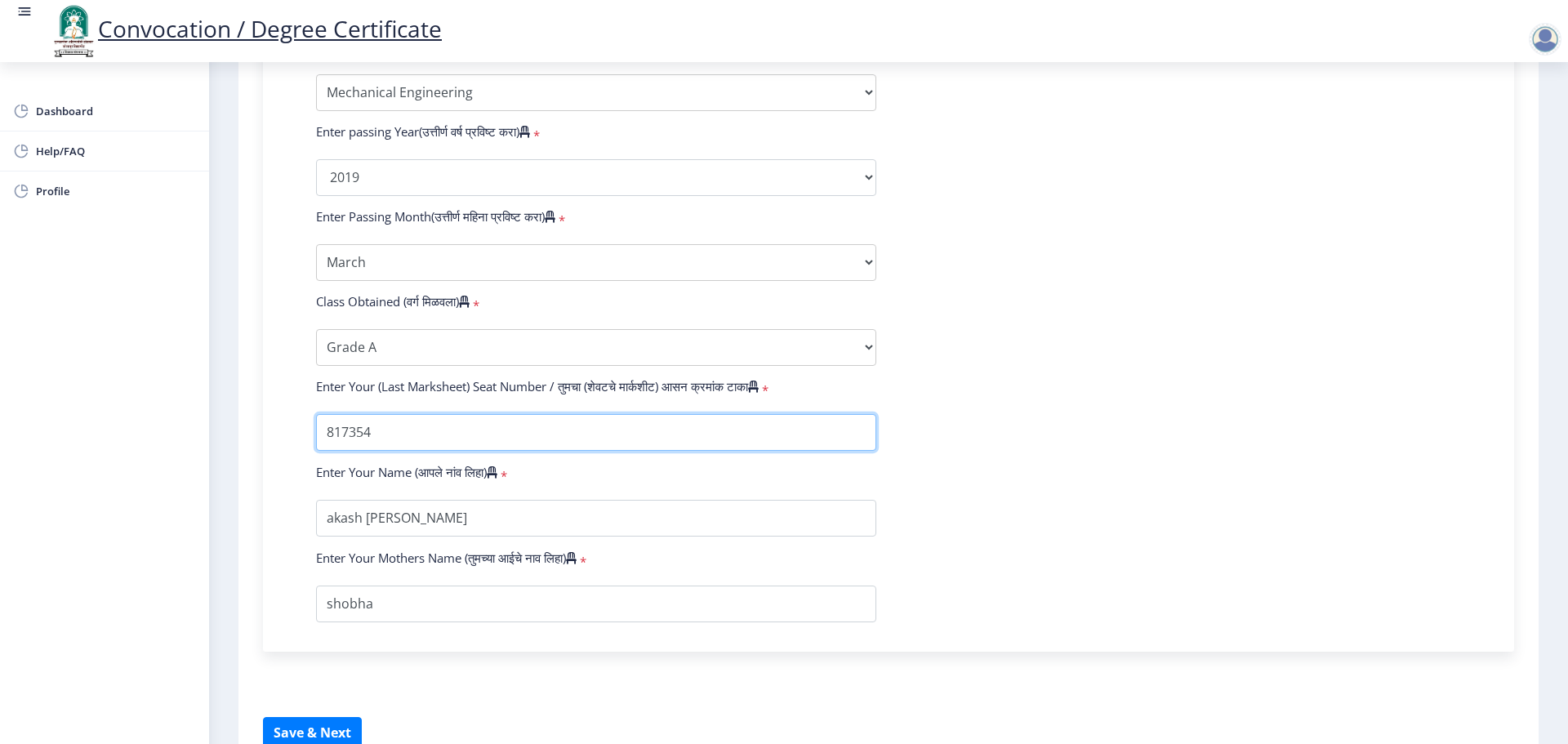
type input "817354"
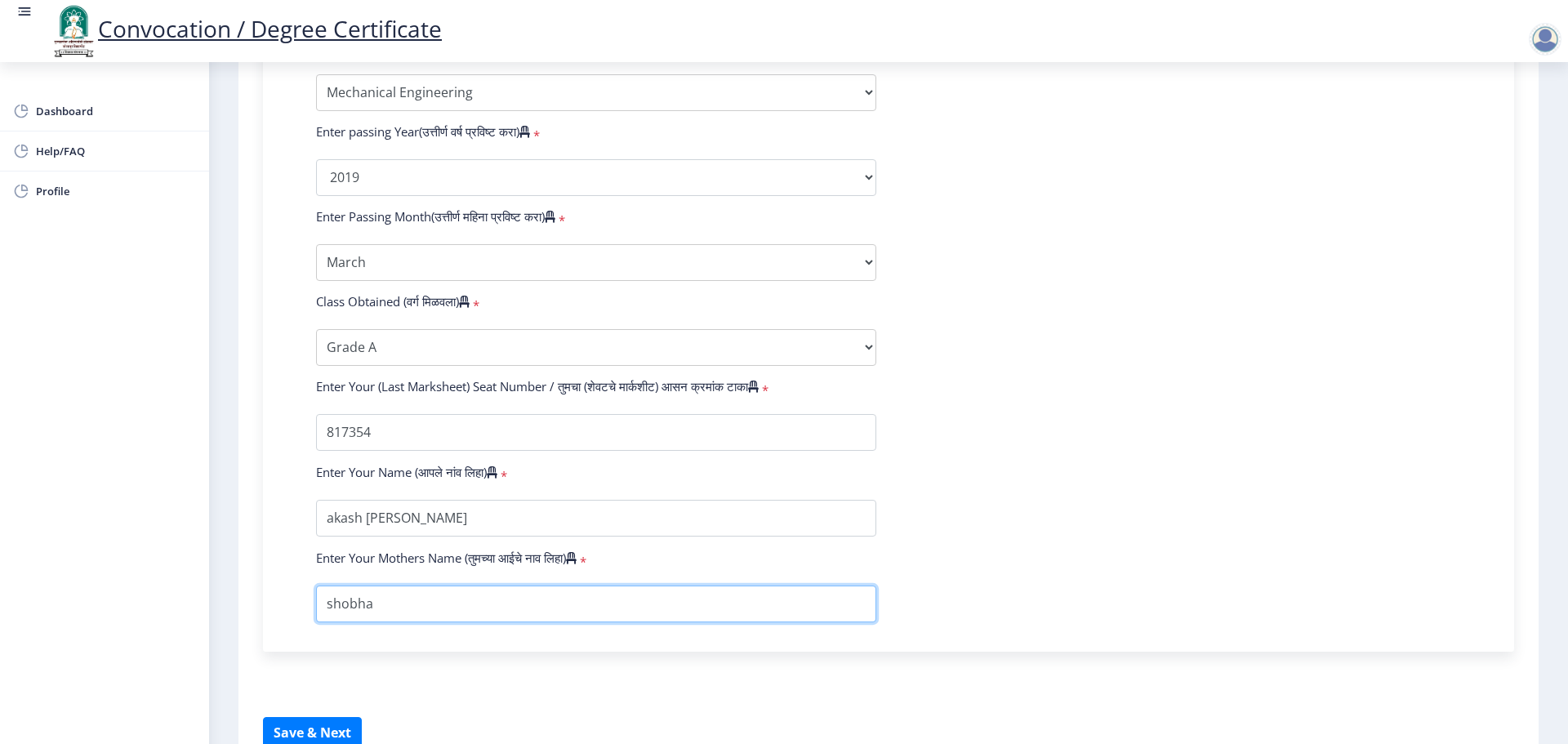
click at [437, 622] on input "textarea" at bounding box center [596, 605] width 560 height 37
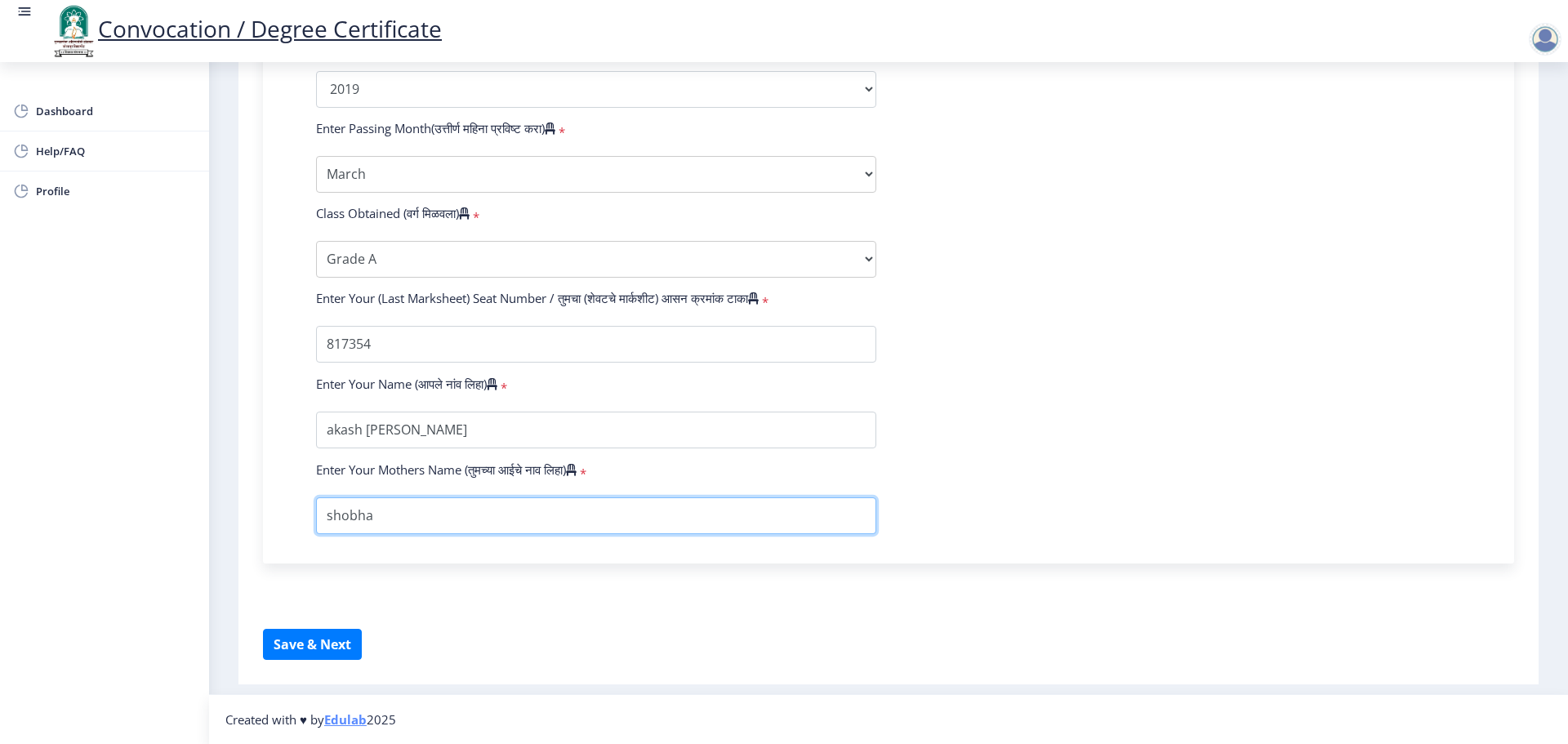
scroll to position [920, 0]
click at [284, 642] on button "Save & Next" at bounding box center [312, 644] width 99 height 31
select select
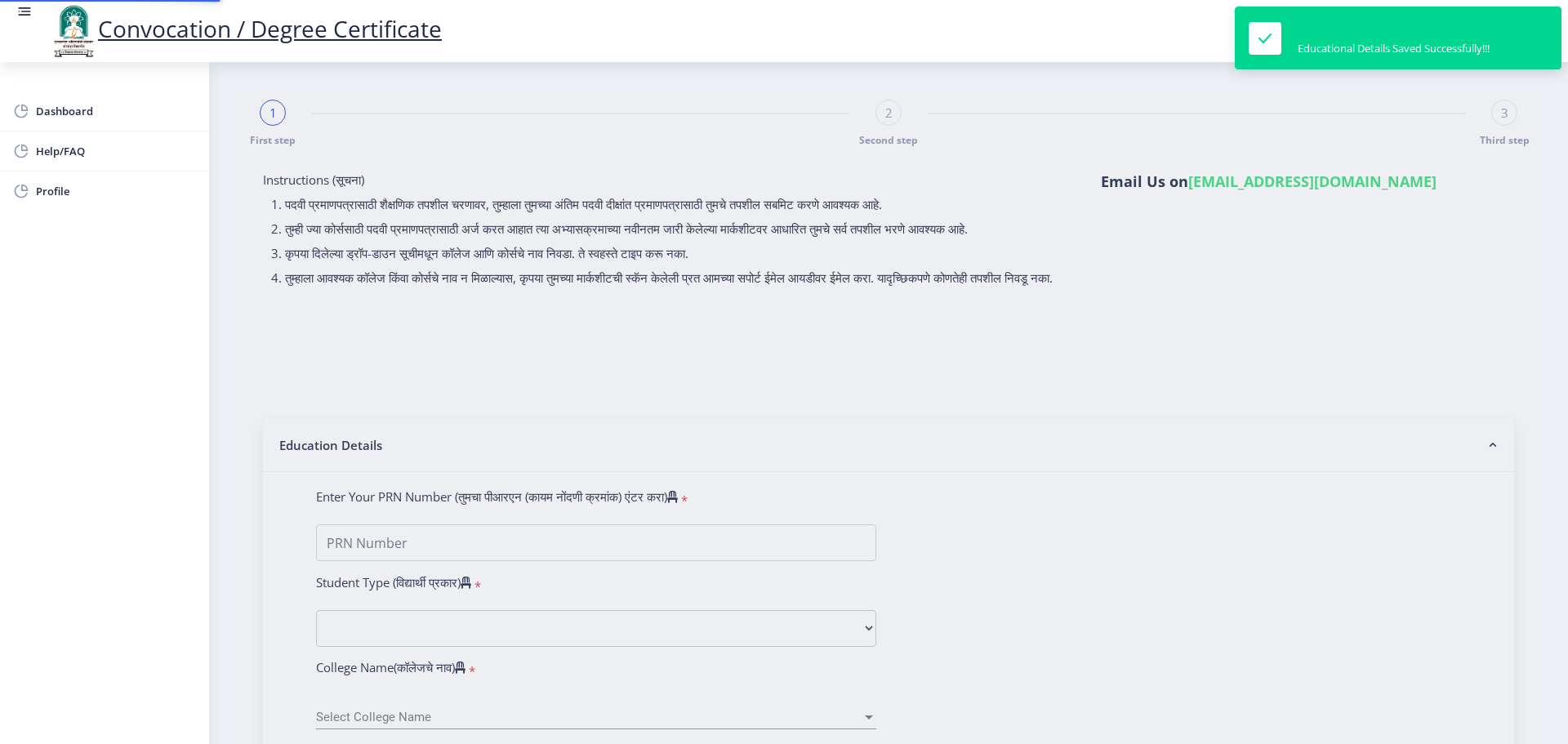
type input "2016032500292433"
select select "Regular"
select select "2019"
select select "March"
select select "Grade A"
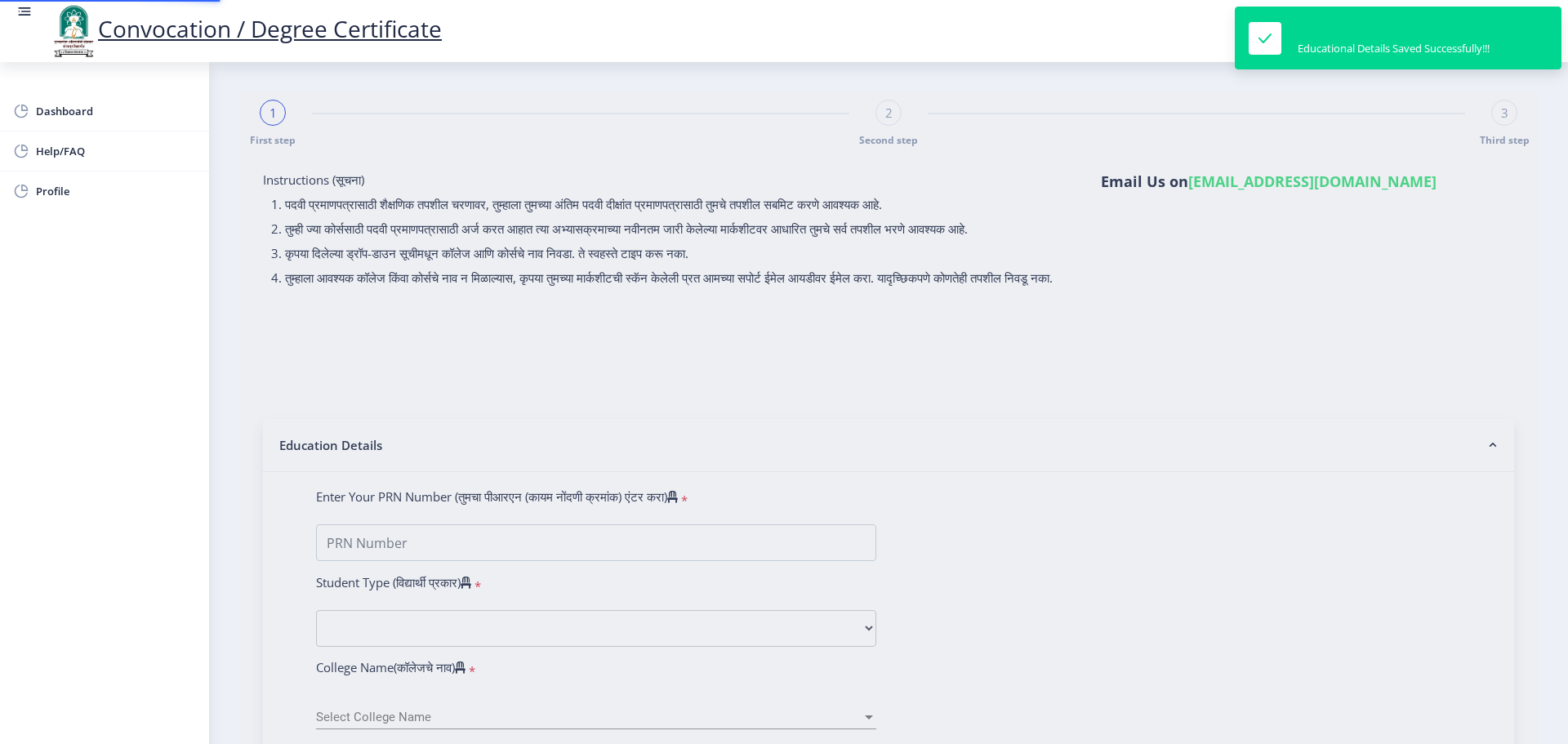
type input "817354"
type input "akash [PERSON_NAME]"
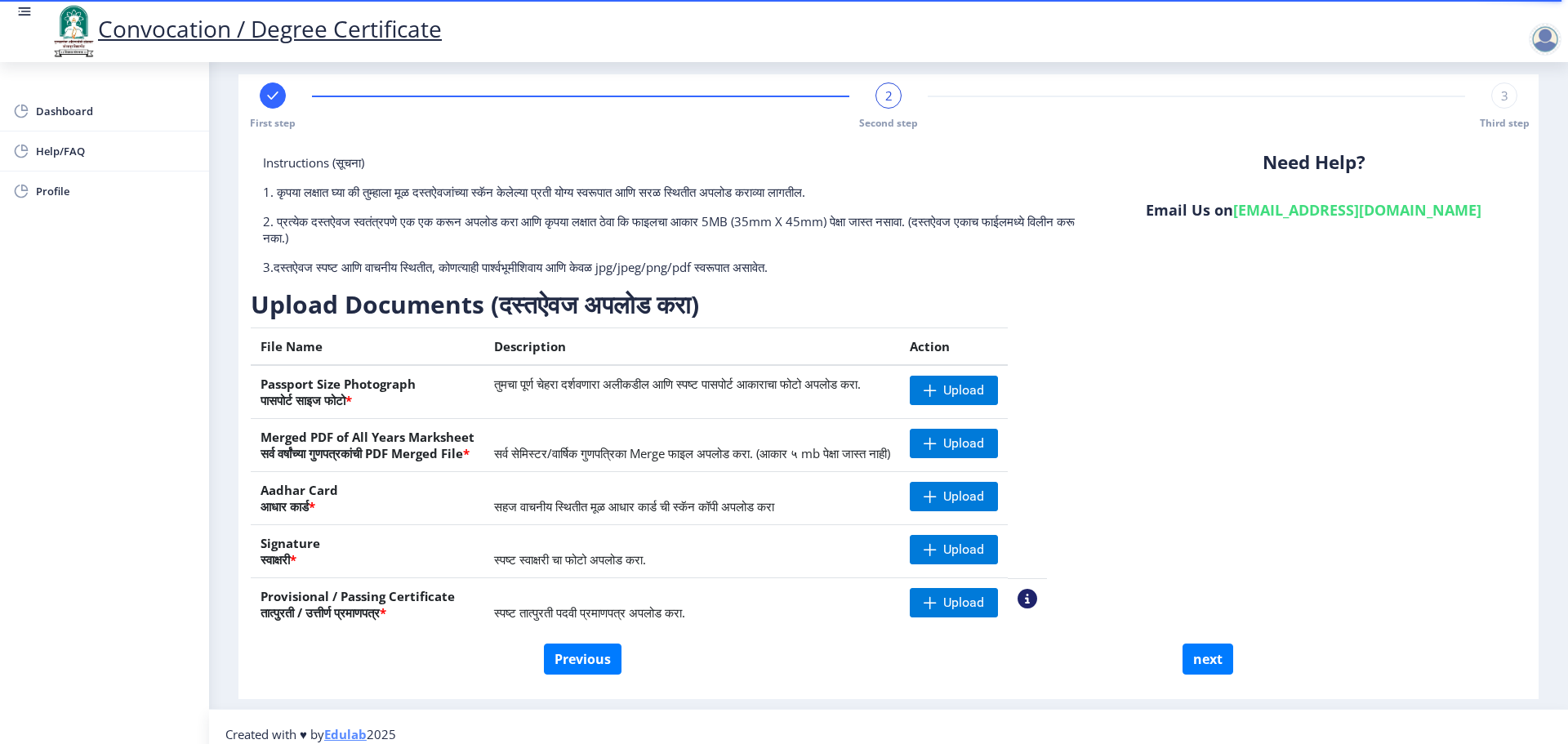
scroll to position [32, 0]
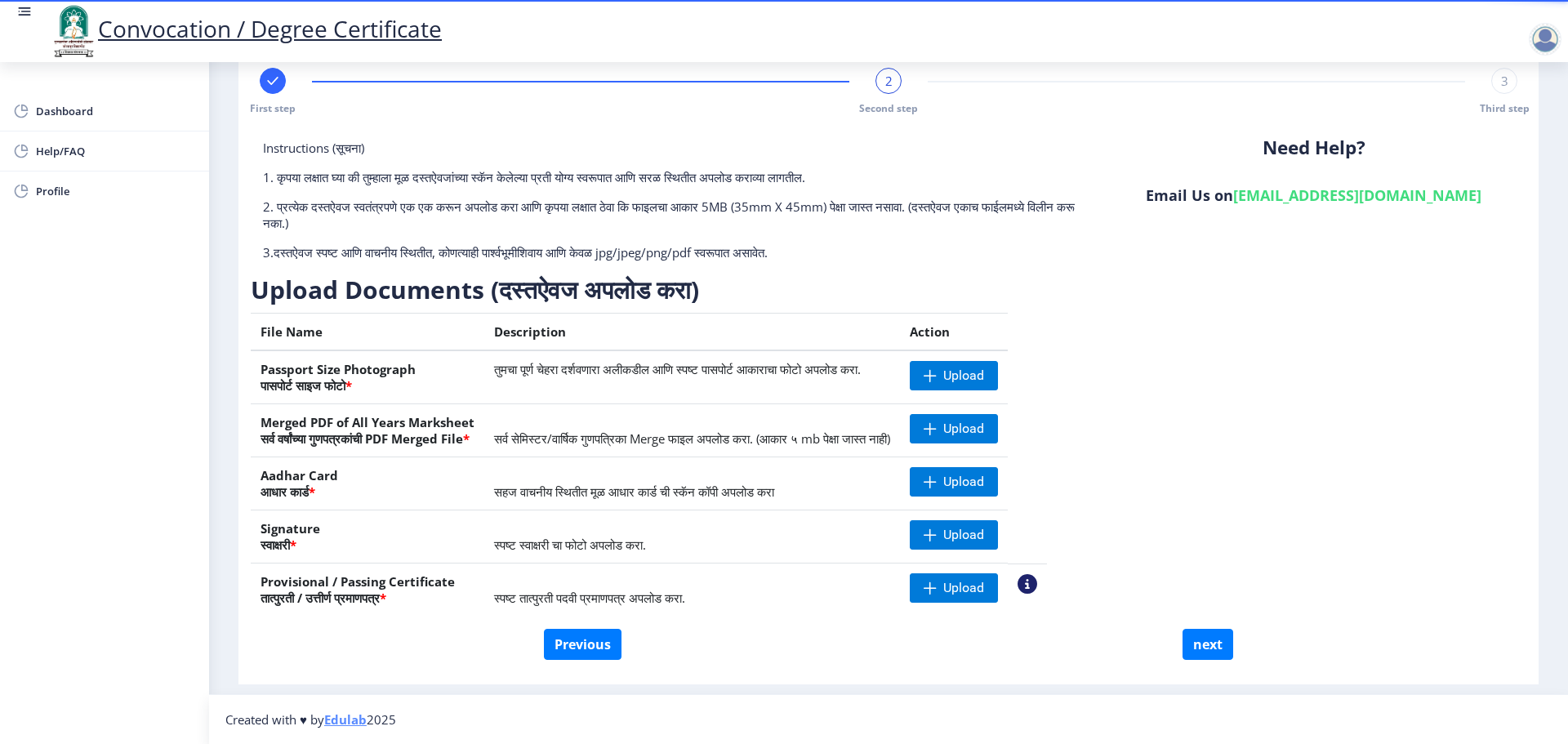
click at [1535, 38] on div at bounding box center [1544, 39] width 33 height 33
click at [1520, 118] on span "Log out" at bounding box center [1503, 127] width 105 height 19
